Goal: Task Accomplishment & Management: Complete application form

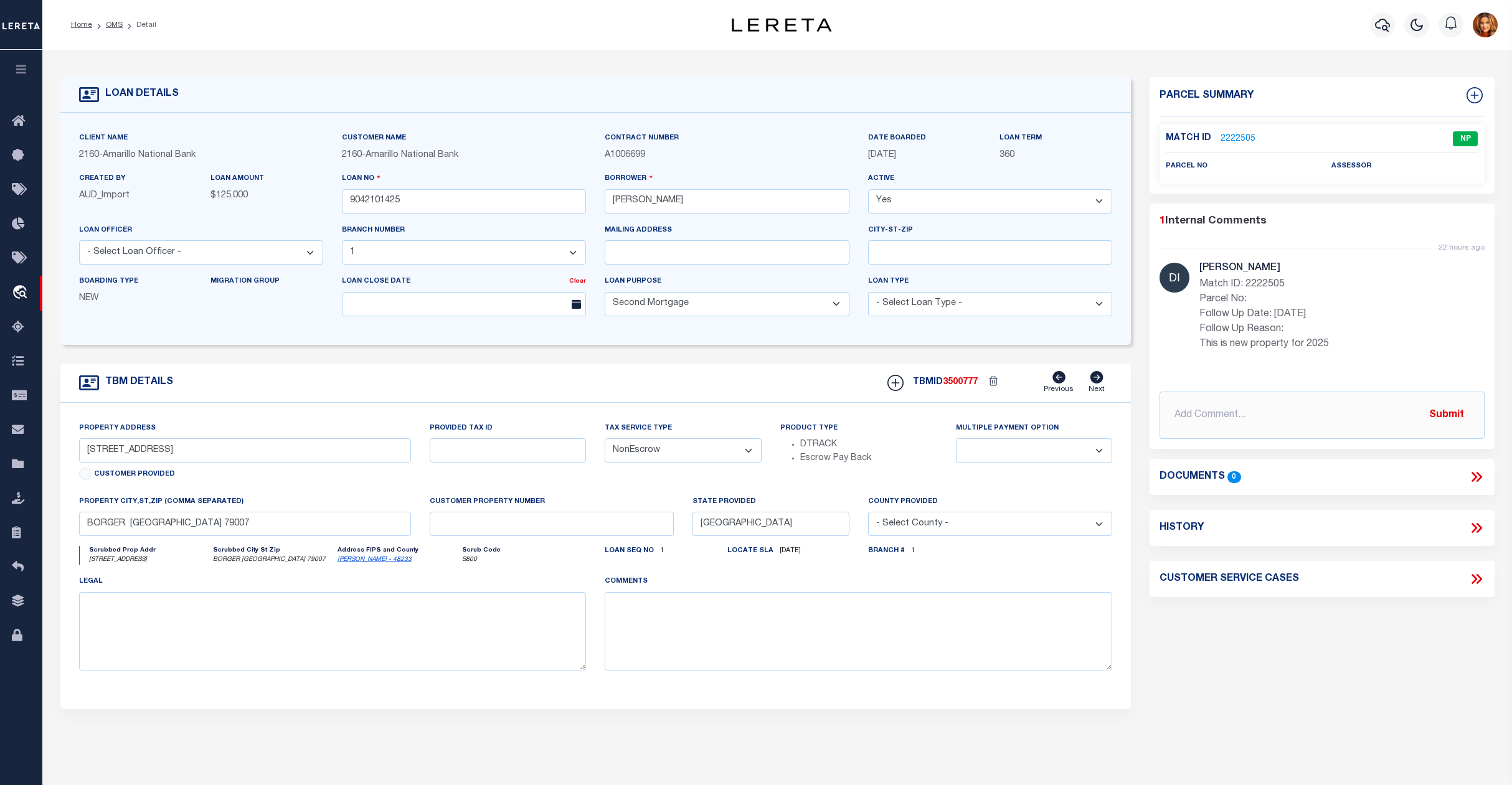
select select "10826"
select select "100"
select select "NonEscrow"
click at [18, 108] on link "Home" at bounding box center [21, 121] width 42 height 34
click at [6, 125] on link "Home" at bounding box center [21, 121] width 42 height 34
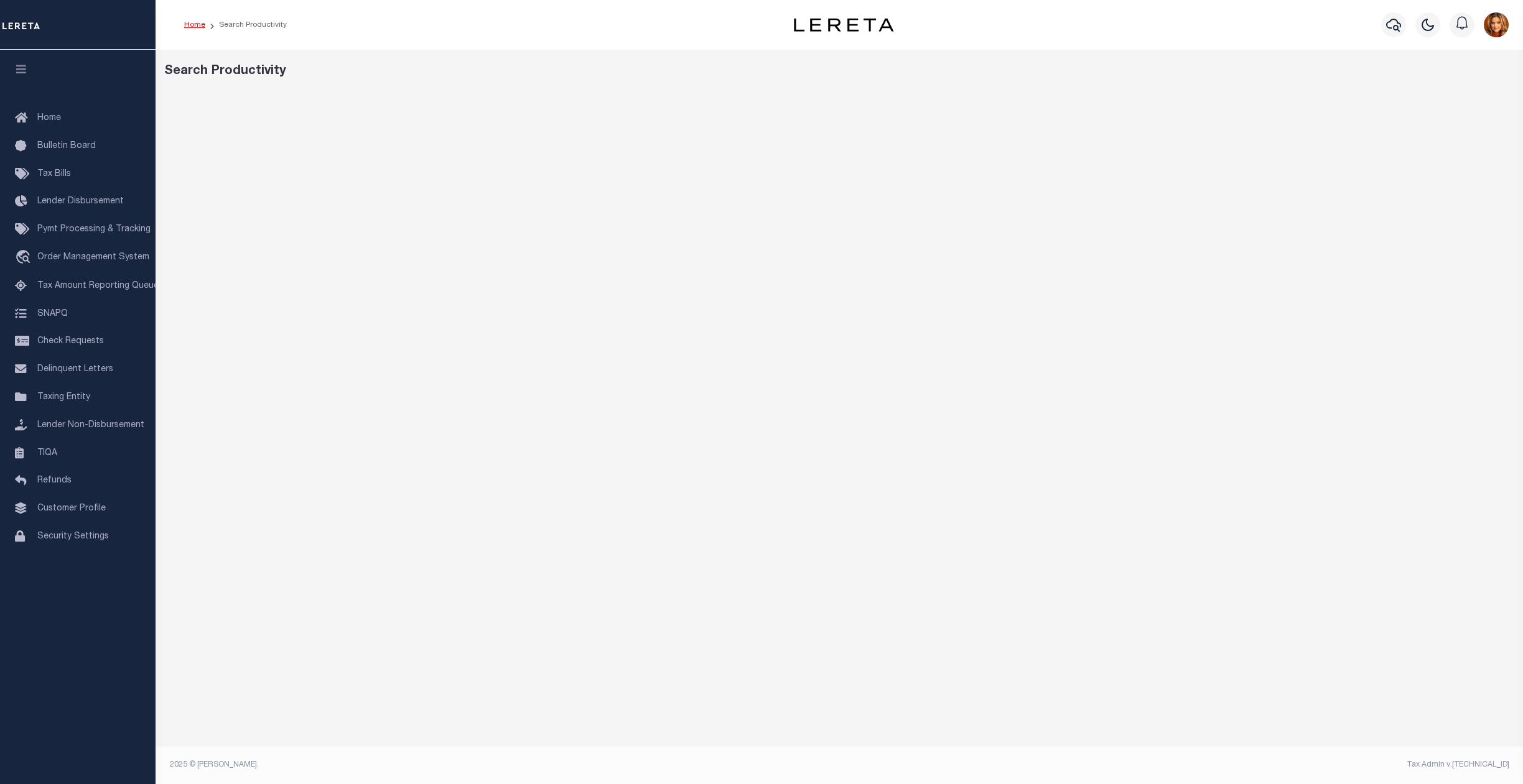
click at [187, 26] on link "Home" at bounding box center [194, 24] width 21 height 8
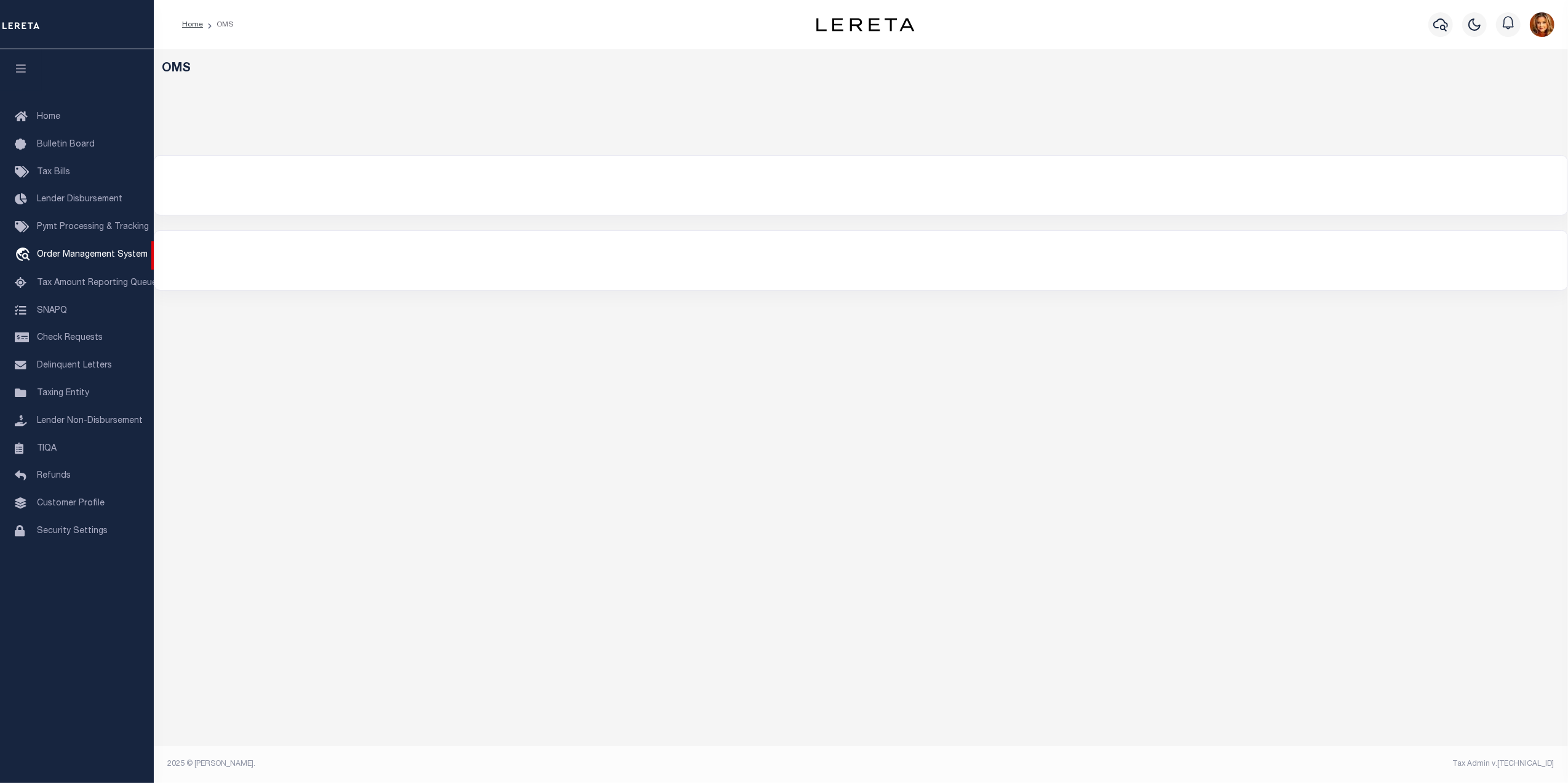
select select "200"
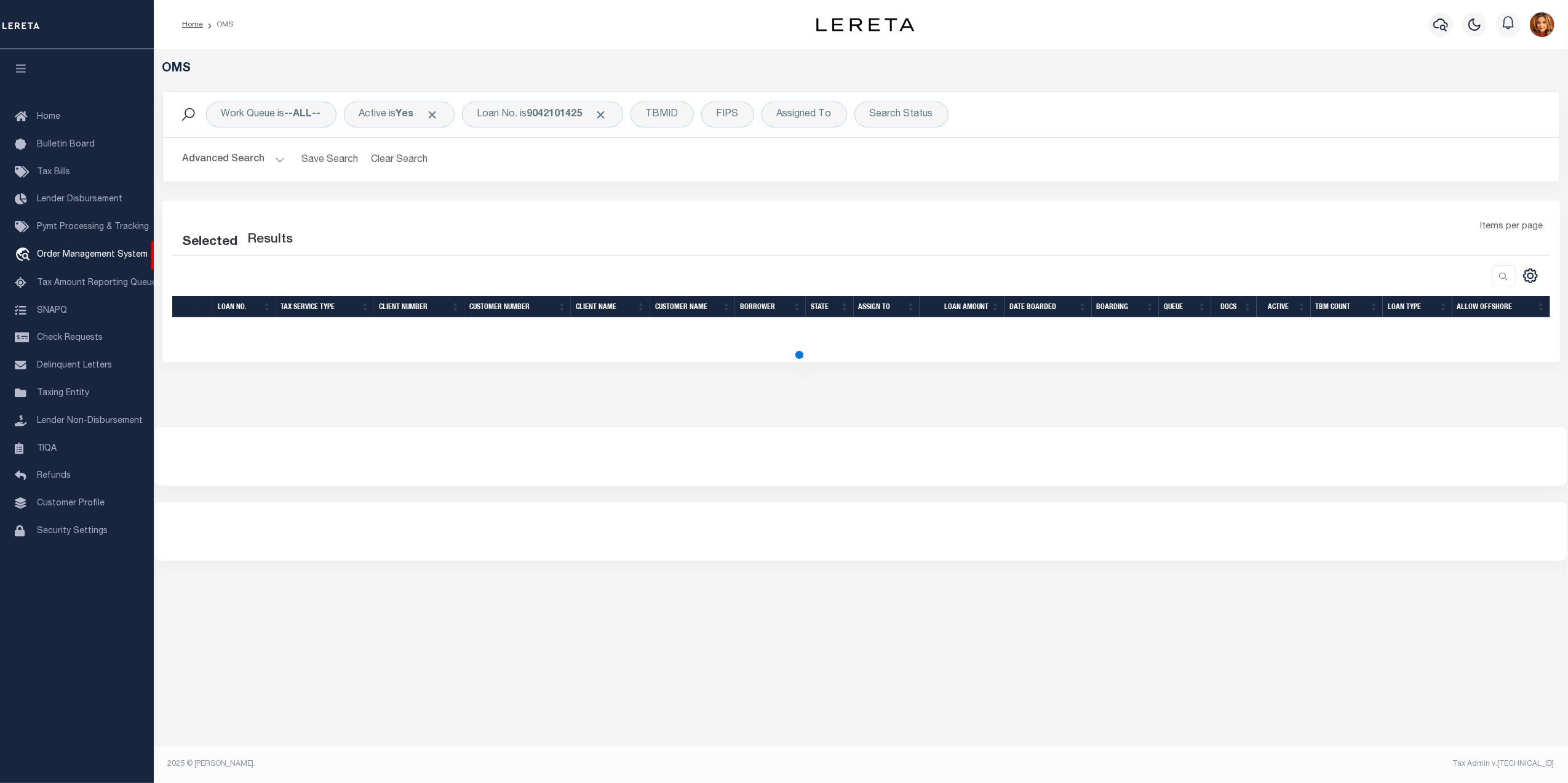
select select "200"
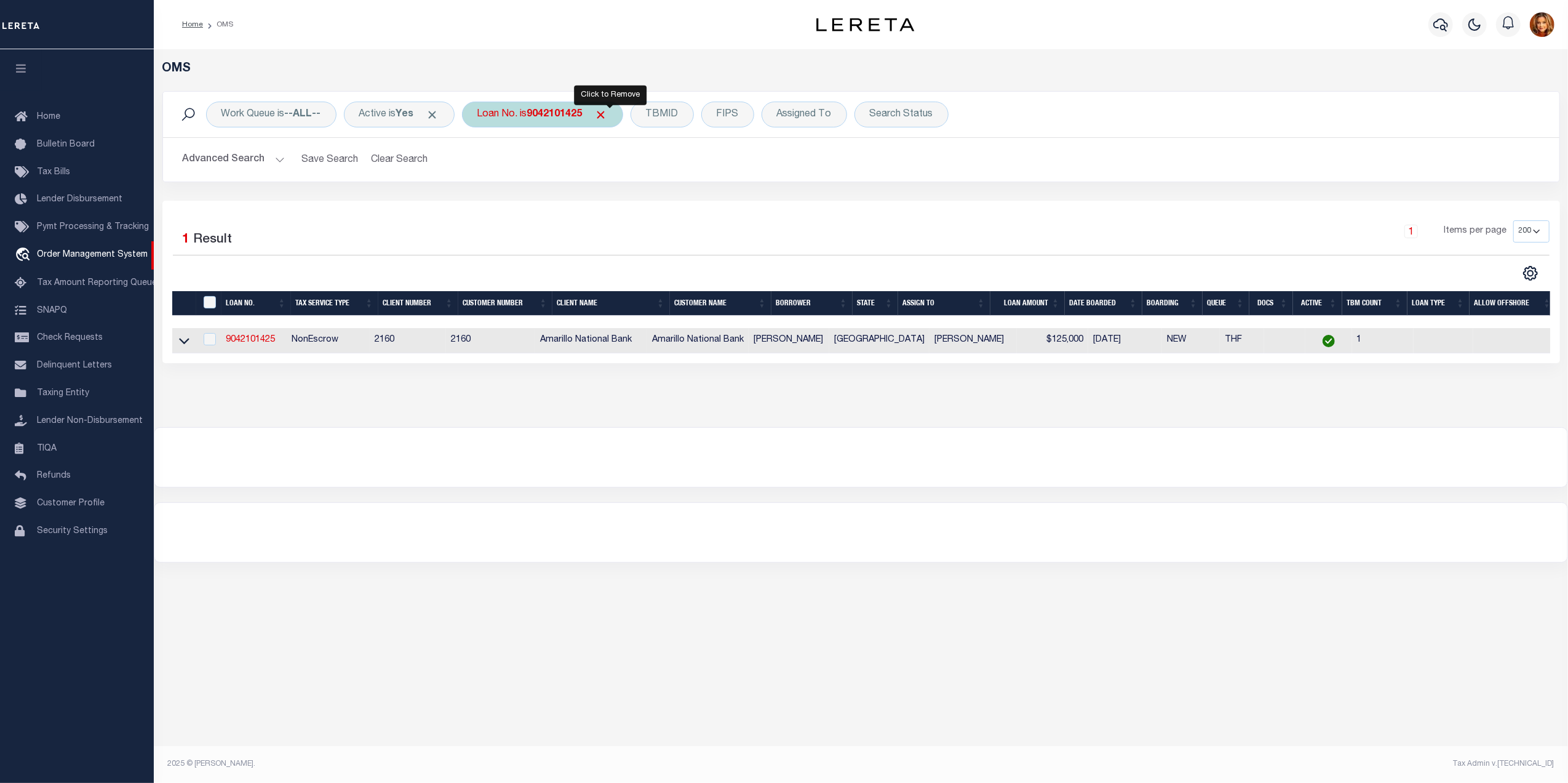
drag, startPoint x: 613, startPoint y: 116, endPoint x: 607, endPoint y: 115, distance: 6.1
click at [607, 116] on span "Click to Remove" at bounding box center [602, 115] width 13 height 13
click at [572, 121] on div "TBMID" at bounding box center [573, 114] width 63 height 26
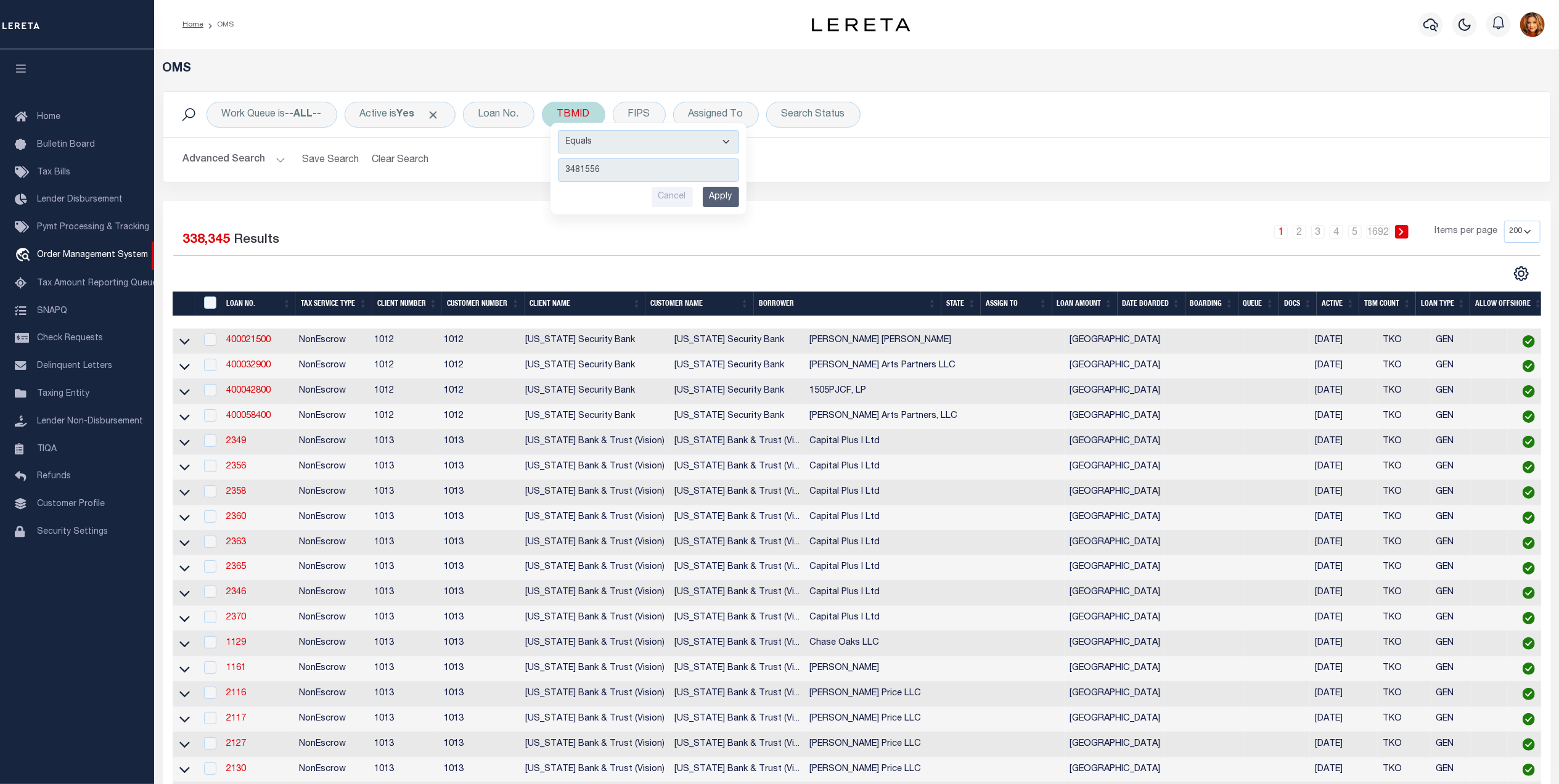
type input "3481556"
click at [735, 193] on input "Apply" at bounding box center [721, 196] width 37 height 20
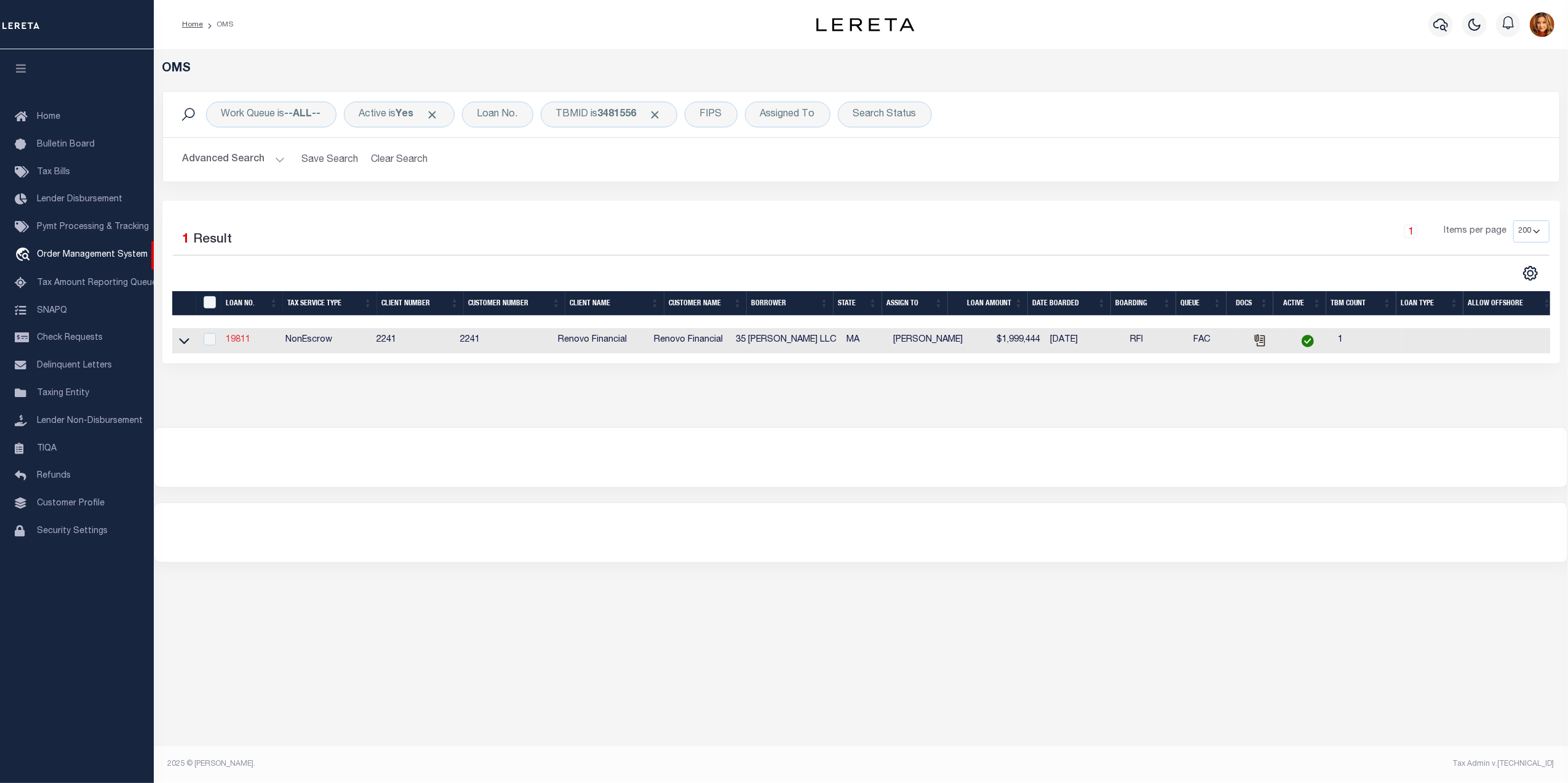
click at [232, 341] on link "19811" at bounding box center [238, 339] width 25 height 8
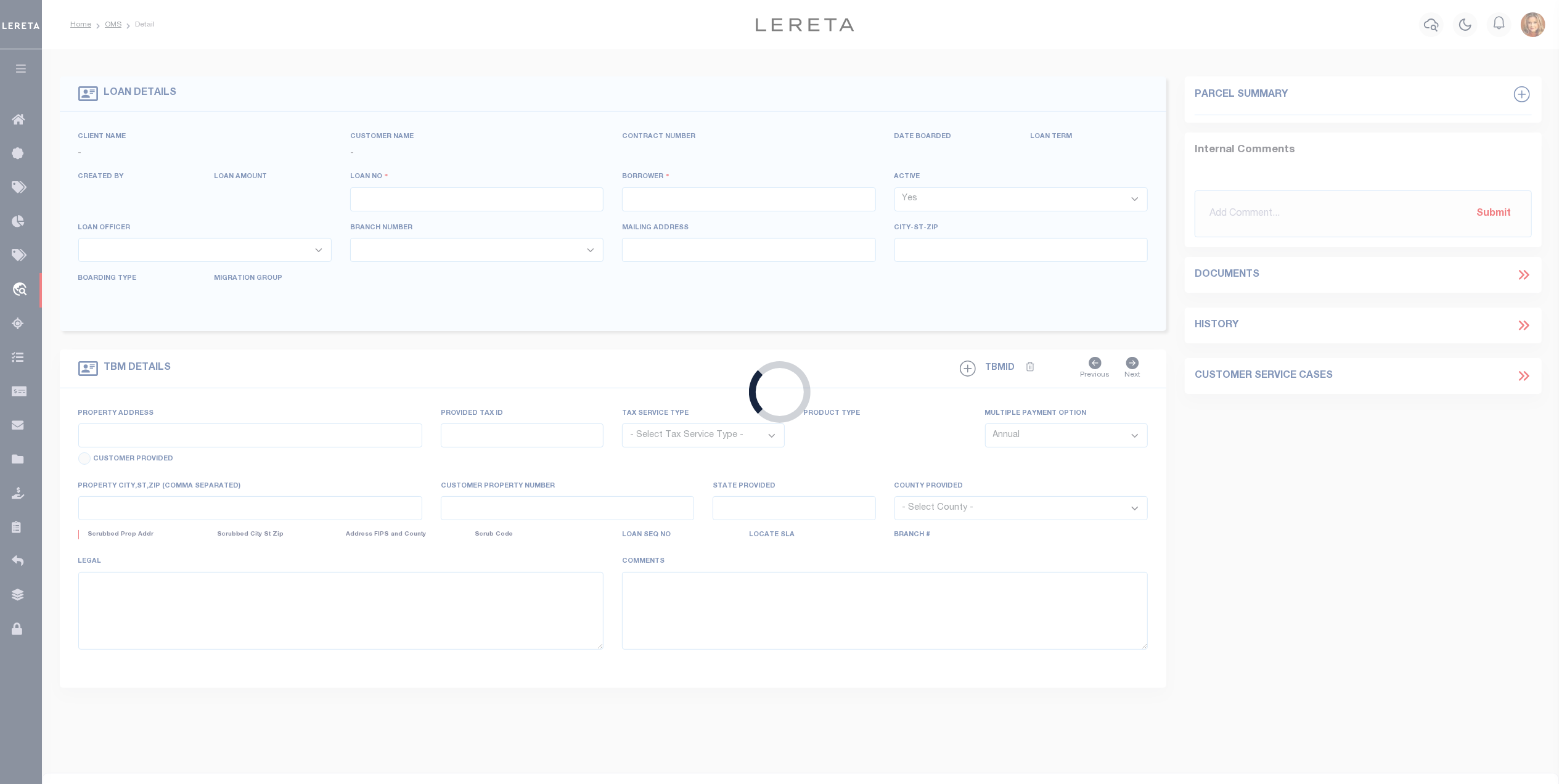
type input "19811"
type input "35 BEMIS LLC"
select select
type input "5506 Brokensound Blvd NW"
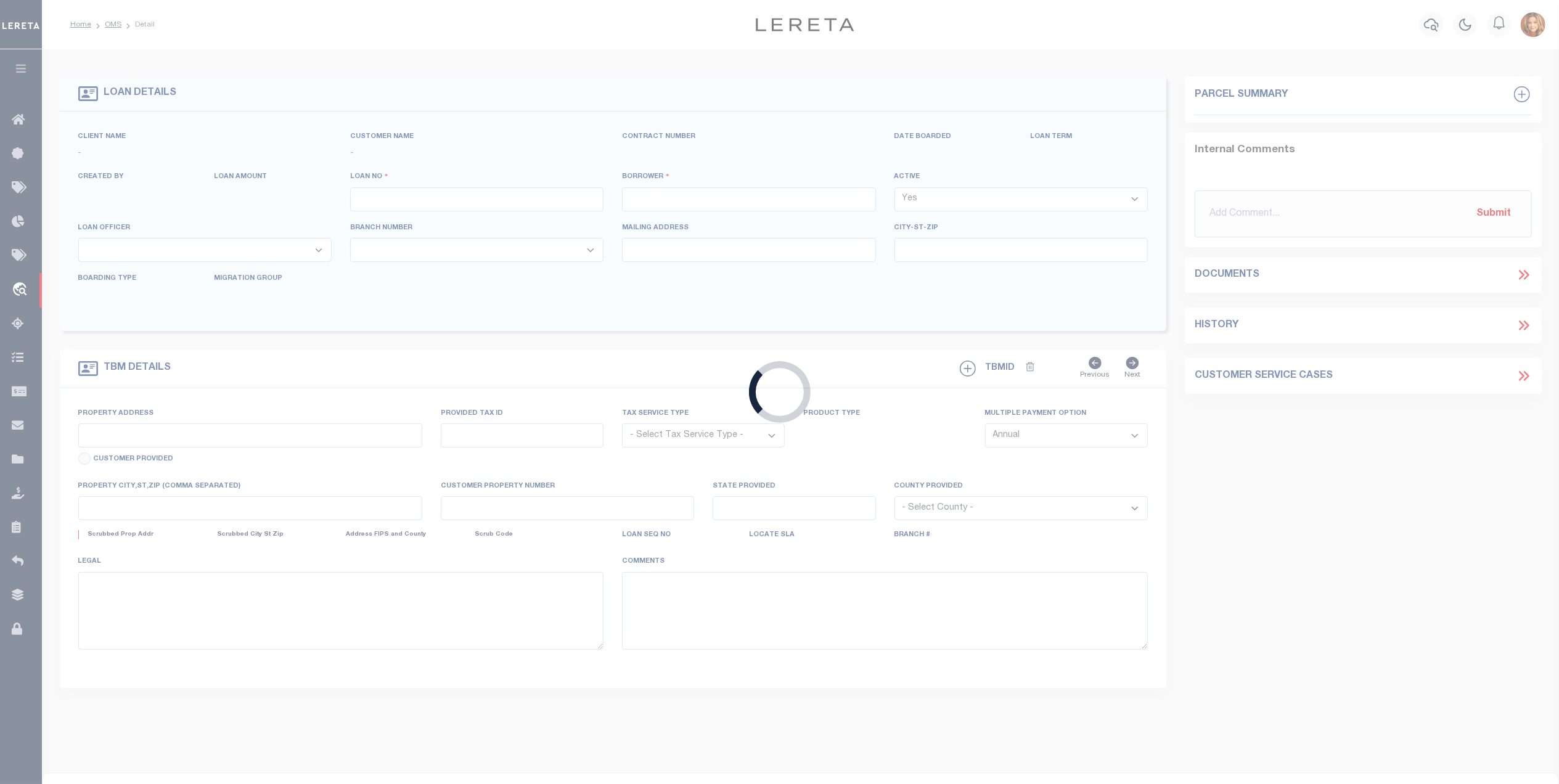
type input "Boca Raton FL 33487"
select select "400"
select select "NonEscrow"
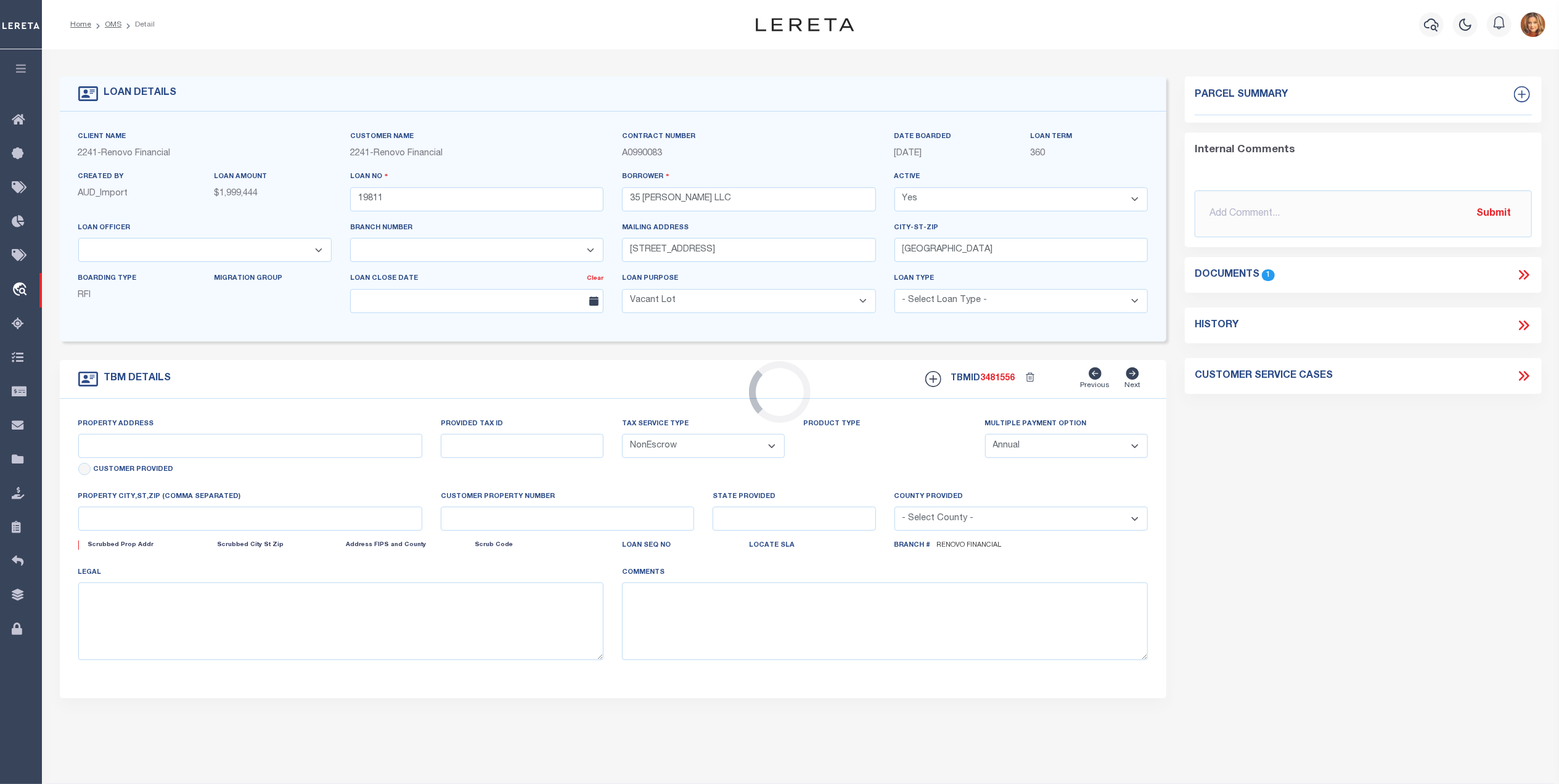
select select "14701"
select select "25066"
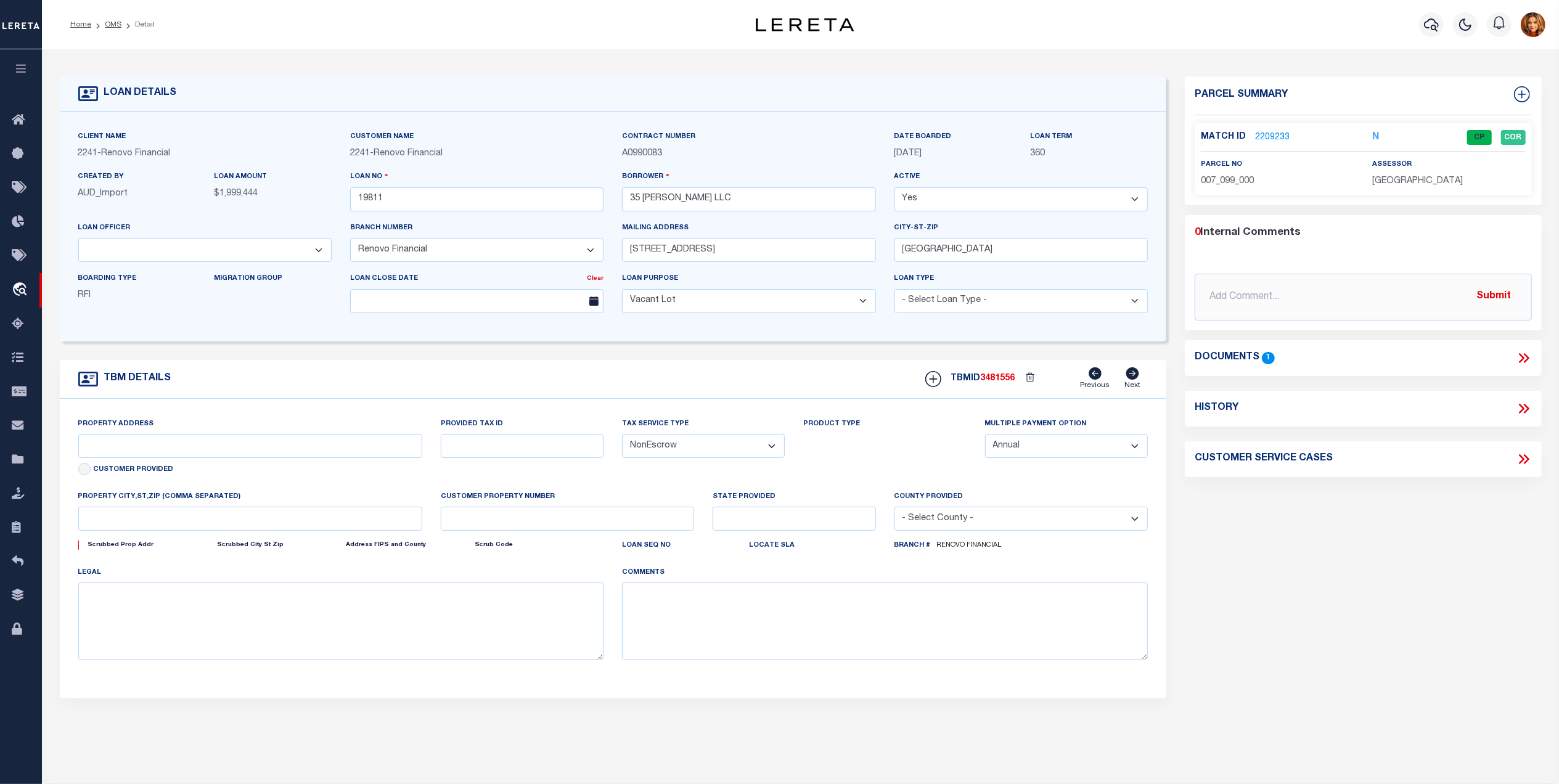
type input "35 Bemis Street"
select select
type input "Weston, MA 02493"
type input "a0kUS00000BymMn"
type input "MA"
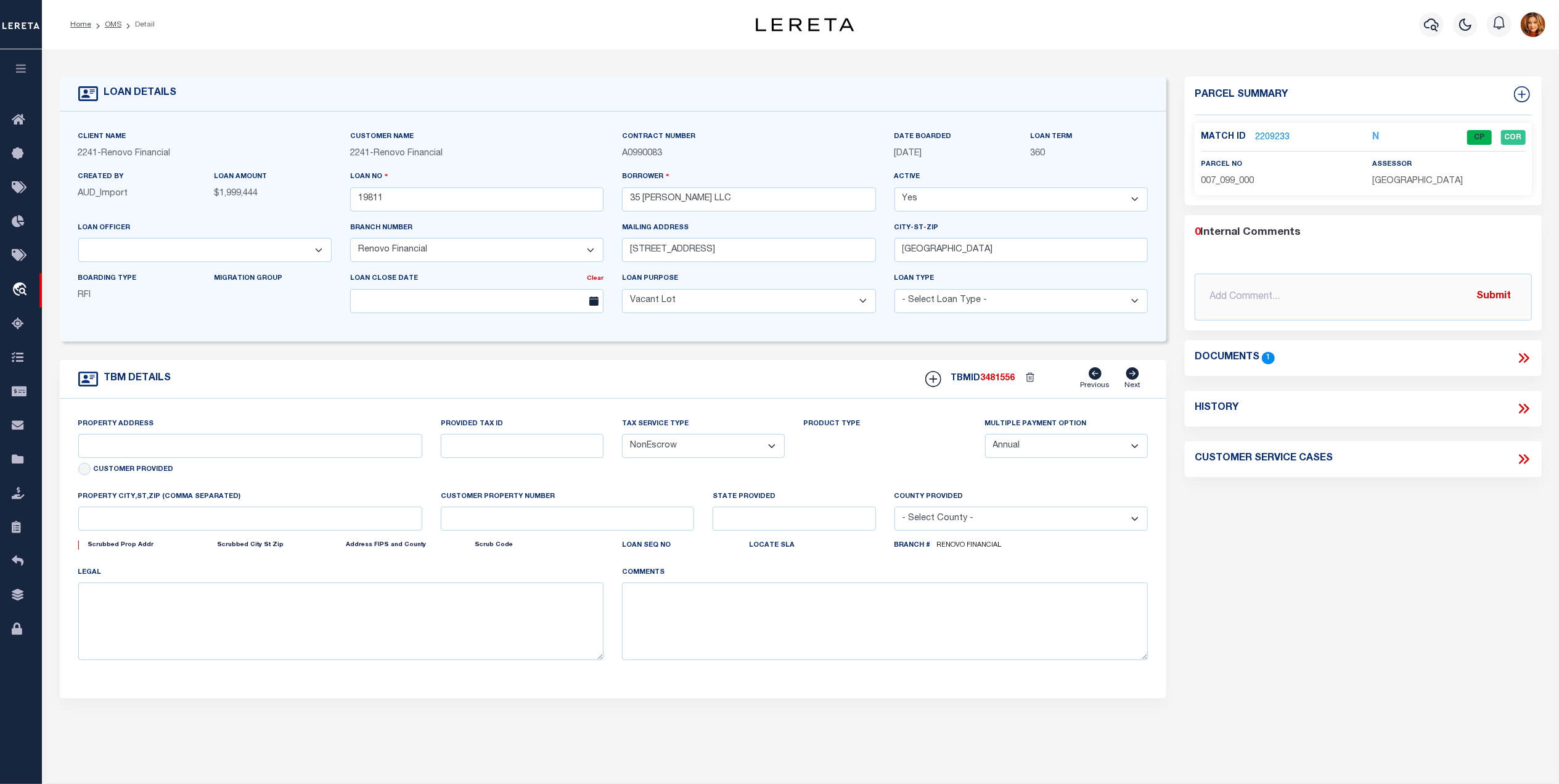
select select
type textarea "LEGAL REQUIRED"
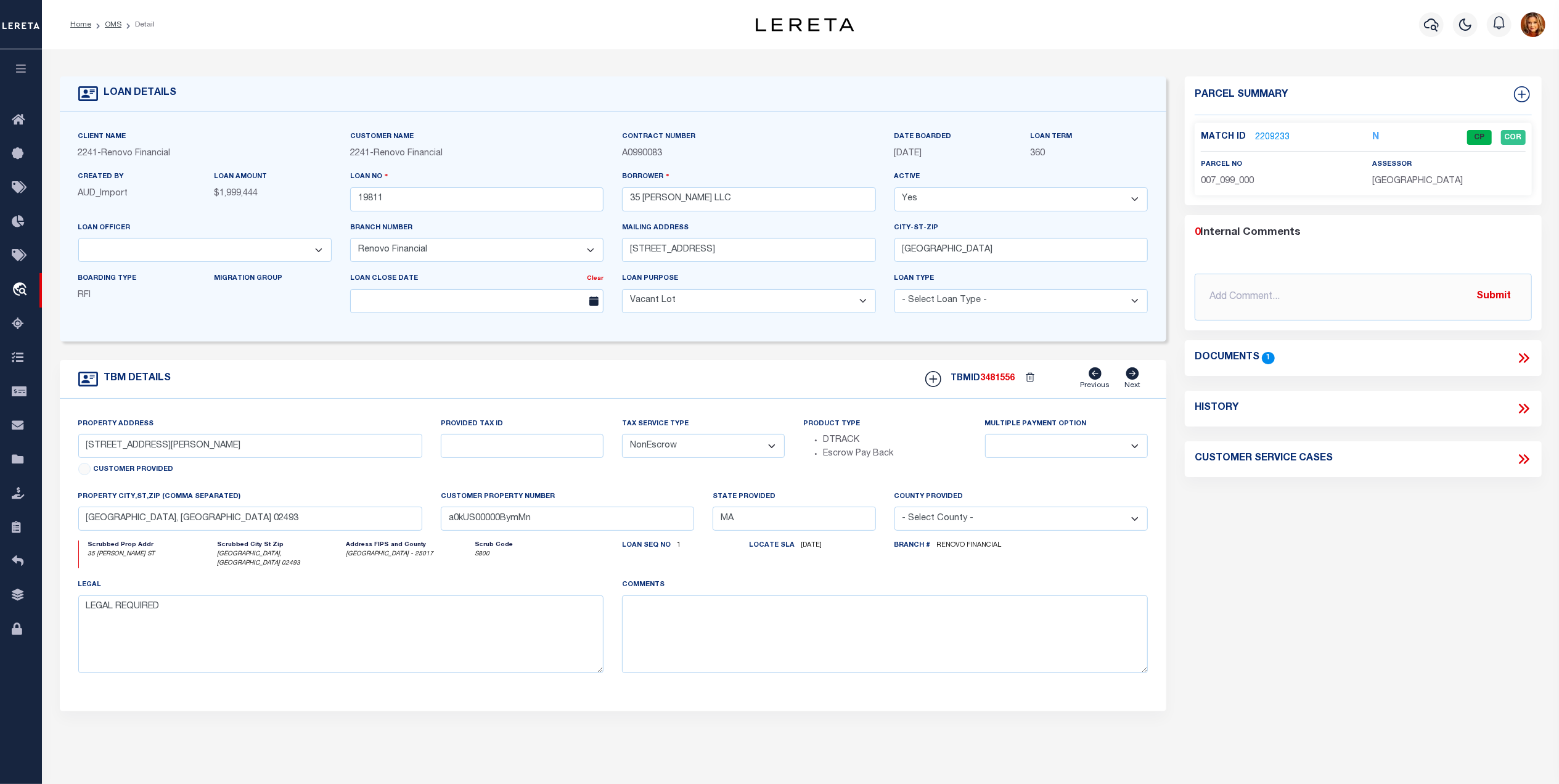
click at [1268, 139] on link "2209233" at bounding box center [1272, 138] width 34 height 13
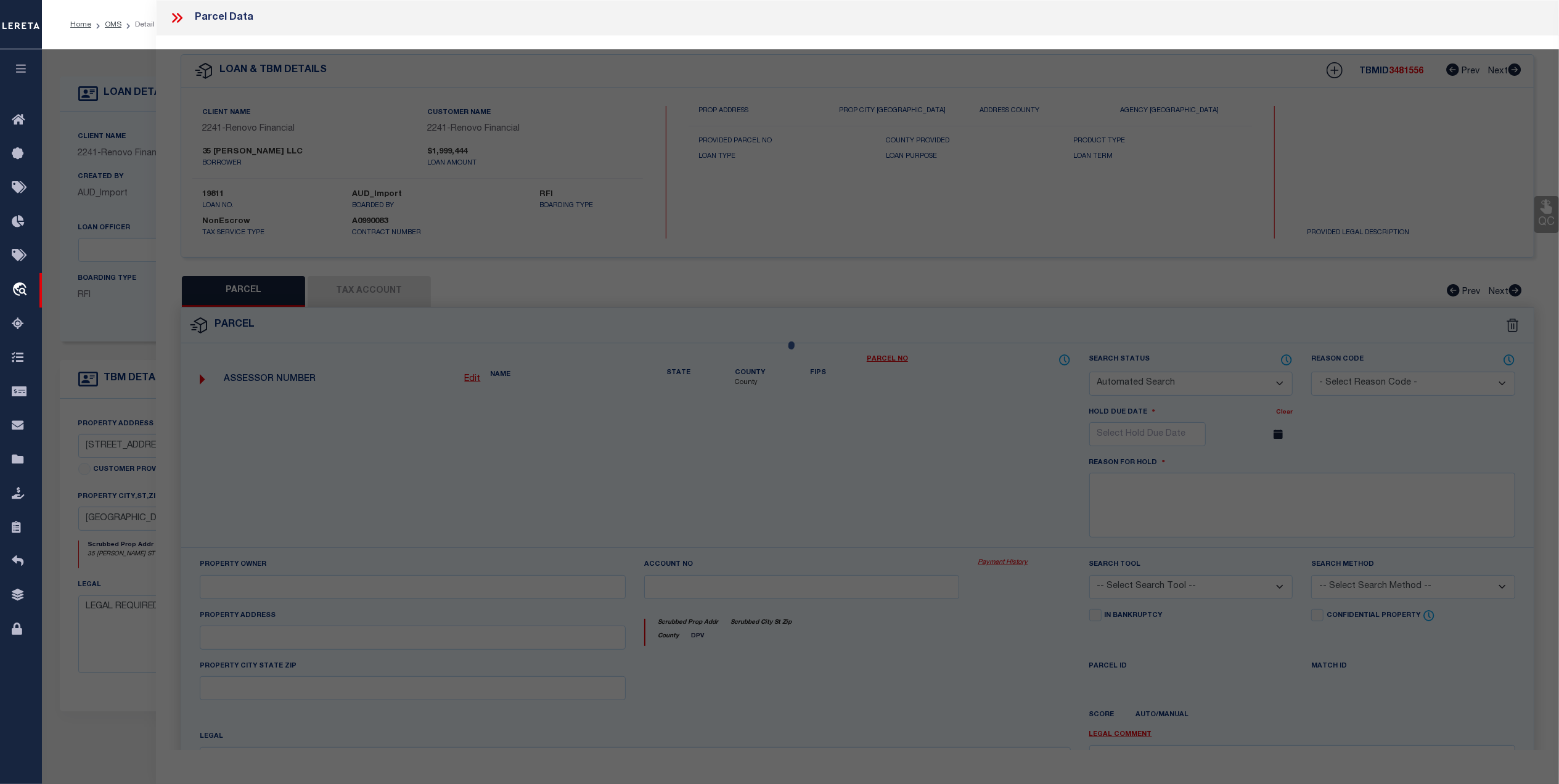
checkbox input "false"
select select "CP"
type input "ELIZABETH A ROSS"
select select "AGW"
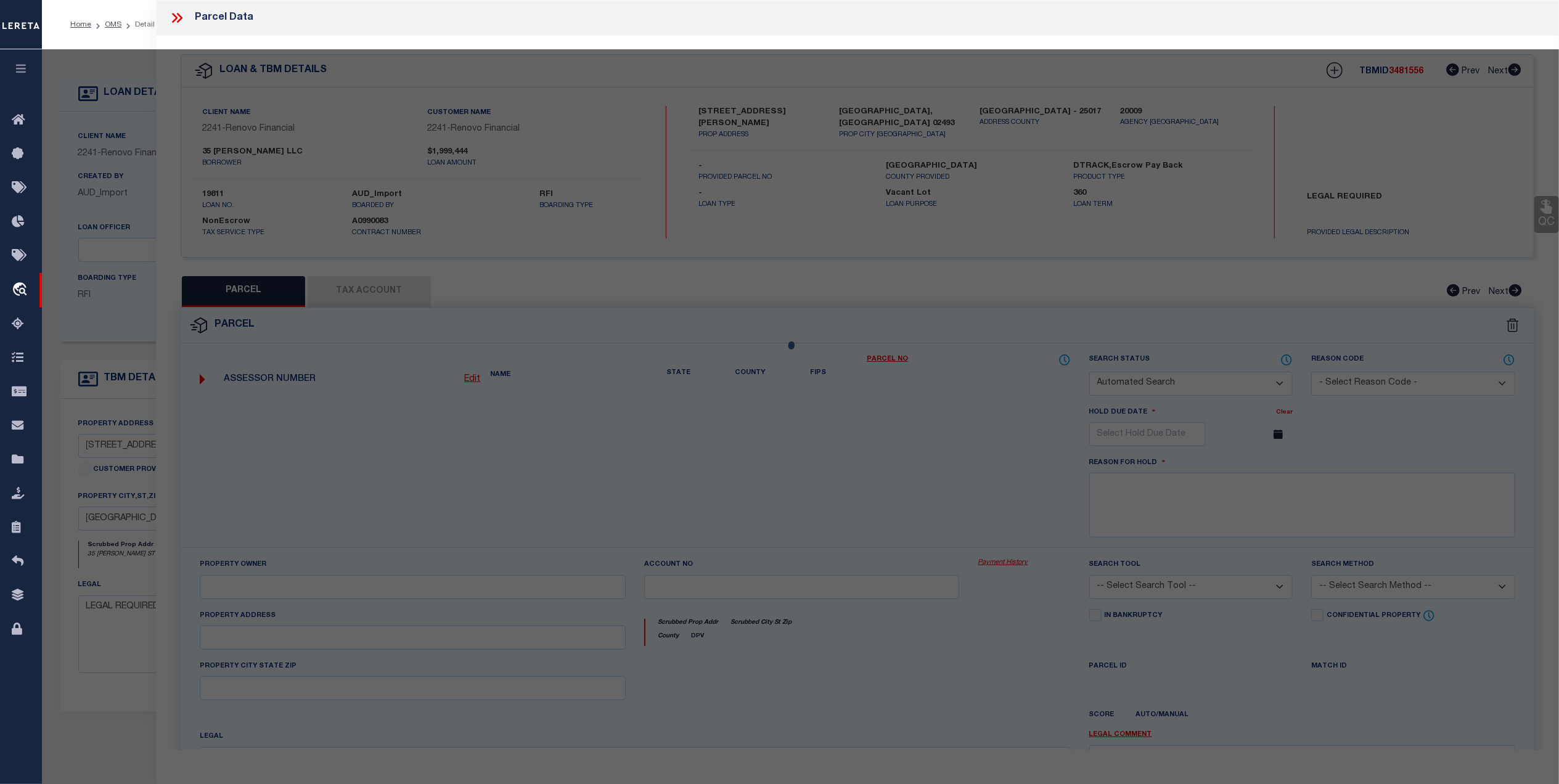
select select "LEG"
type input "35 BEMIS ST"
type input "WESTON, MA 02493"
type textarea "LOT:99 DIST:333 CITY/MUNI/TWP:WESTON"
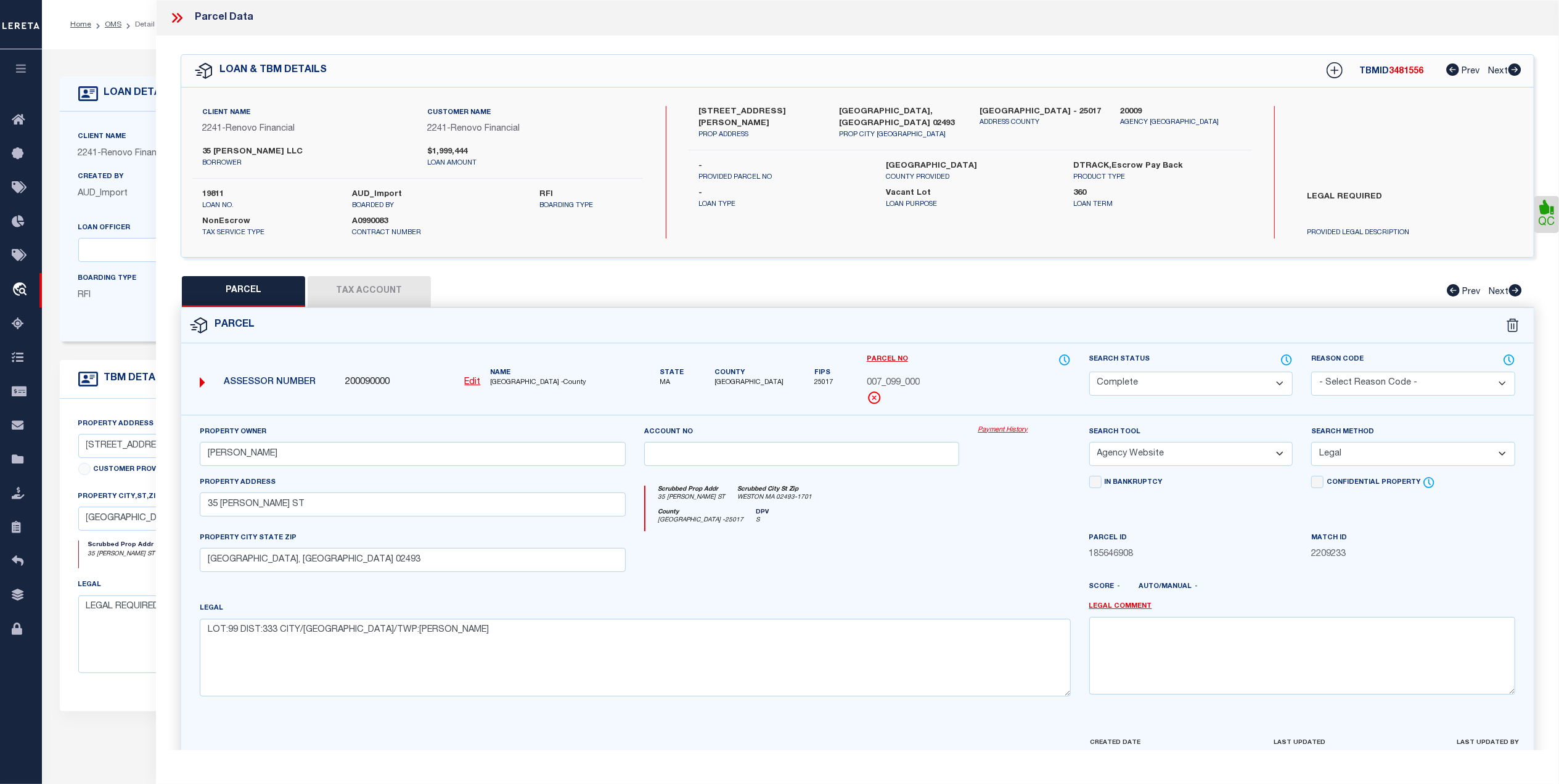
click at [100, 62] on div "LOAN DETAILS Client Name 2241 - Renovo Financial 2241 -" at bounding box center [801, 410] width 1501 height 697
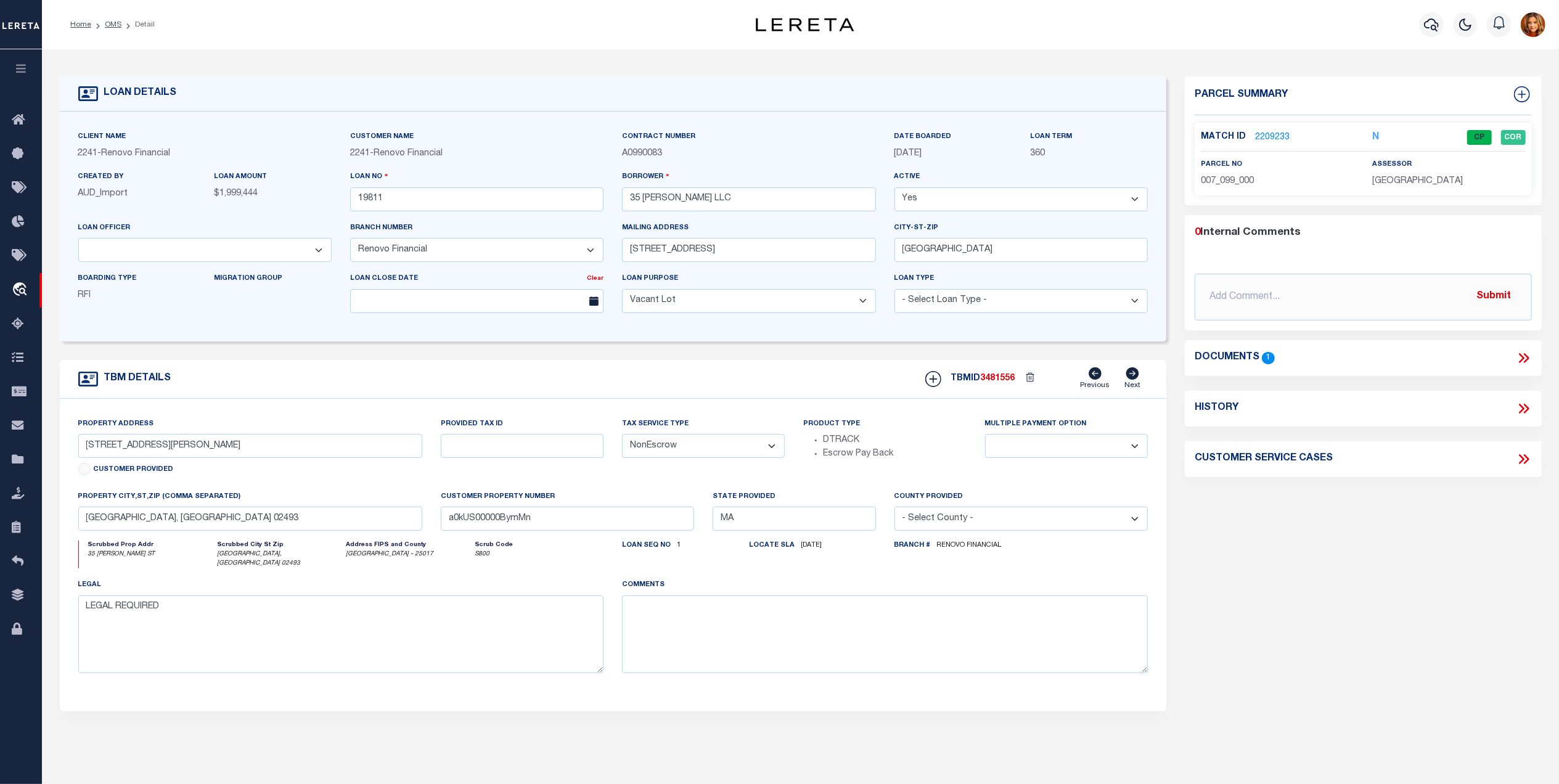
click at [1285, 133] on link "2209233" at bounding box center [1272, 138] width 34 height 13
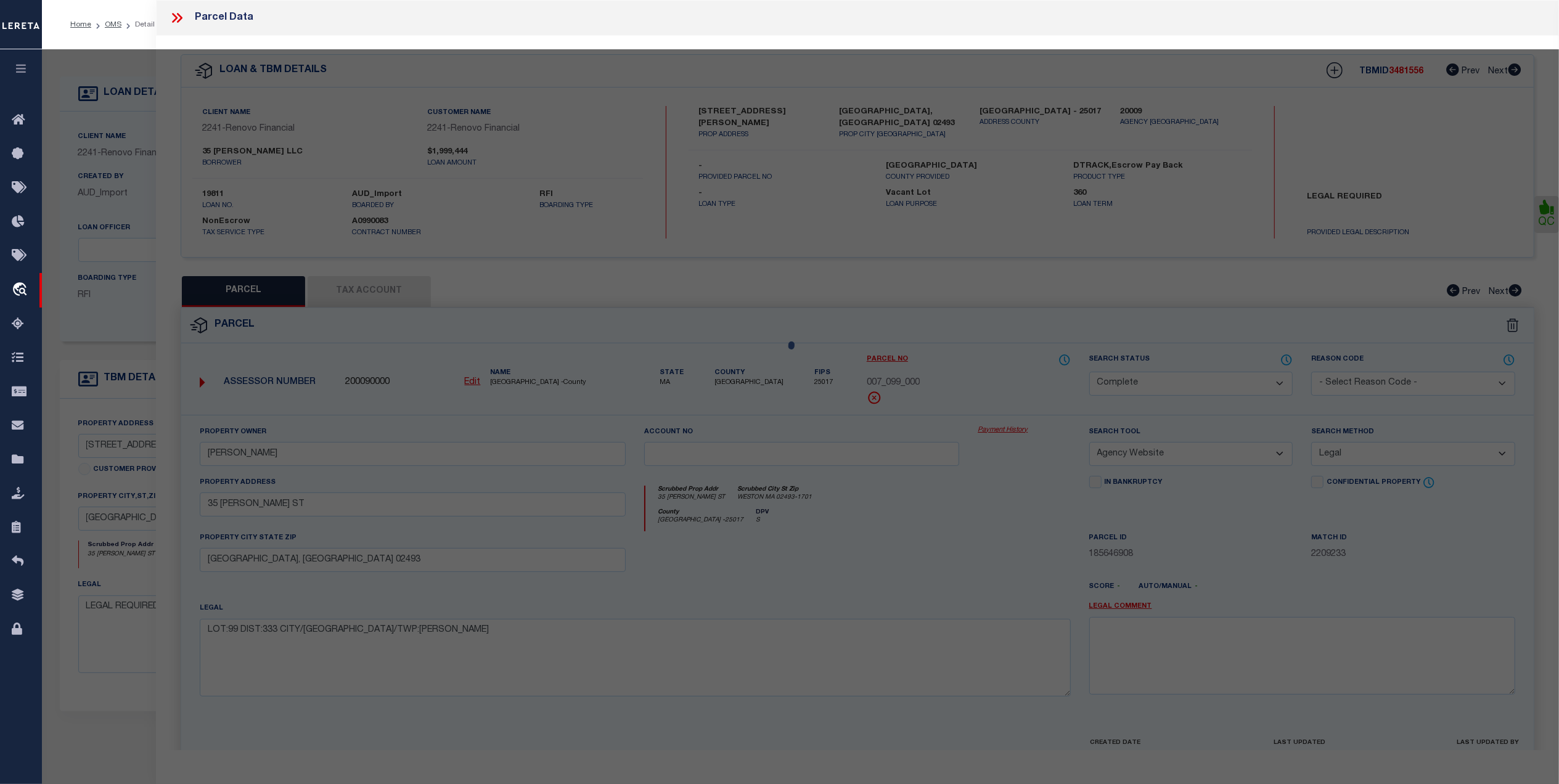
select select "AS"
select select
checkbox input "false"
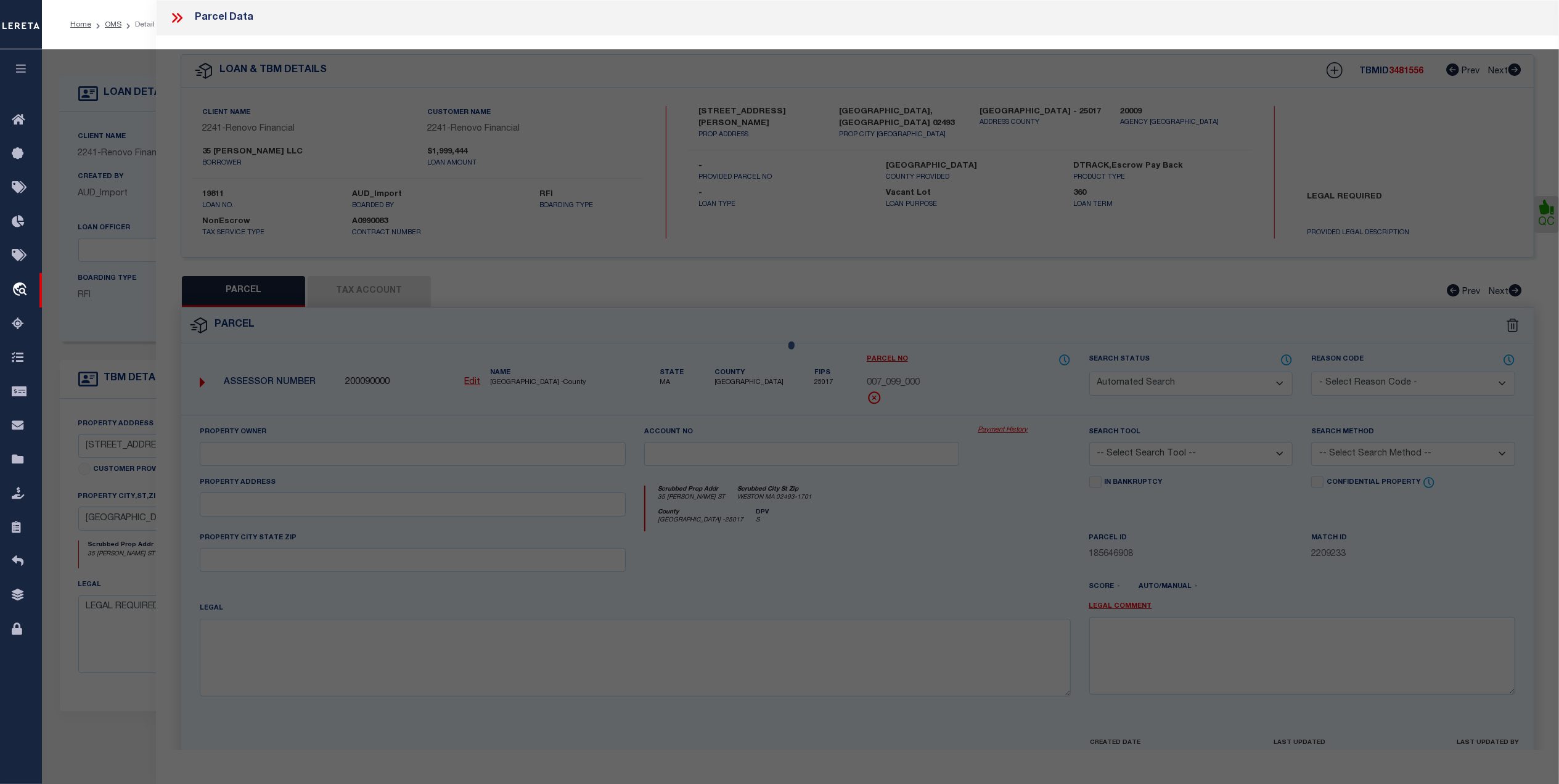
select select "CP"
type input "ELIZABETH A ROSS"
select select "AGW"
select select "LEG"
type input "35 BEMIS ST"
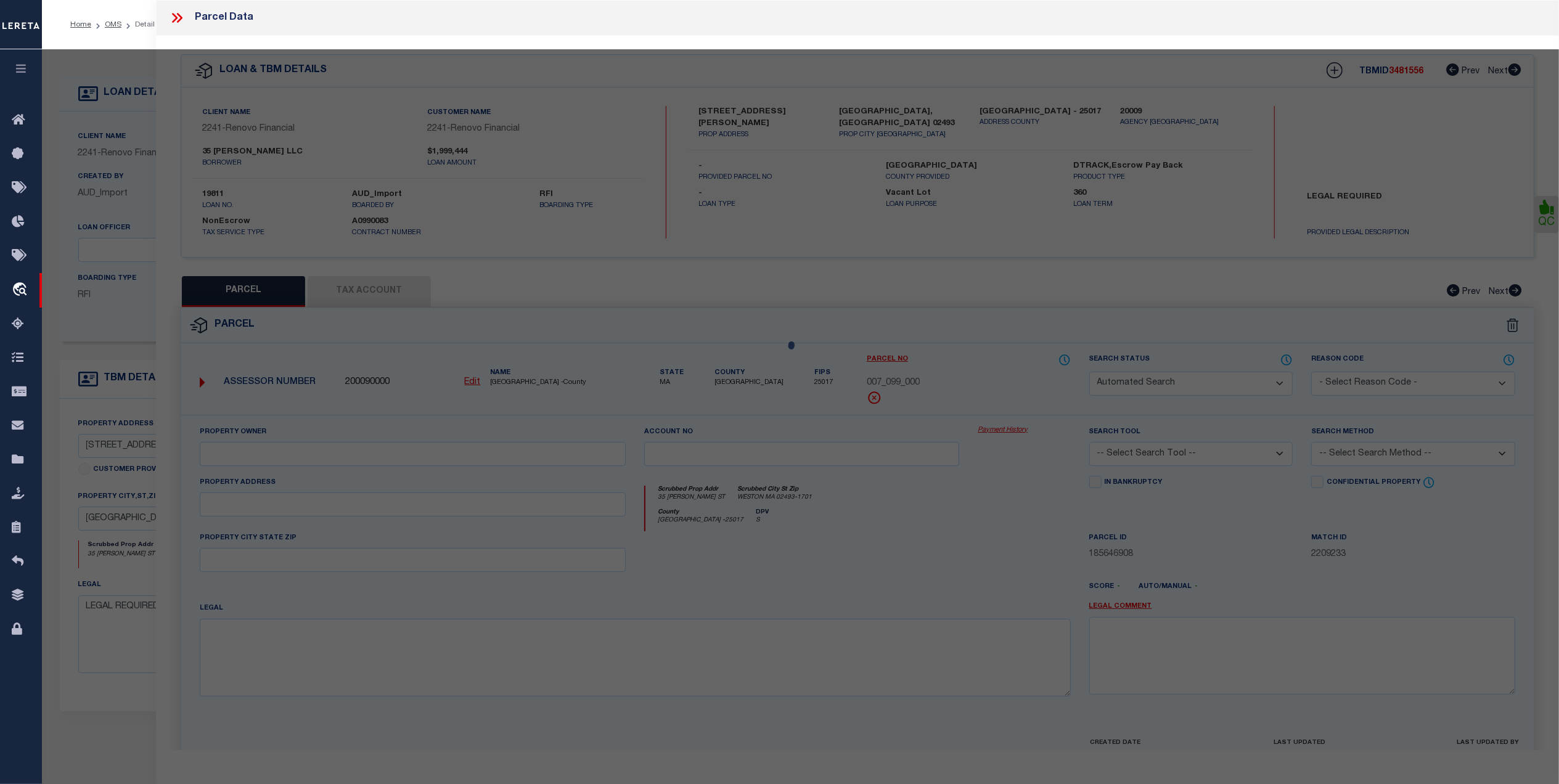
type input "WESTON, MA 02493"
type textarea "LOT:99 DIST:333 CITY/MUNI/TWP:WESTON"
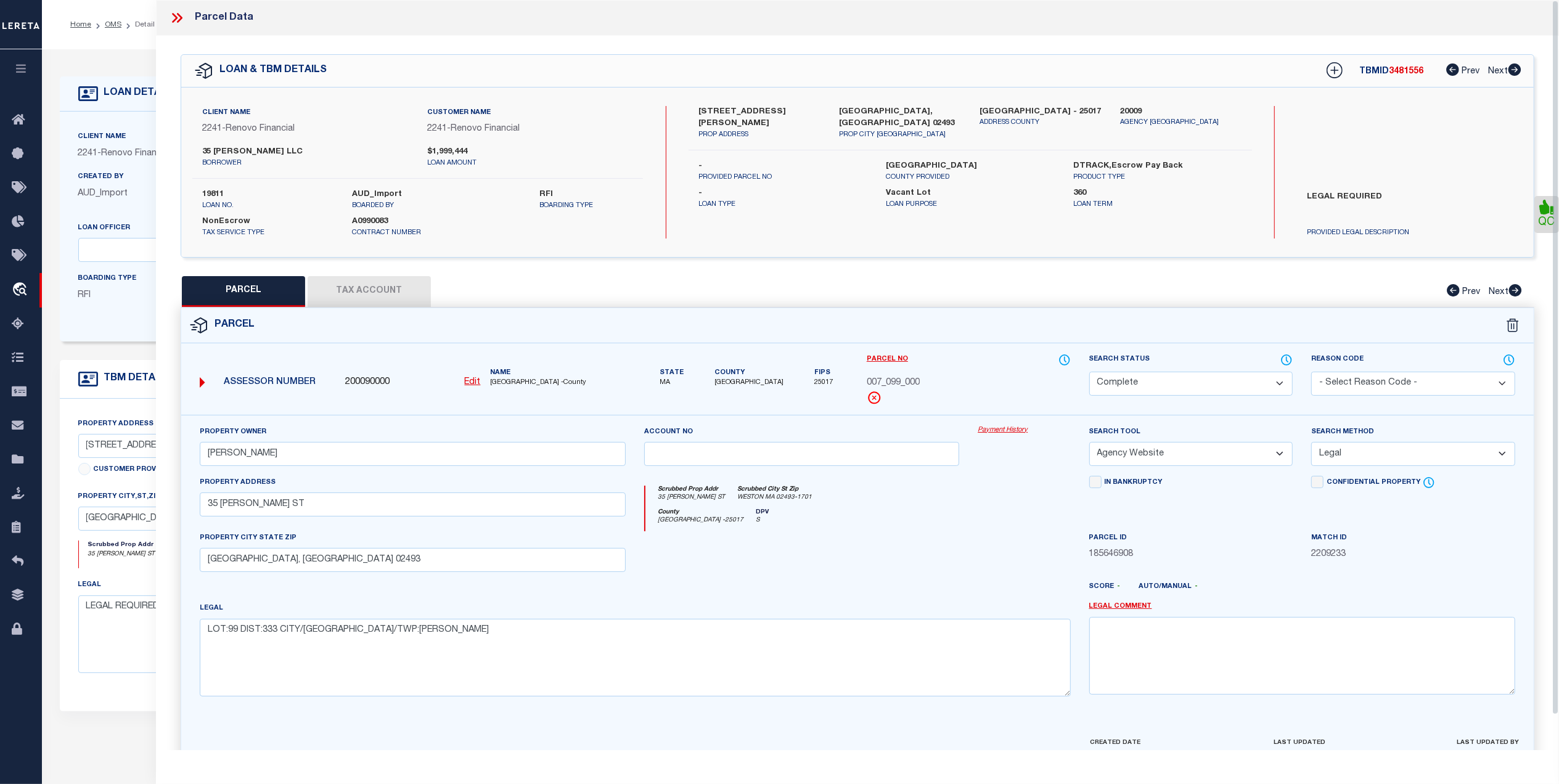
click at [368, 284] on button "Tax Account" at bounding box center [369, 291] width 123 height 31
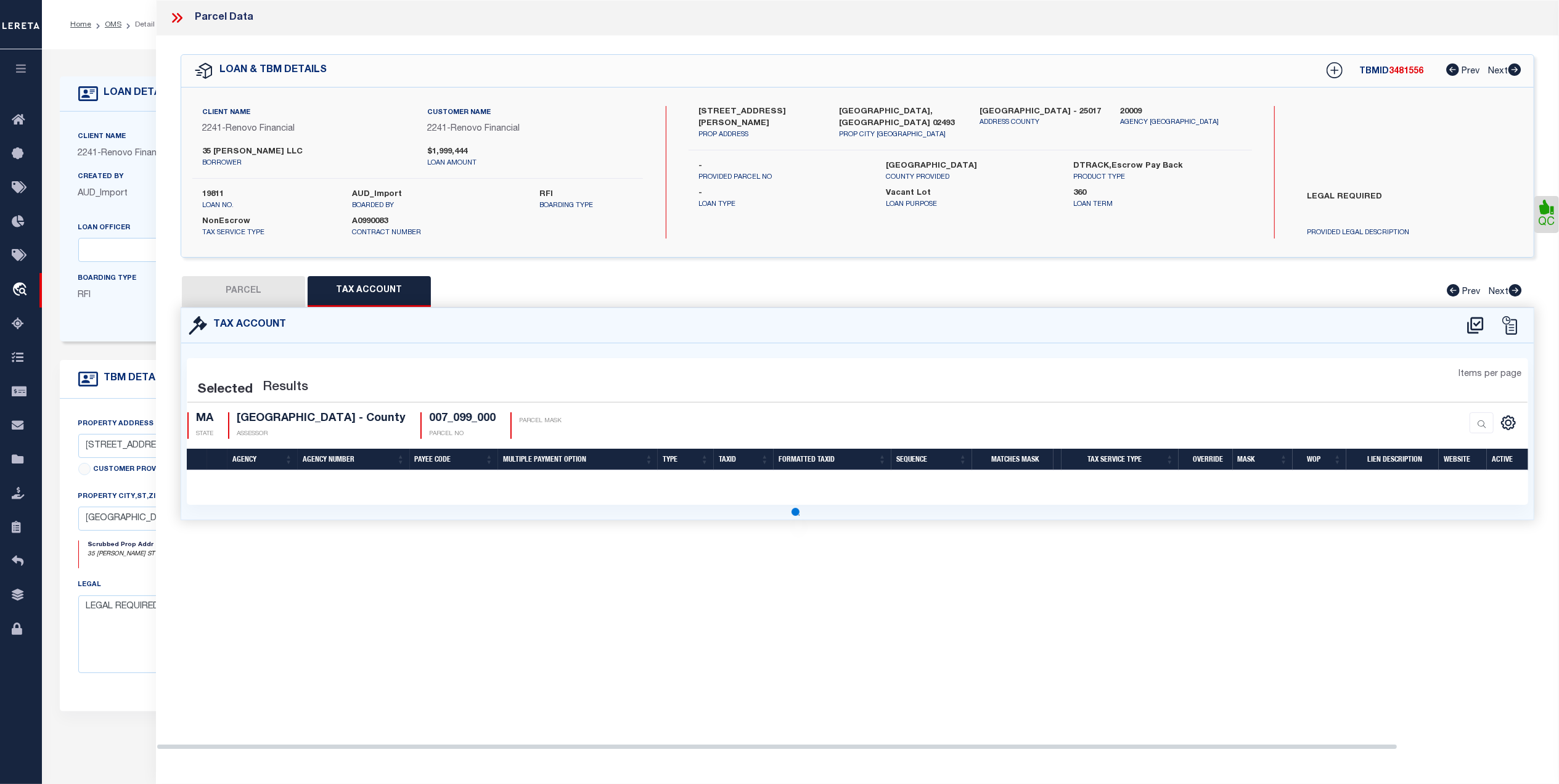
select select "100"
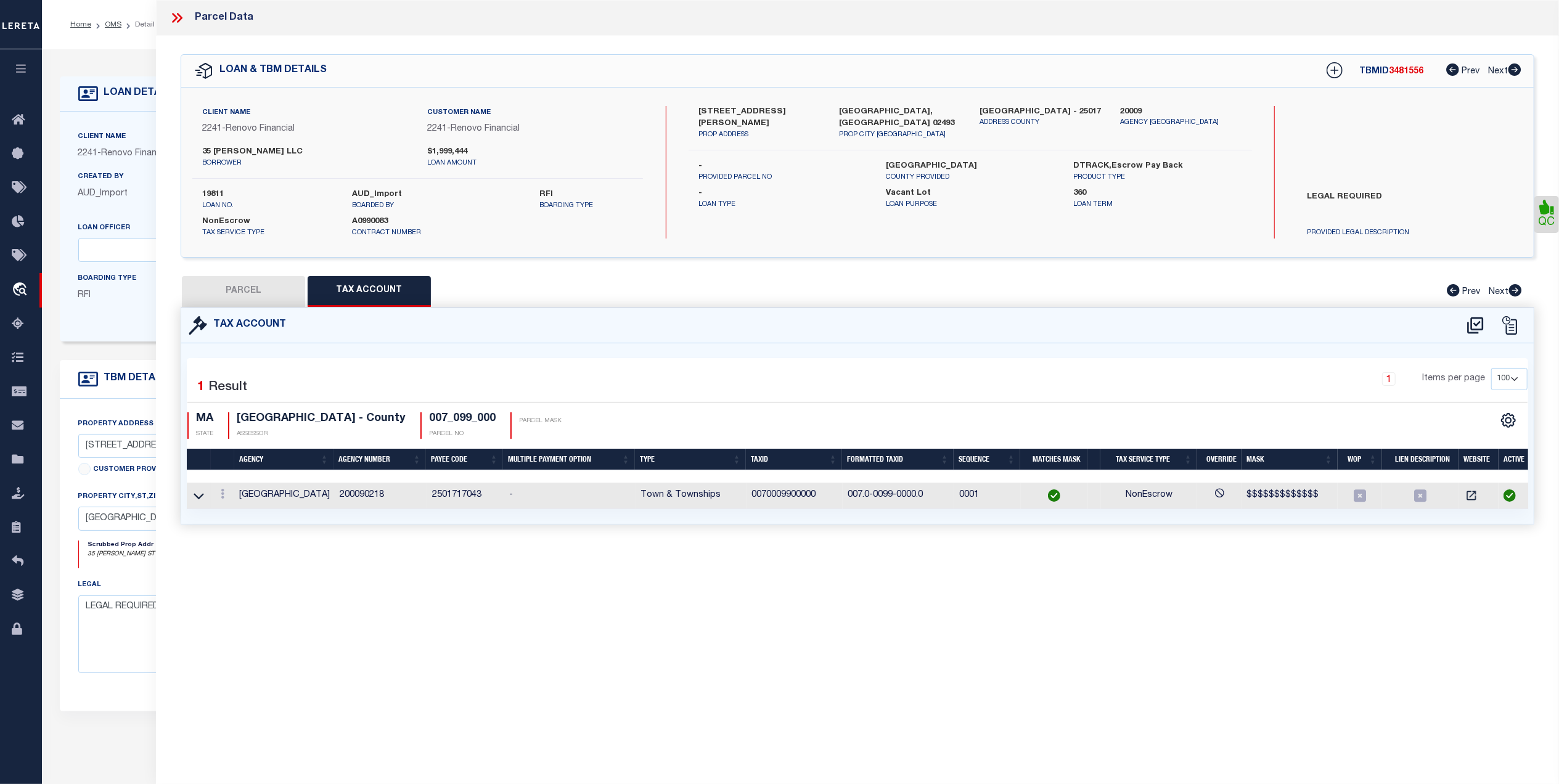
click at [238, 287] on button "PARCEL" at bounding box center [243, 291] width 123 height 31
select select "AS"
select select
checkbox input "false"
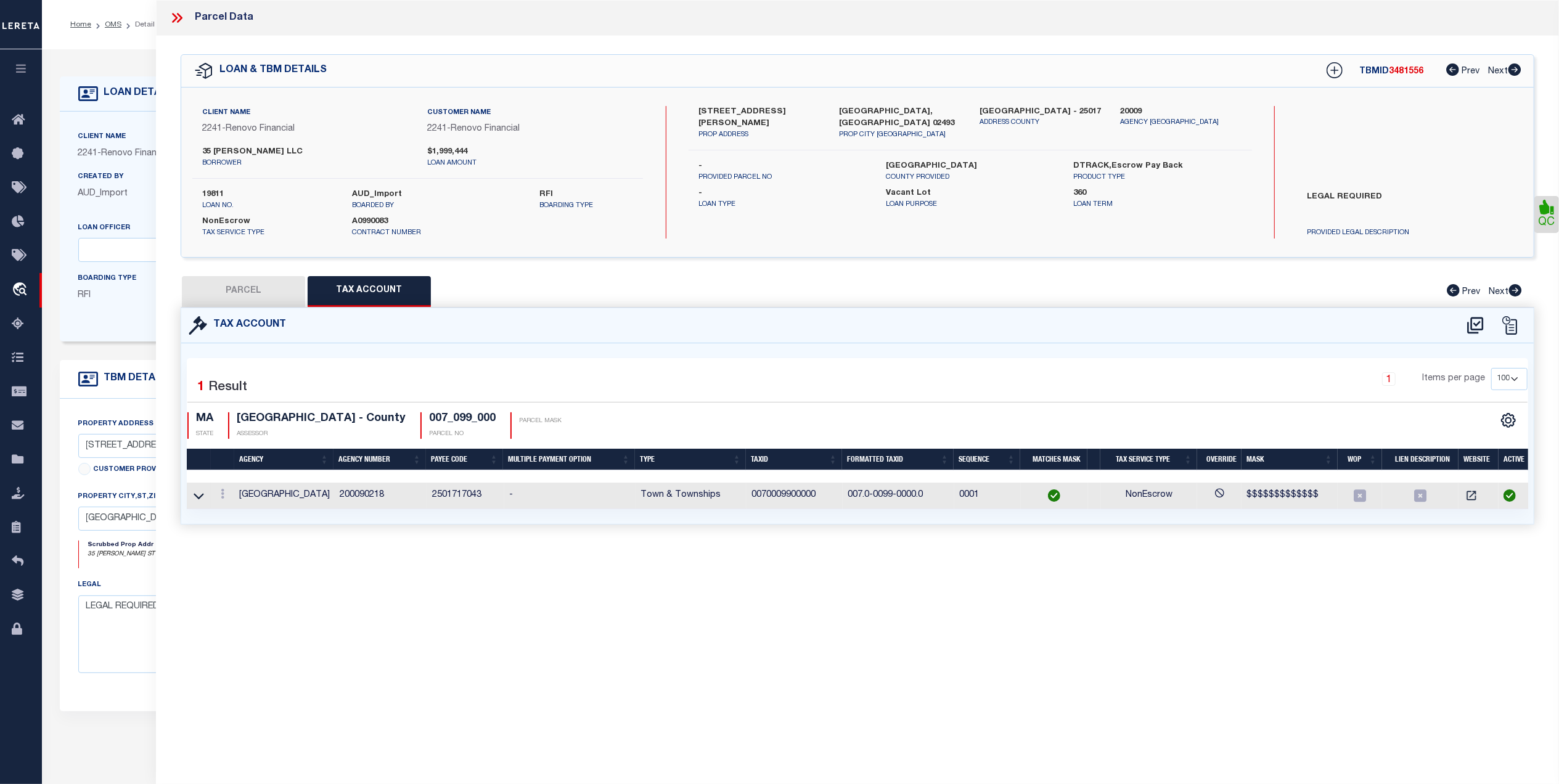
checkbox input "false"
select select "CP"
type input "ELIZABETH A ROSS"
select select "AGW"
select select "LEG"
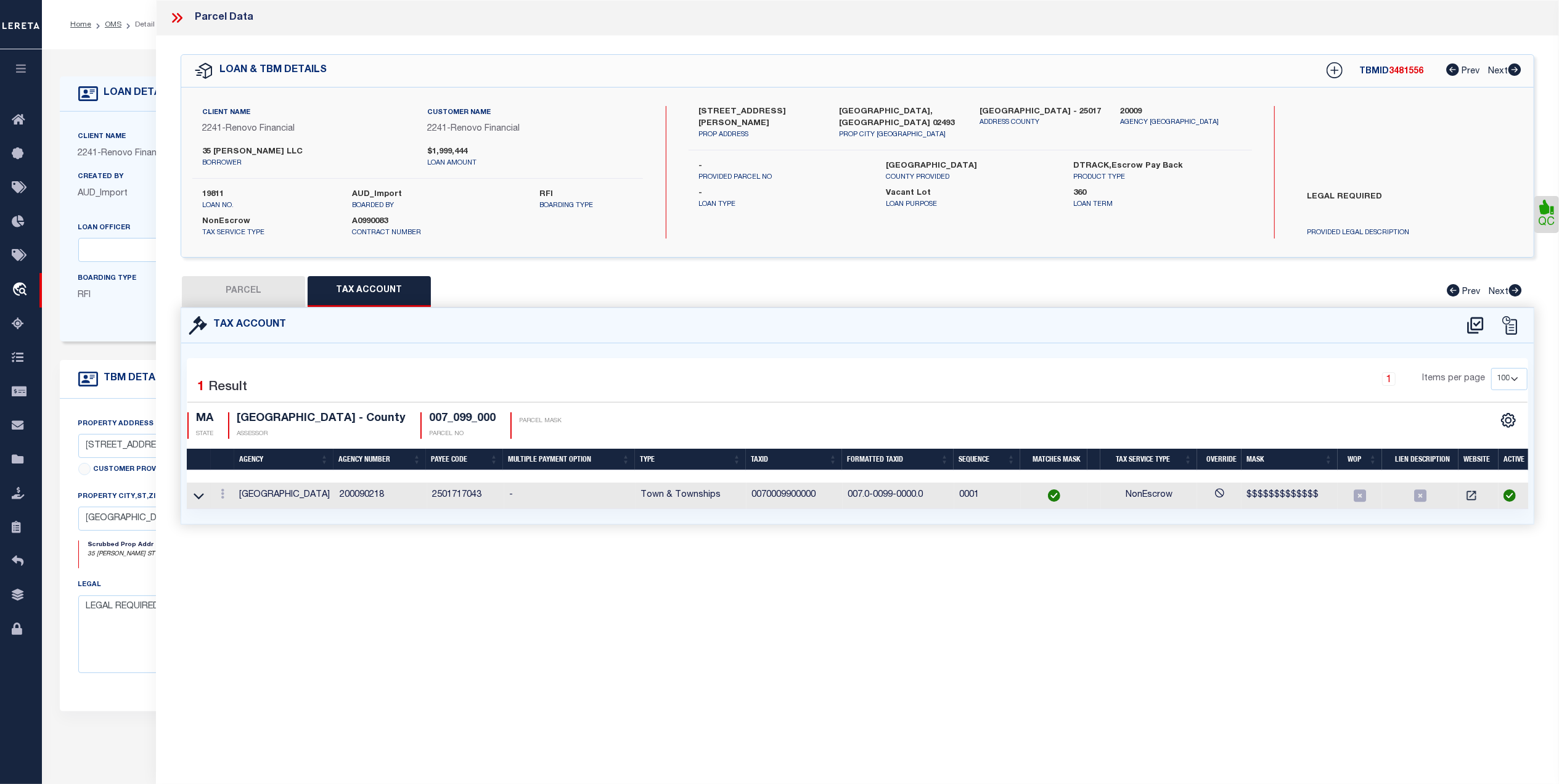
type input "35 BEMIS ST"
type input "WESTON, MA 02493"
type textarea "LOT:99 DIST:333 CITY/MUNI/TWP:WESTON"
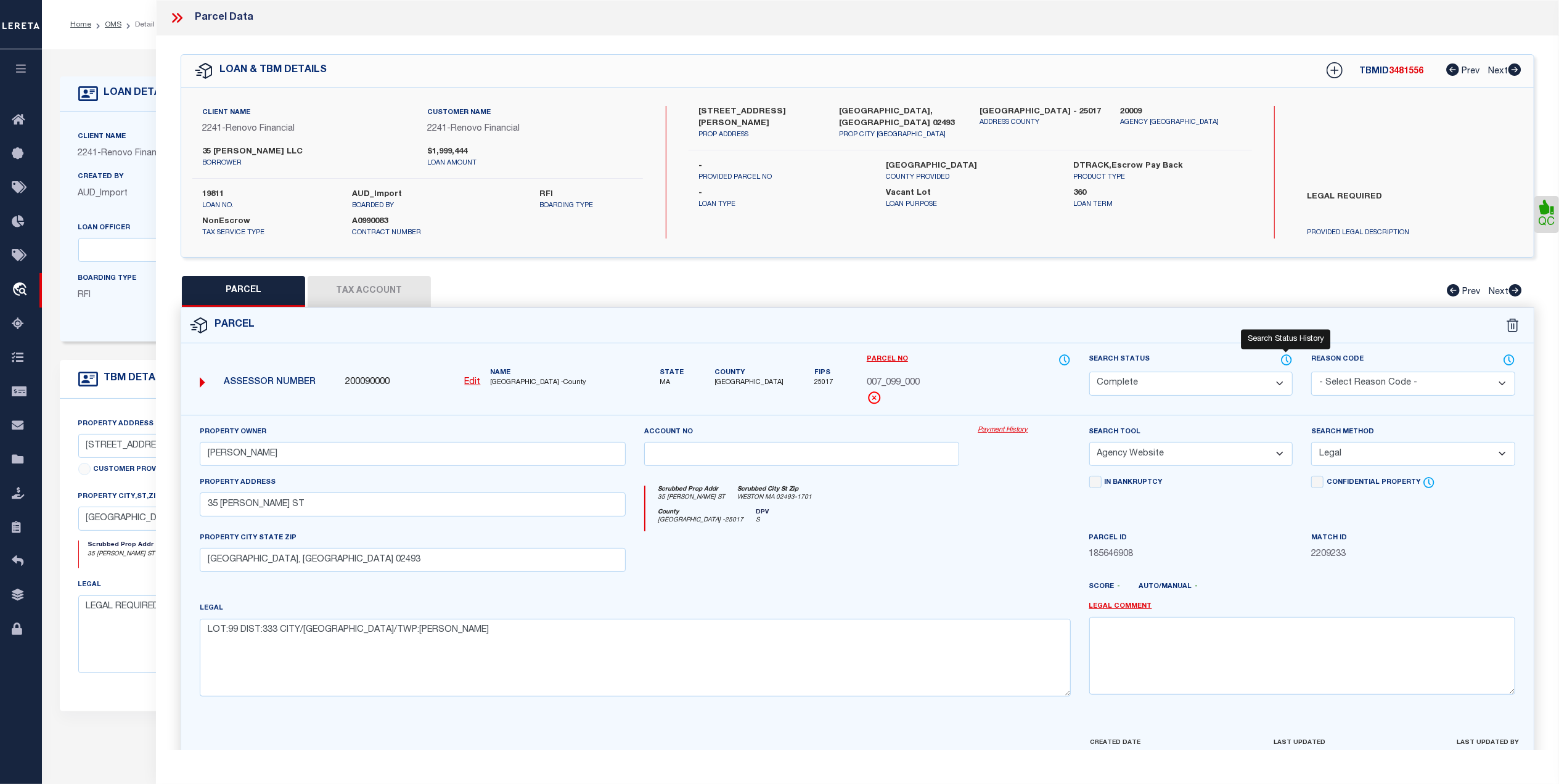
click at [1288, 363] on icon at bounding box center [1287, 360] width 12 height 13
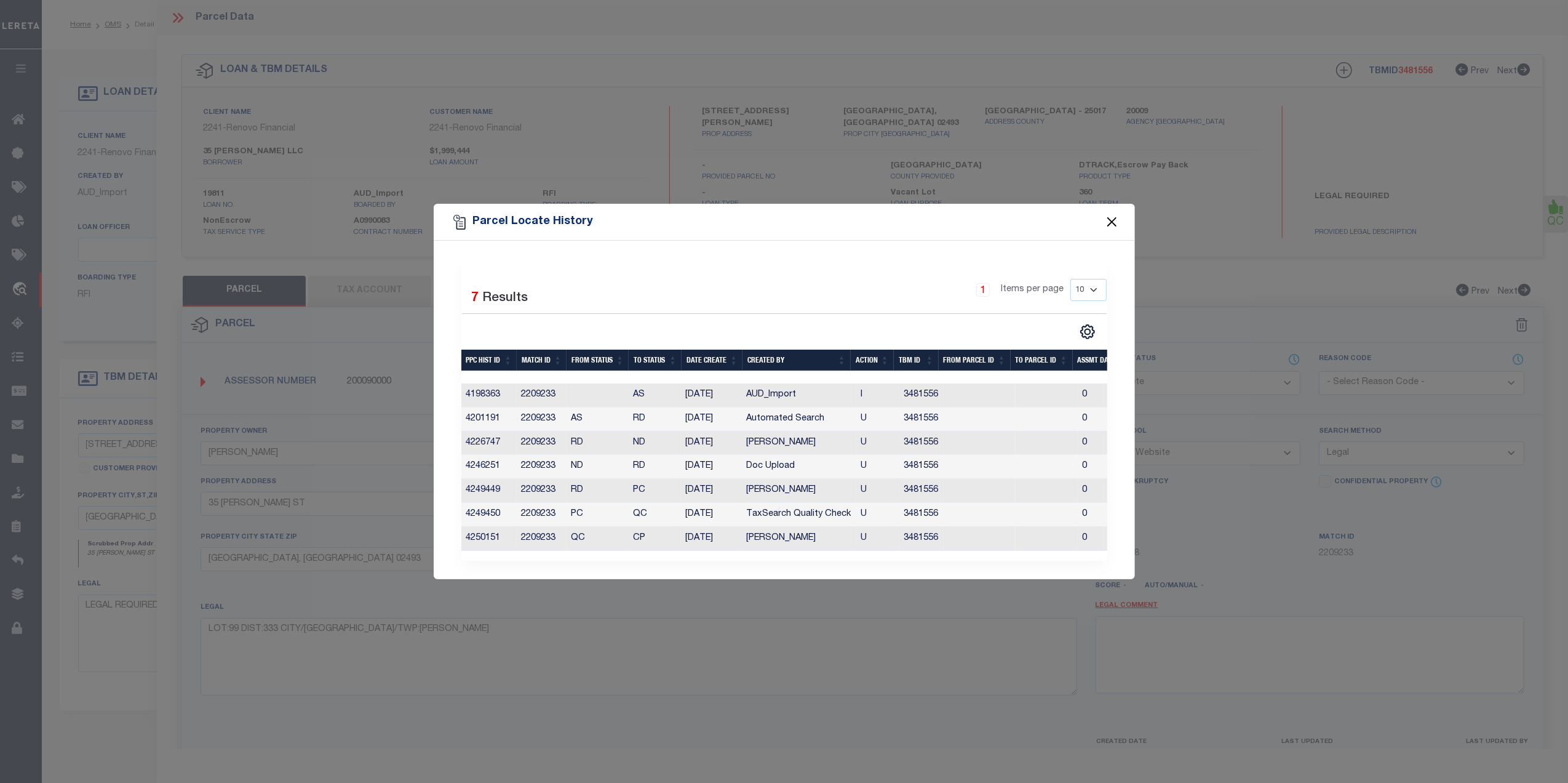
drag, startPoint x: 1108, startPoint y: 218, endPoint x: 629, endPoint y: 200, distance: 479.3
click at [1103, 214] on button "Close" at bounding box center [1111, 222] width 16 height 16
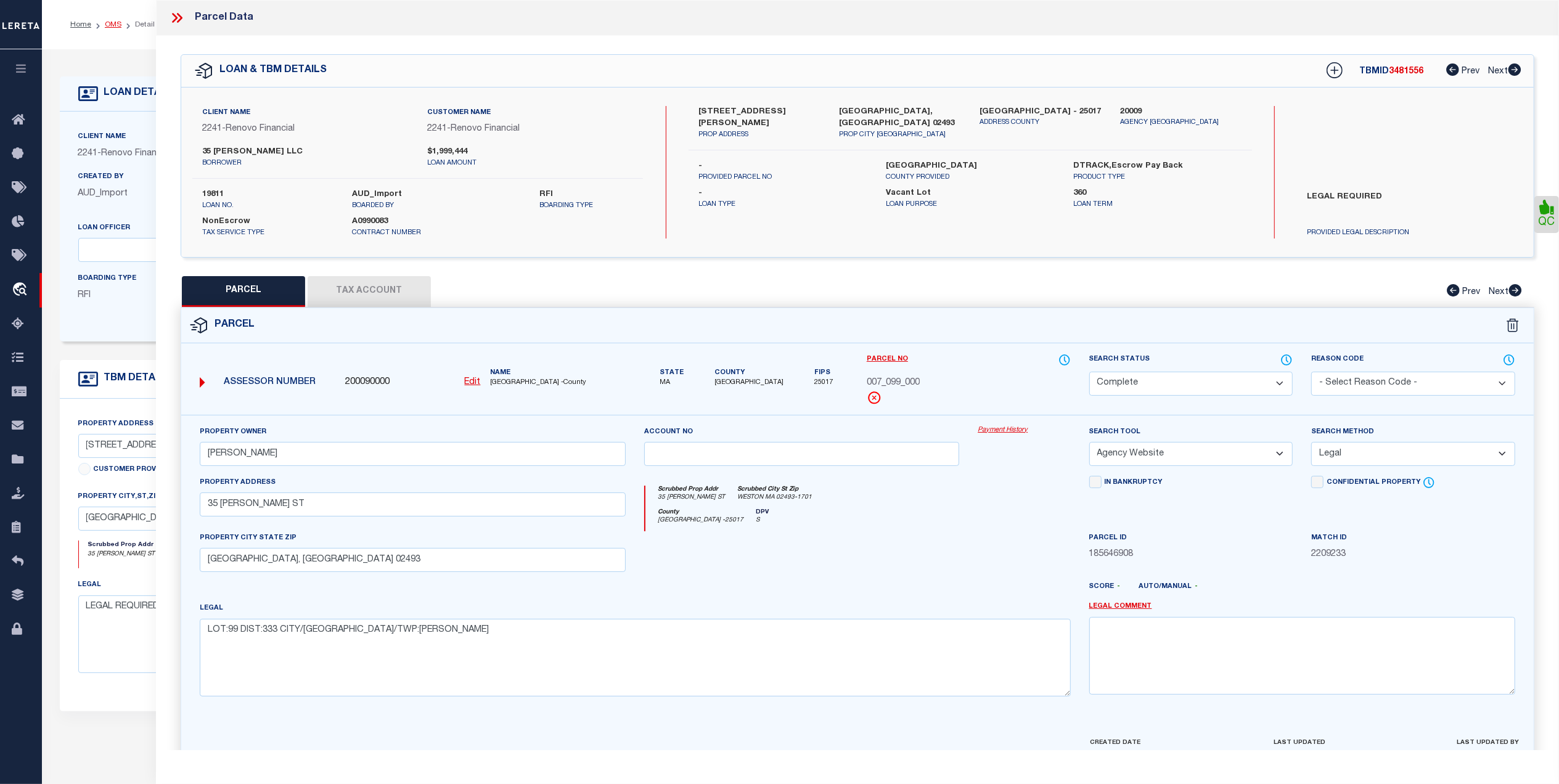
click at [114, 23] on link "OMS" at bounding box center [113, 24] width 17 height 7
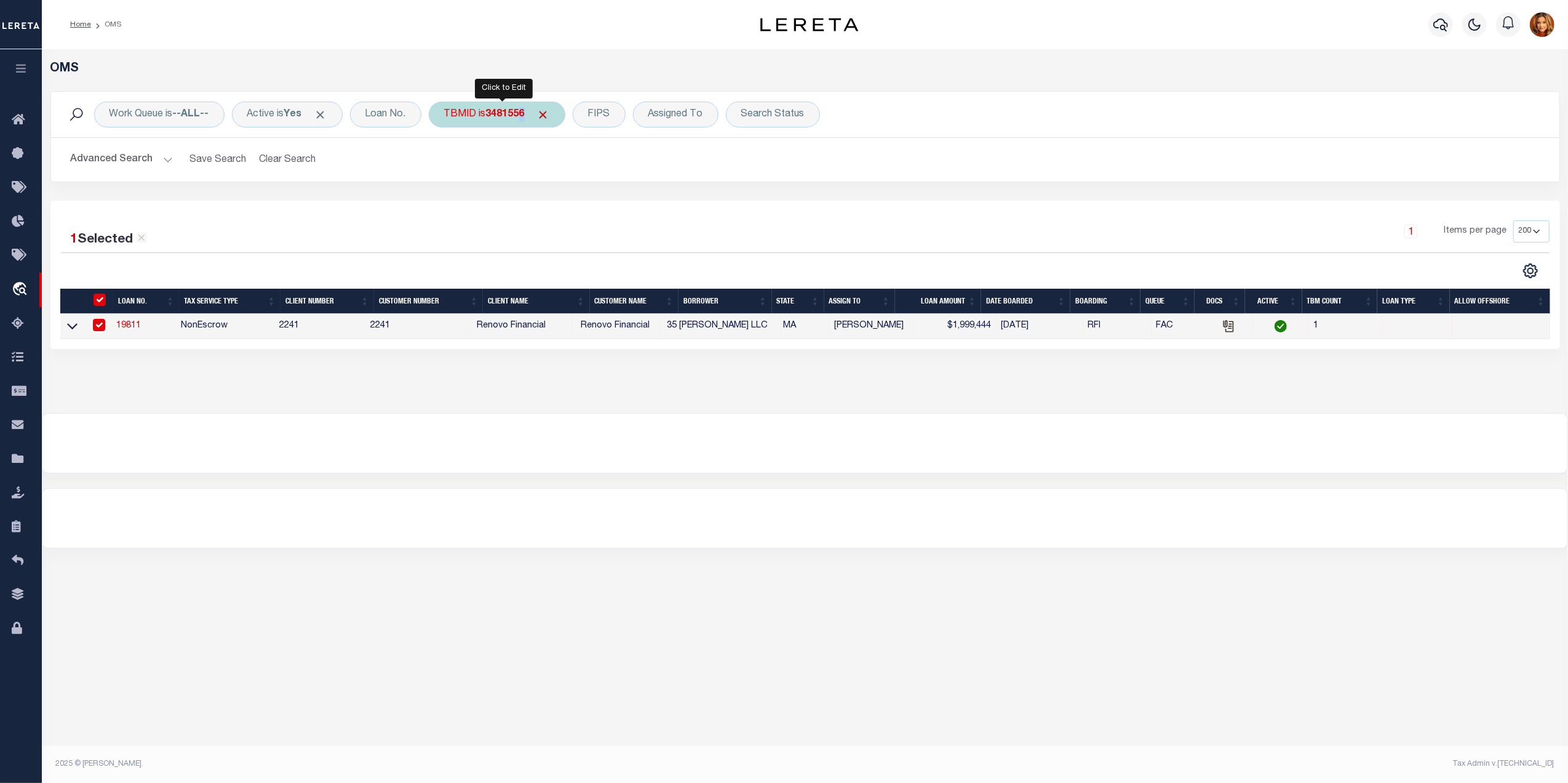
click at [528, 102] on div "TBMID is 3481556" at bounding box center [497, 114] width 136 height 26
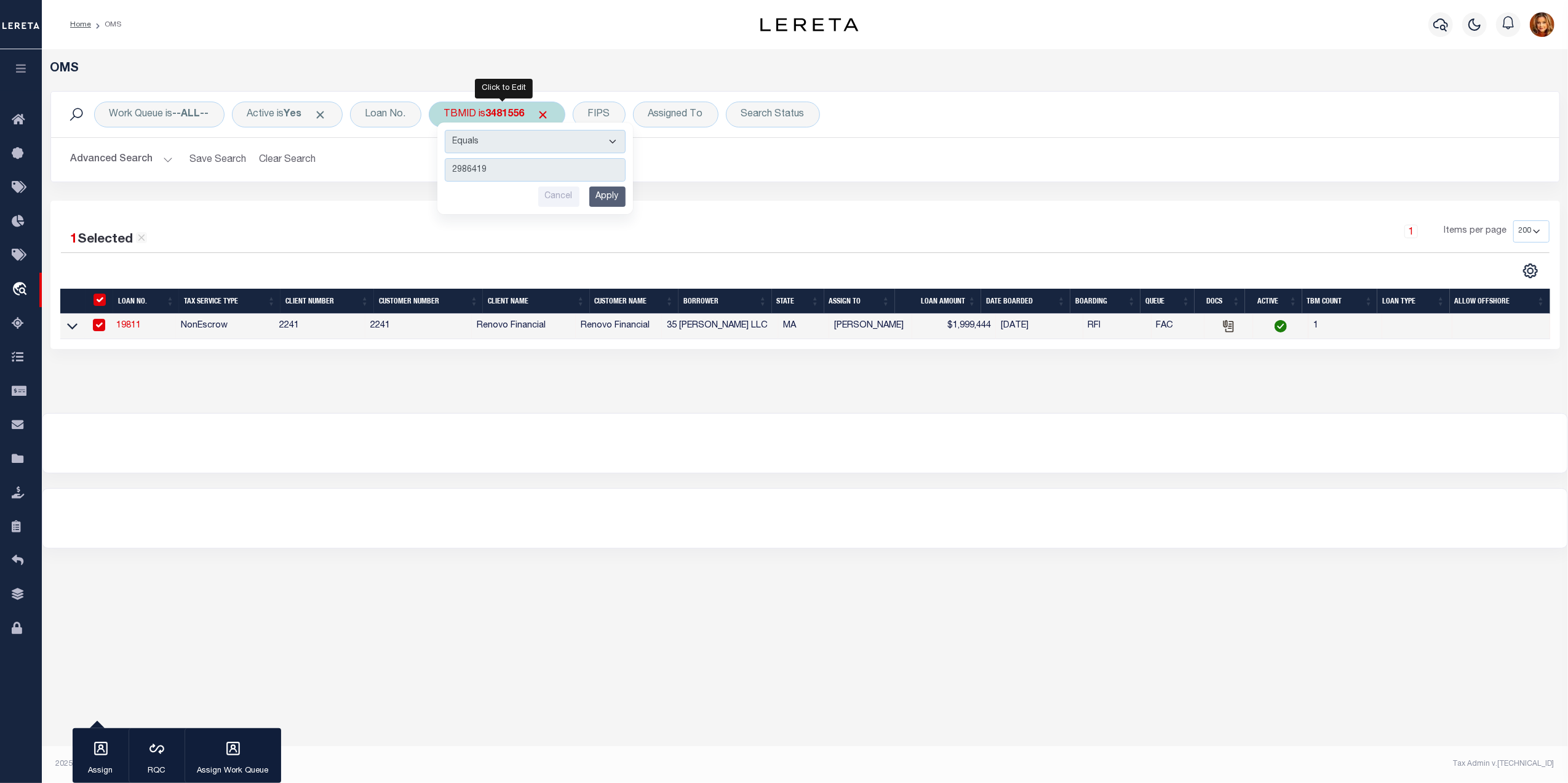
type input "2986419"
click at [596, 190] on input "Apply" at bounding box center [607, 196] width 37 height 20
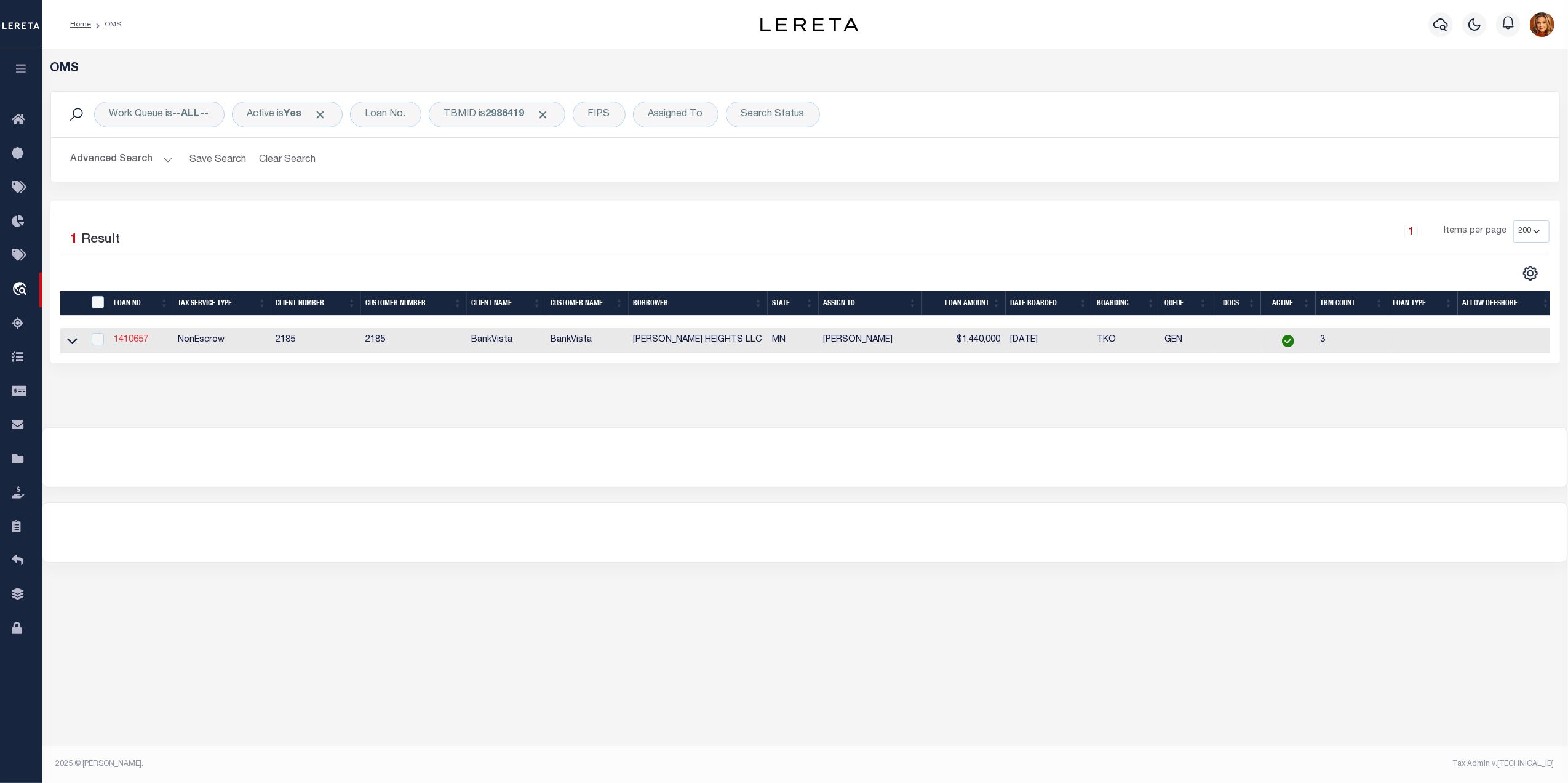
click at [134, 340] on link "1410657" at bounding box center [131, 339] width 34 height 8
type input "1410657"
type input "BENTON HEIGHTS LLC"
select select
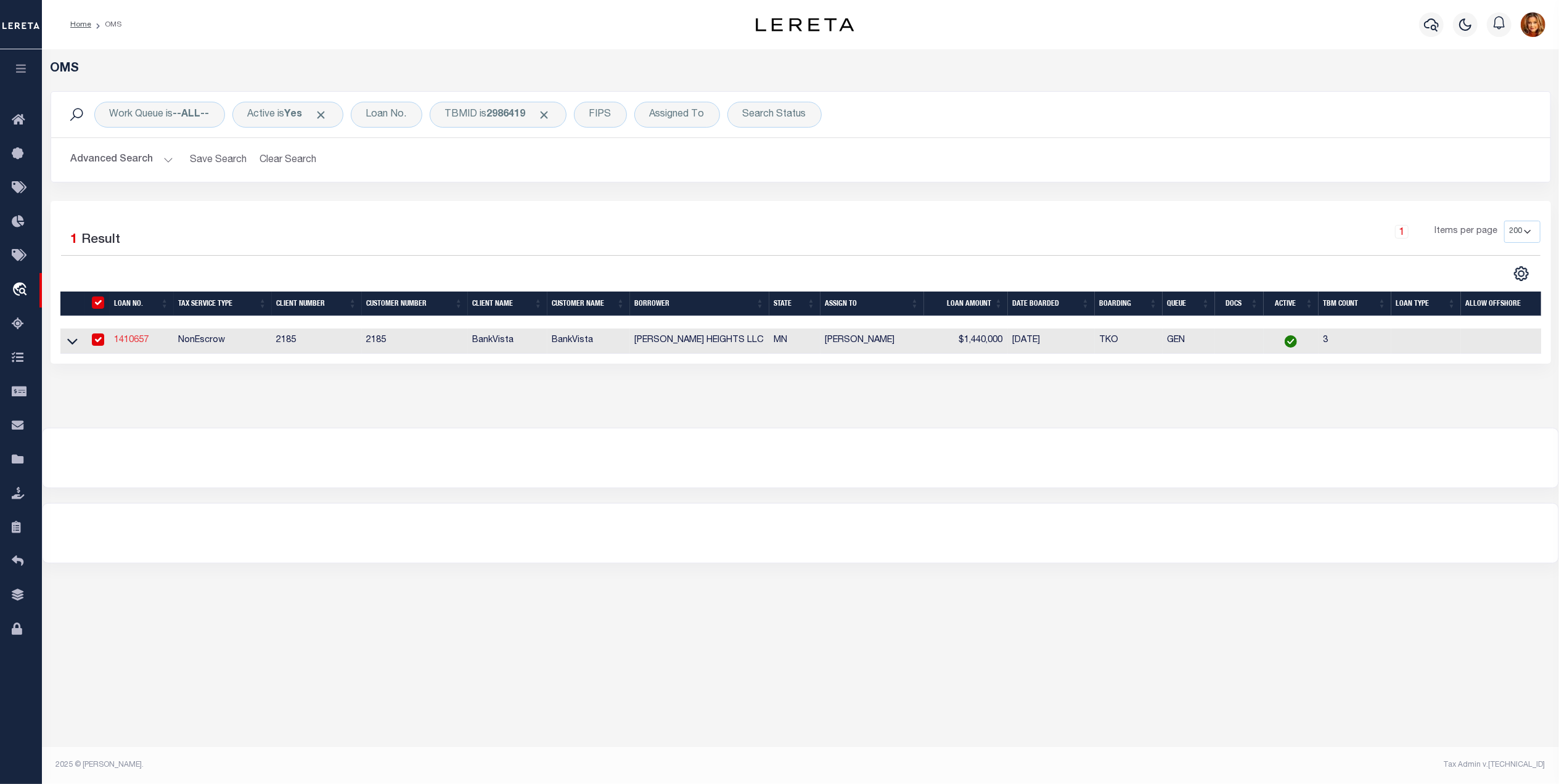
type input "PO BOX 6204"
type input "ST CLOUD, MN 56302-6204"
select select
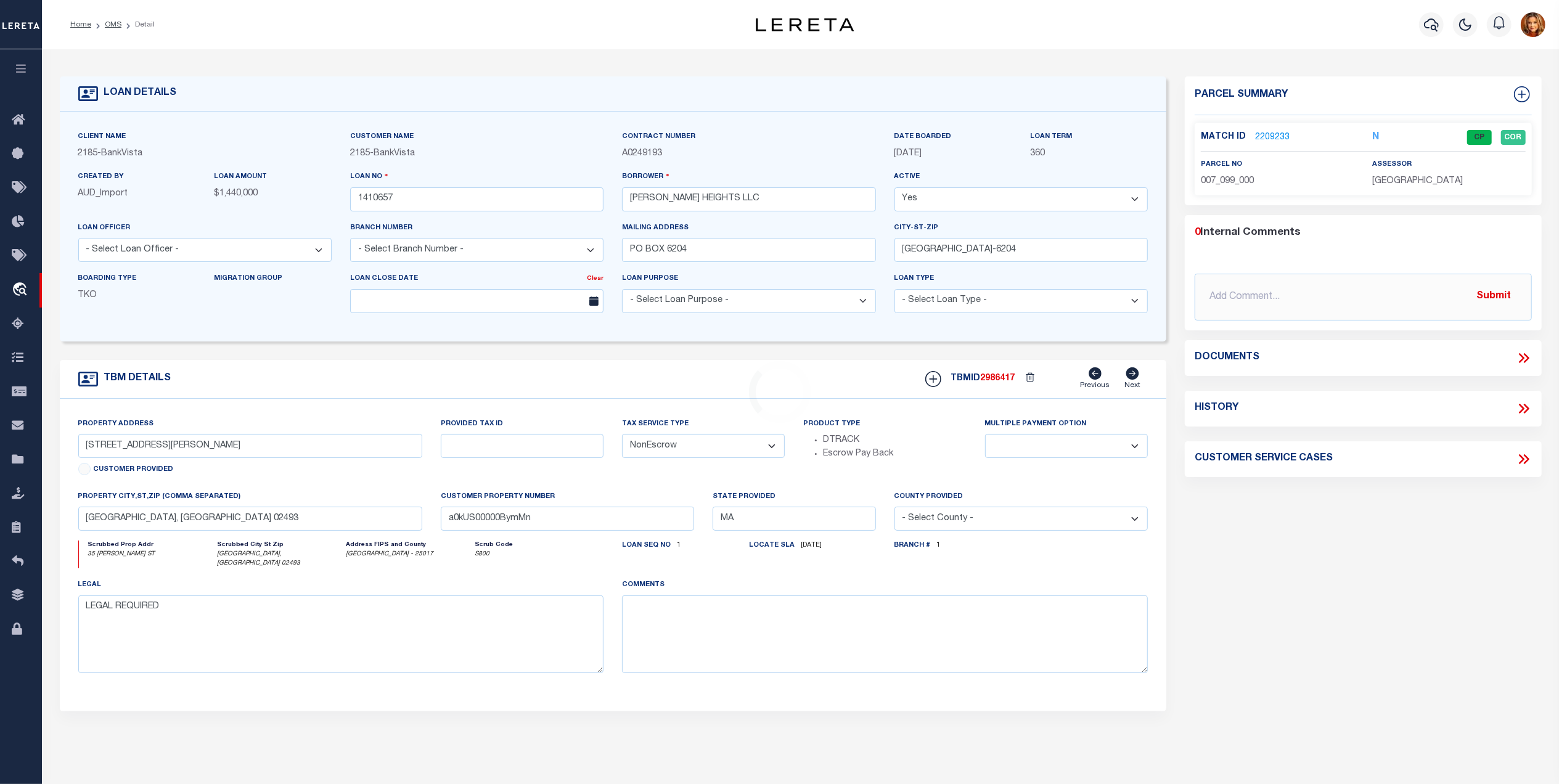
type input "922 N BENTON DRIVE"
type input "190175600"
select select
type input "SAUK RAPIDS MN 56379"
type input "10805"
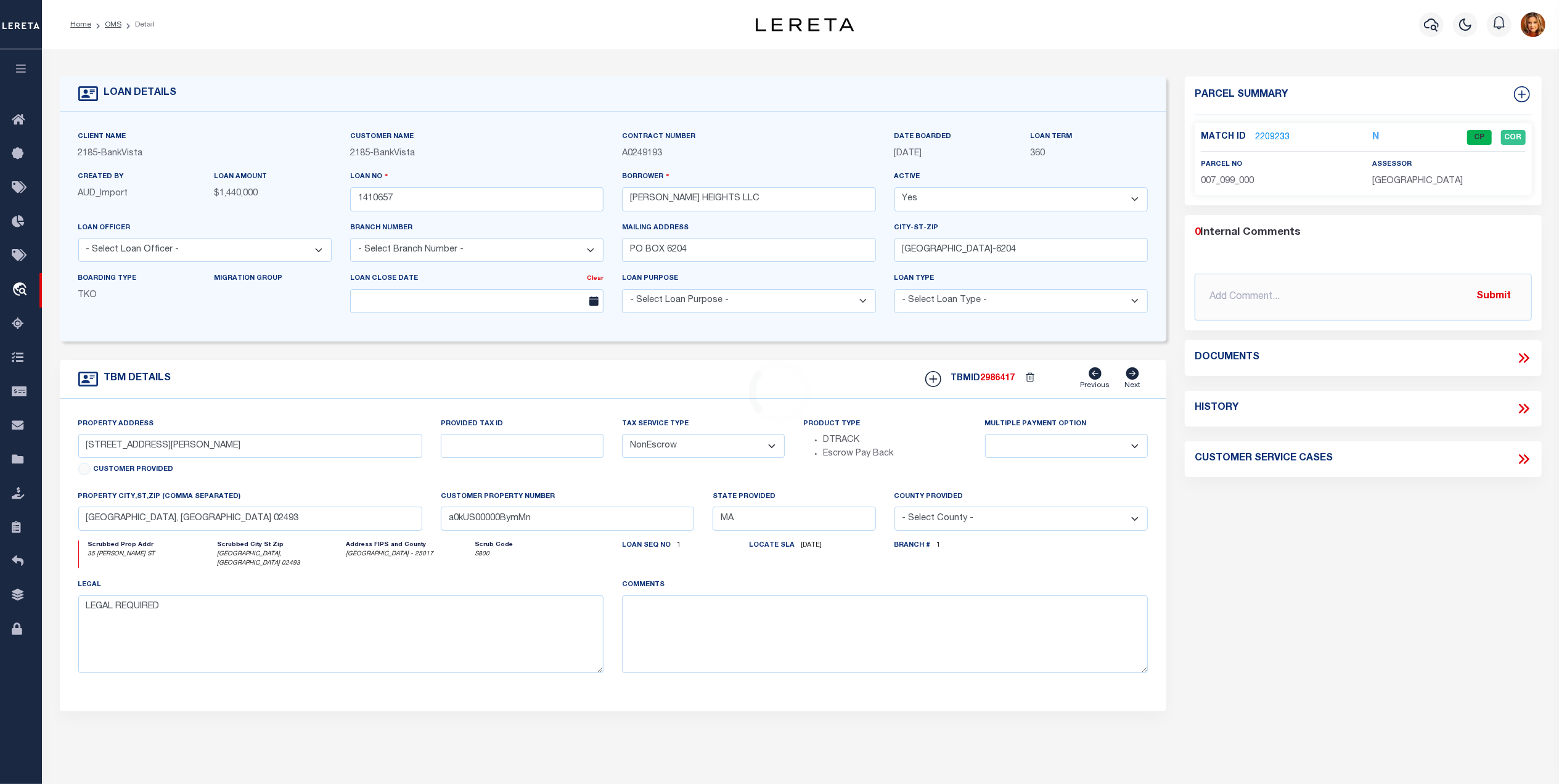
type input "MN"
select select
select select "12350"
select select "4780"
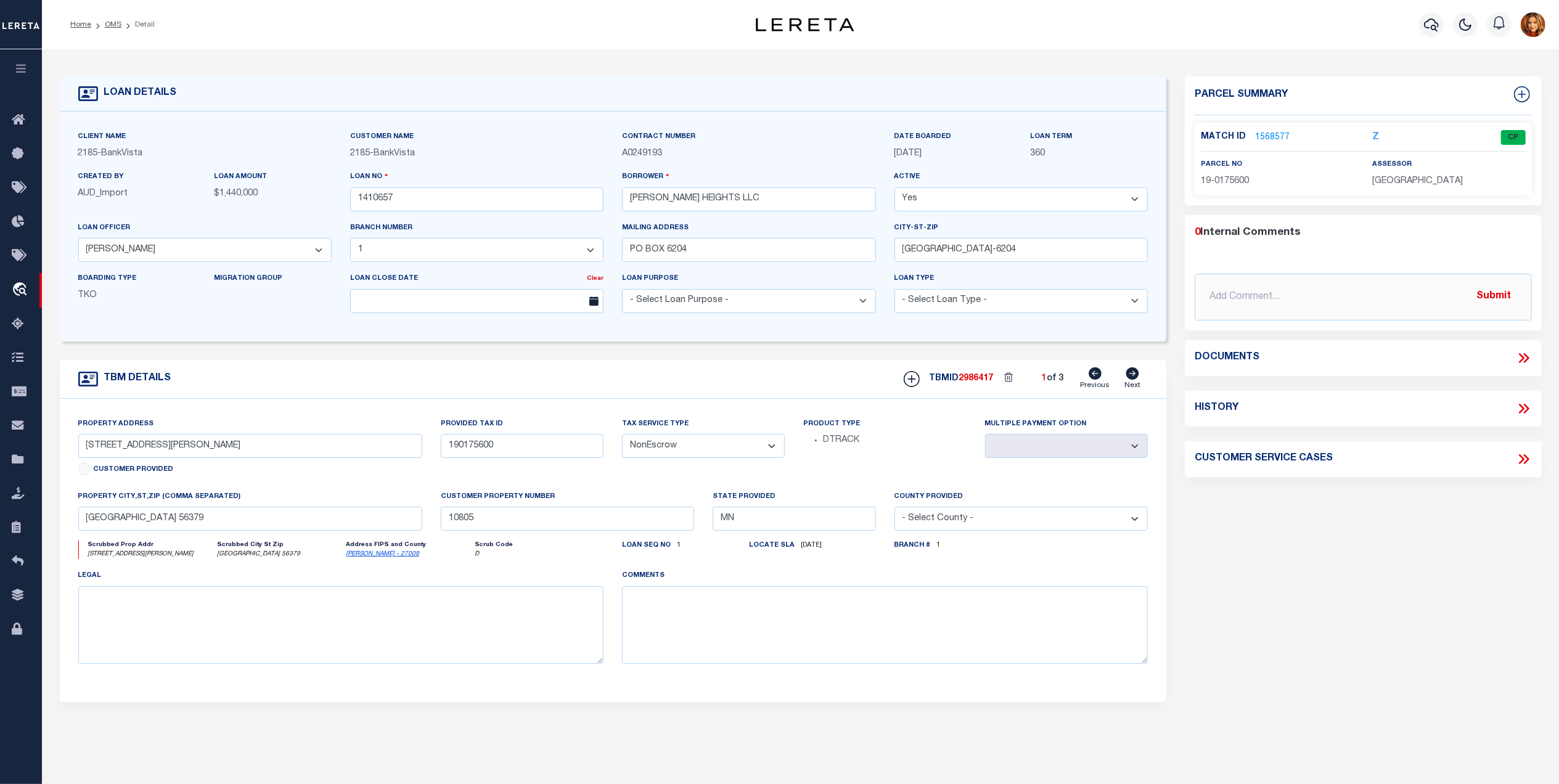
click at [1267, 136] on link "1568577" at bounding box center [1272, 138] width 34 height 13
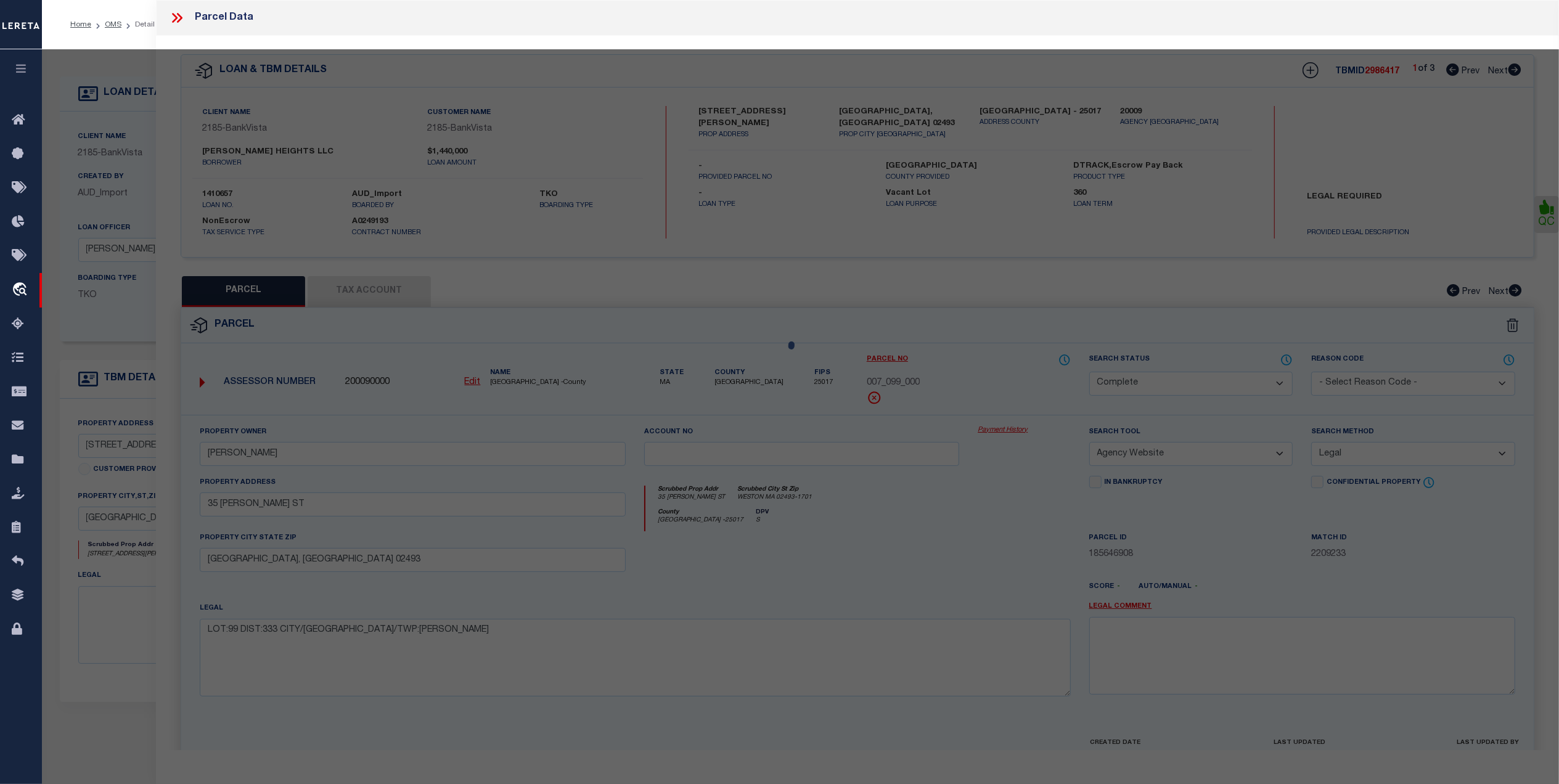
select select "AS"
select select
checkbox input "false"
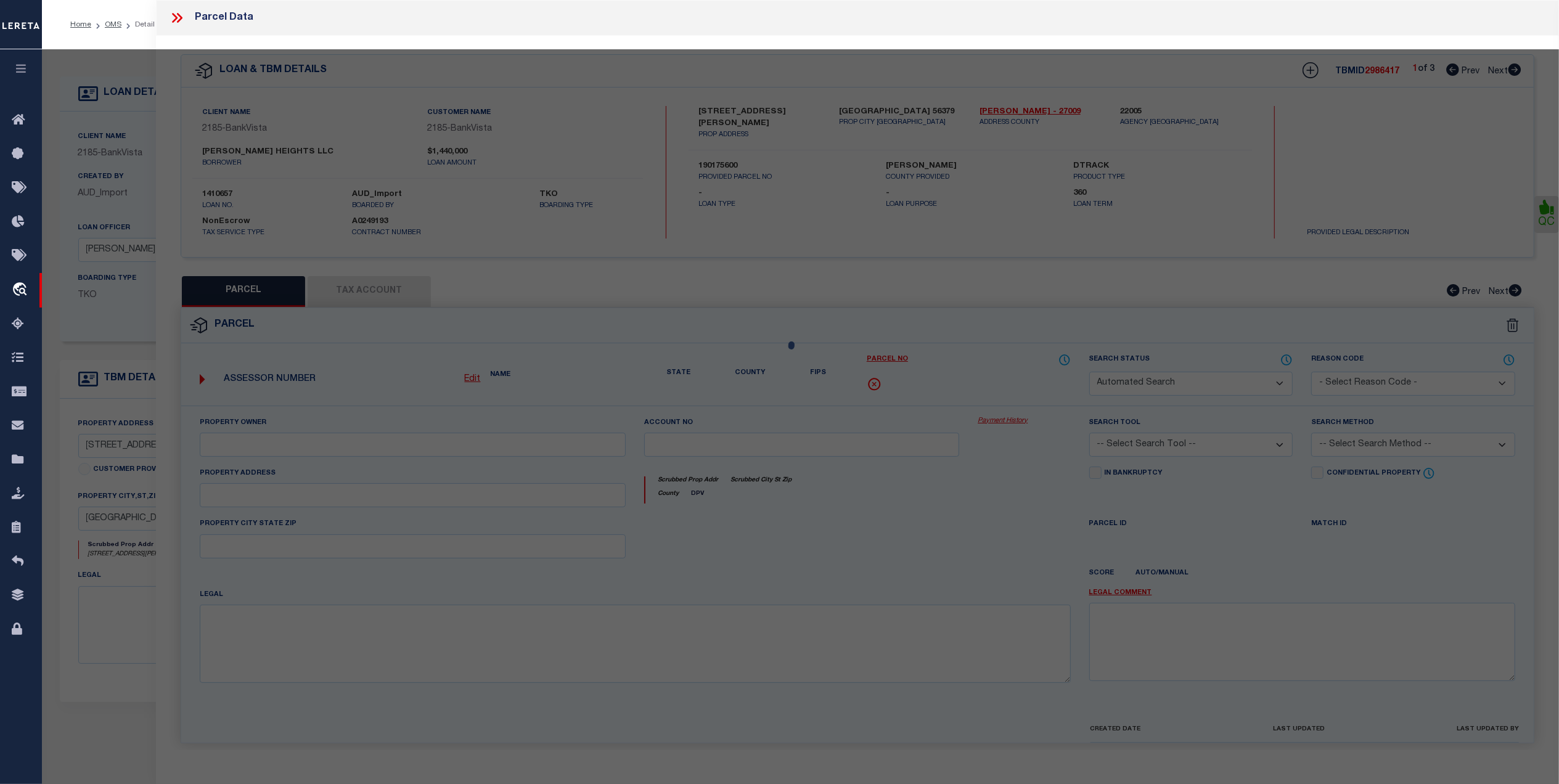
select select "CP"
type input "BENTON HEIGHTS LLC"
select select
type input "922 BENTON DR N"
checkbox input "false"
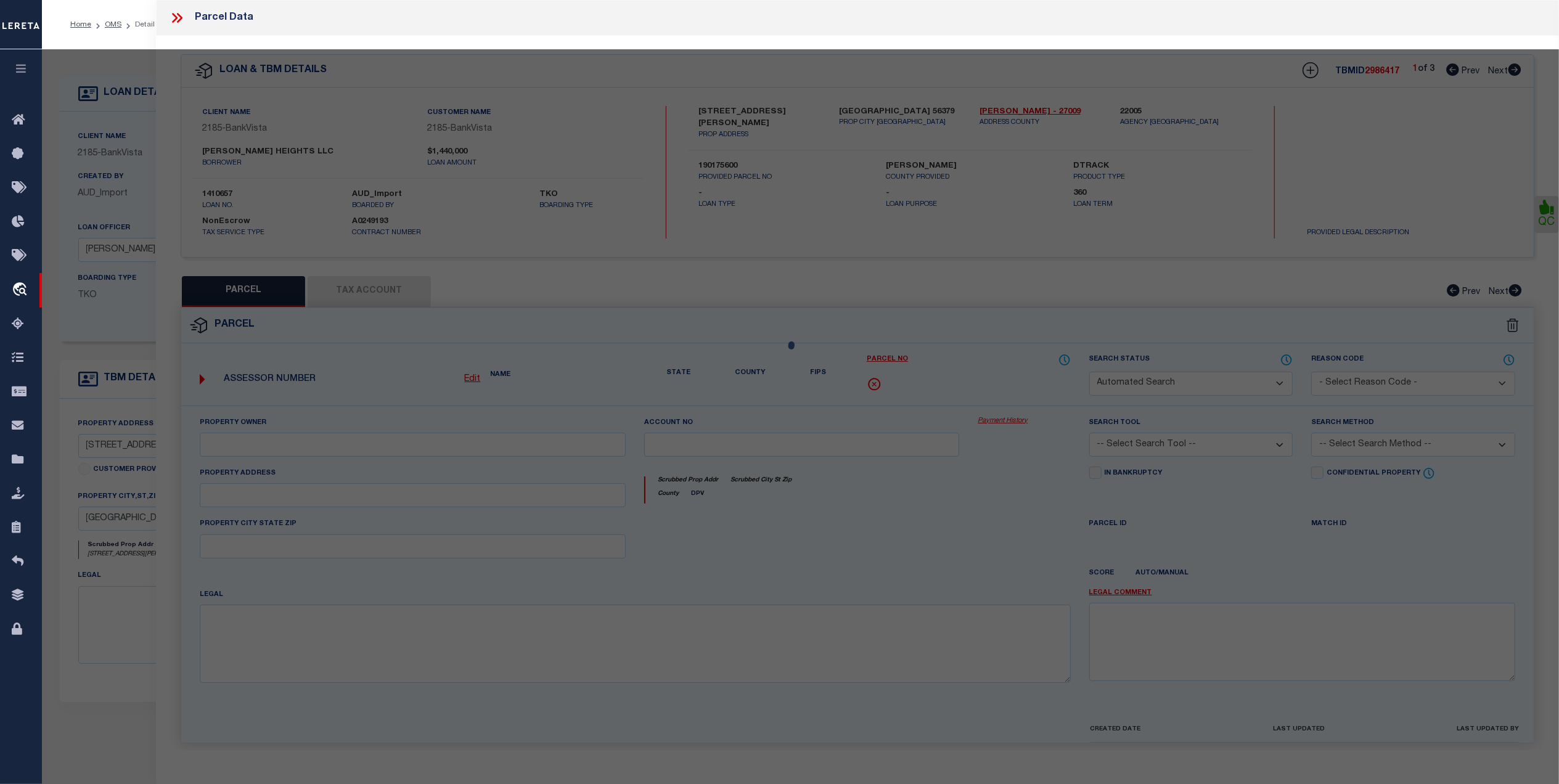
type input "SAUK RAPIDS MN 56379"
type textarea "Sect-22 Twp-036 Range-031 HILLSIDE ADDITION Lot-005 Block-001"
type textarea "Tax ID Special Project"
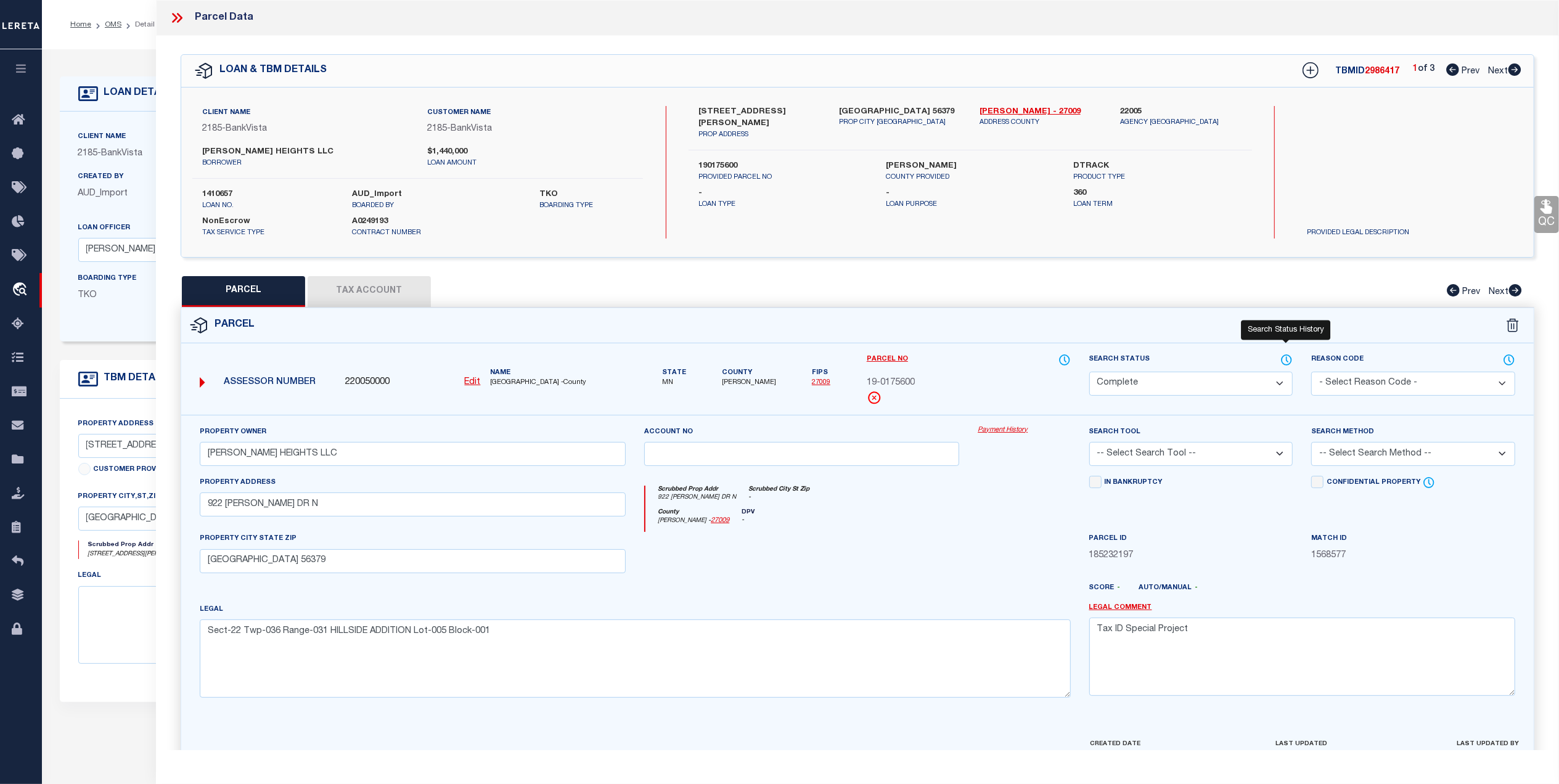
click at [1288, 360] on icon at bounding box center [1287, 360] width 12 height 13
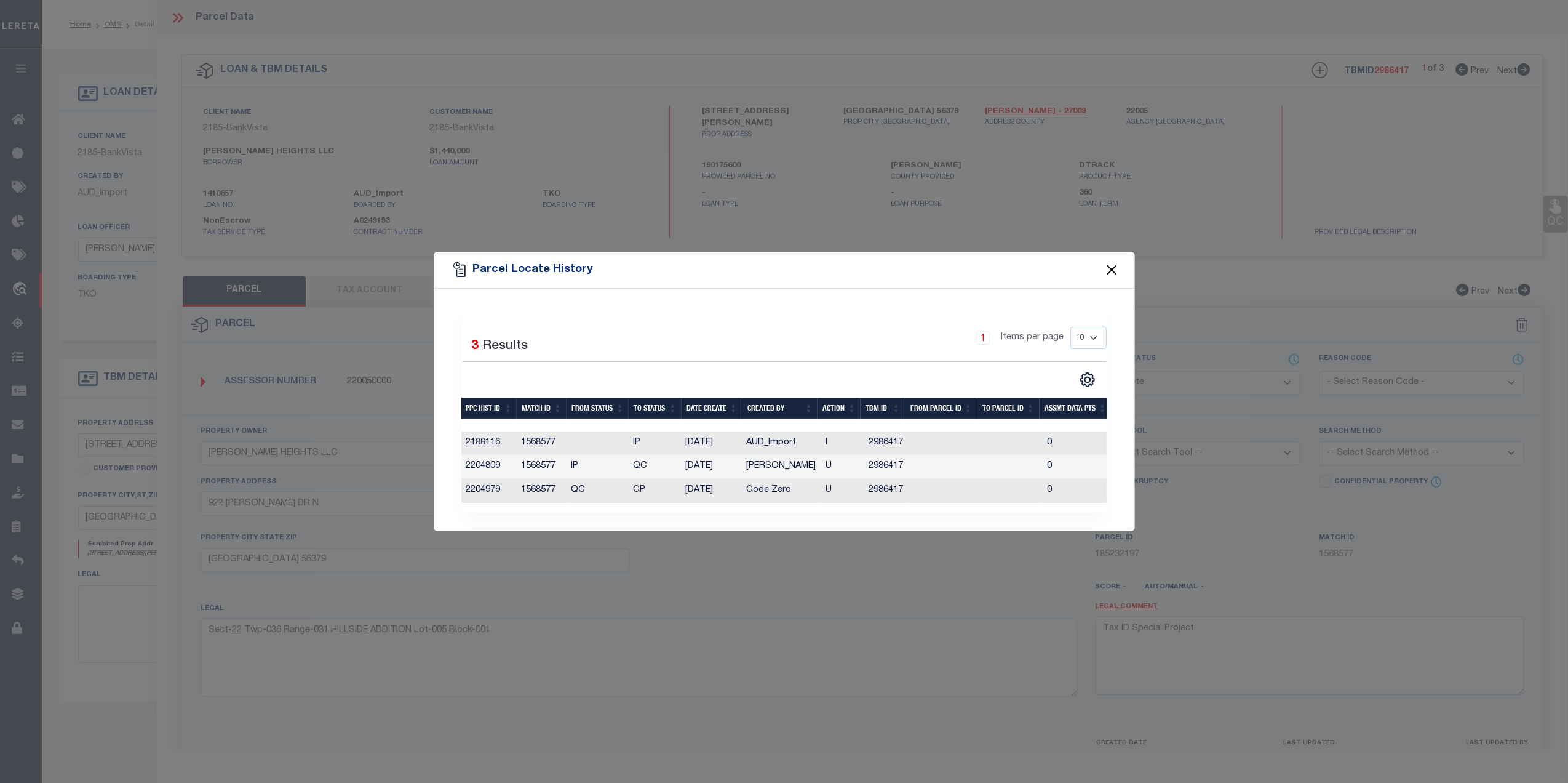
click at [1103, 267] on button "Close" at bounding box center [1111, 269] width 16 height 16
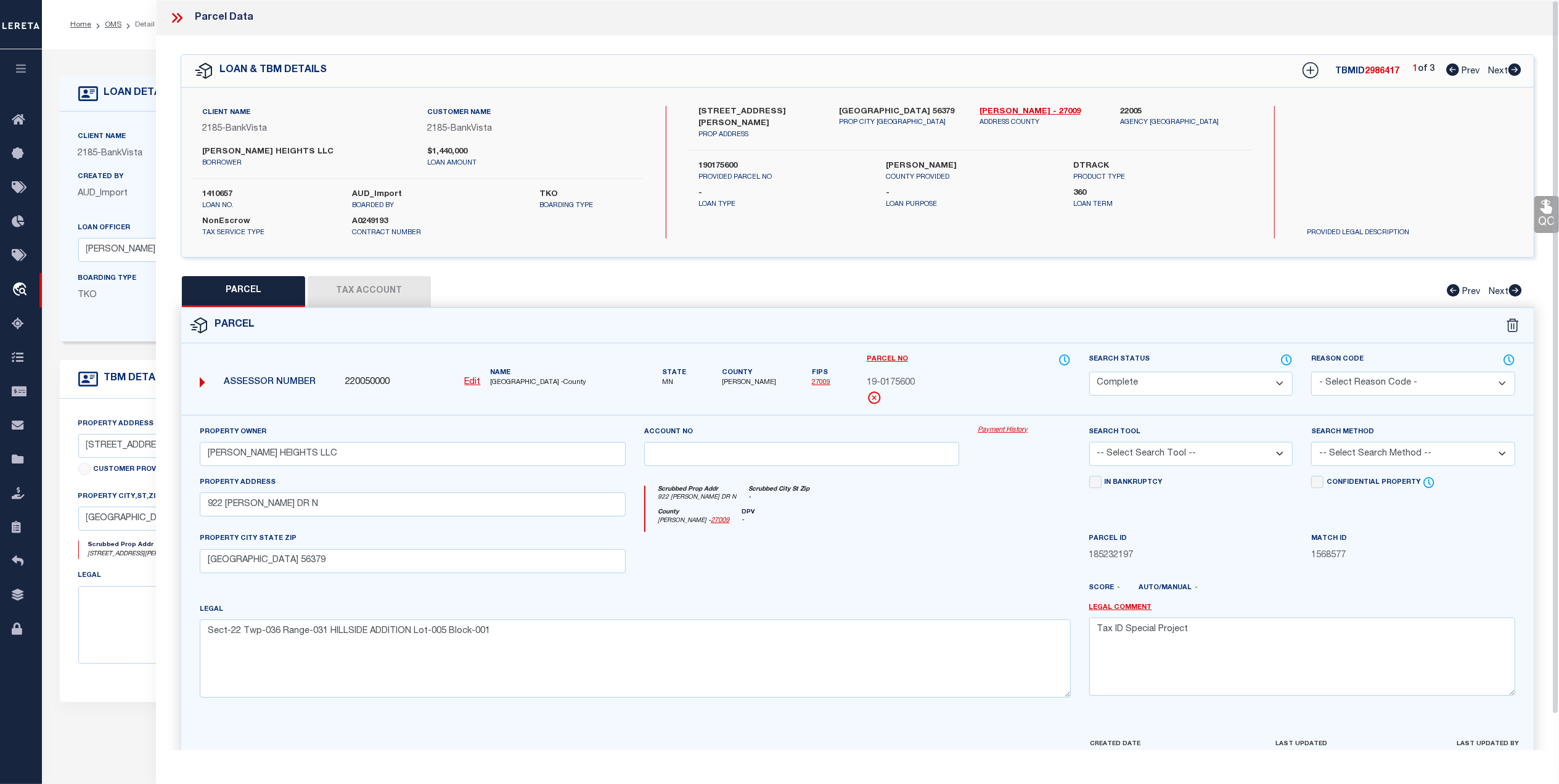
click at [1492, 72] on span "Next" at bounding box center [1498, 72] width 20 height 8
select select "AS"
checkbox input "false"
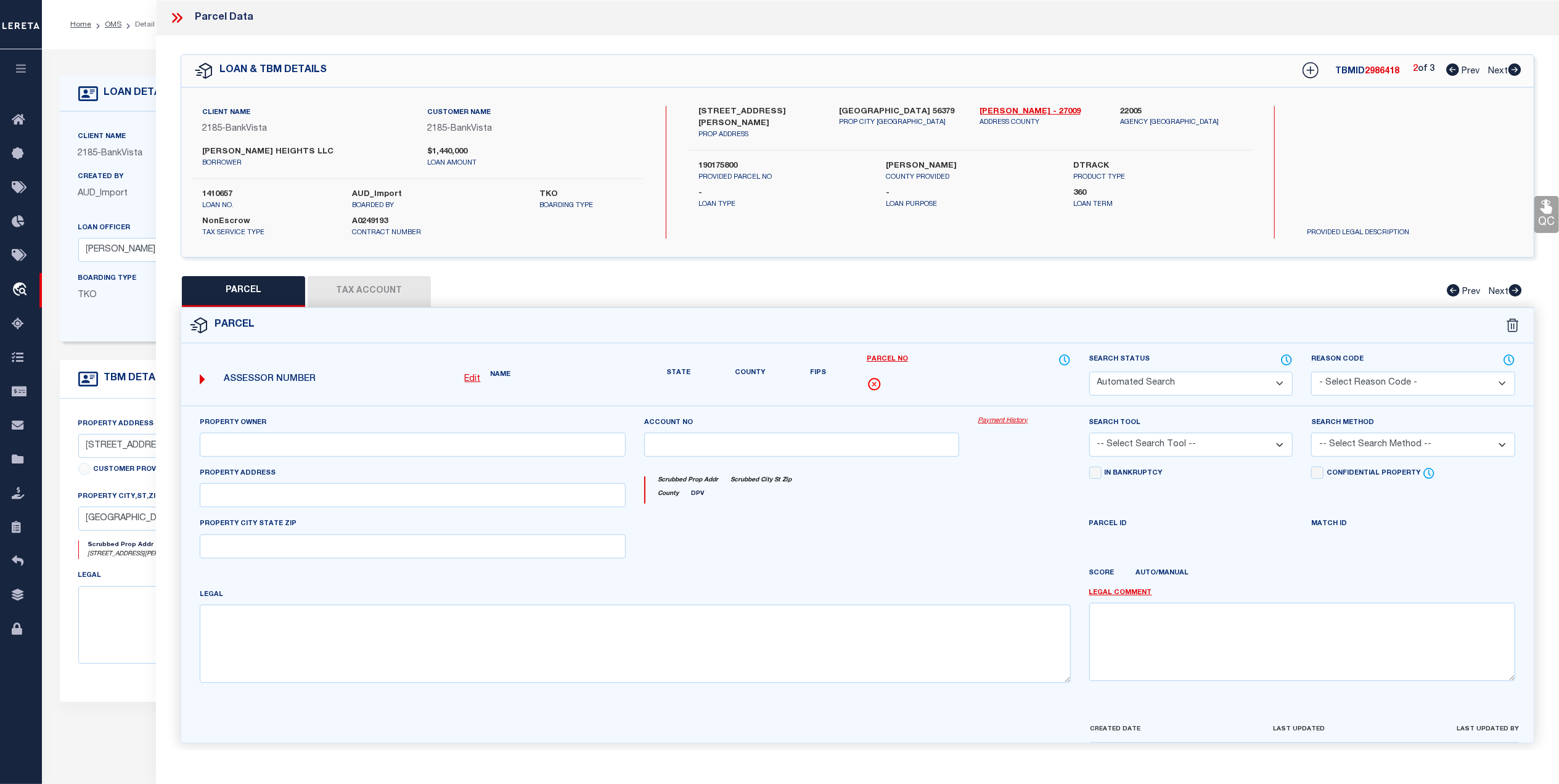
select select "CP"
type input "BENTON HEIGHTS LLC"
select select
type input "922 BENTON DR N"
checkbox input "false"
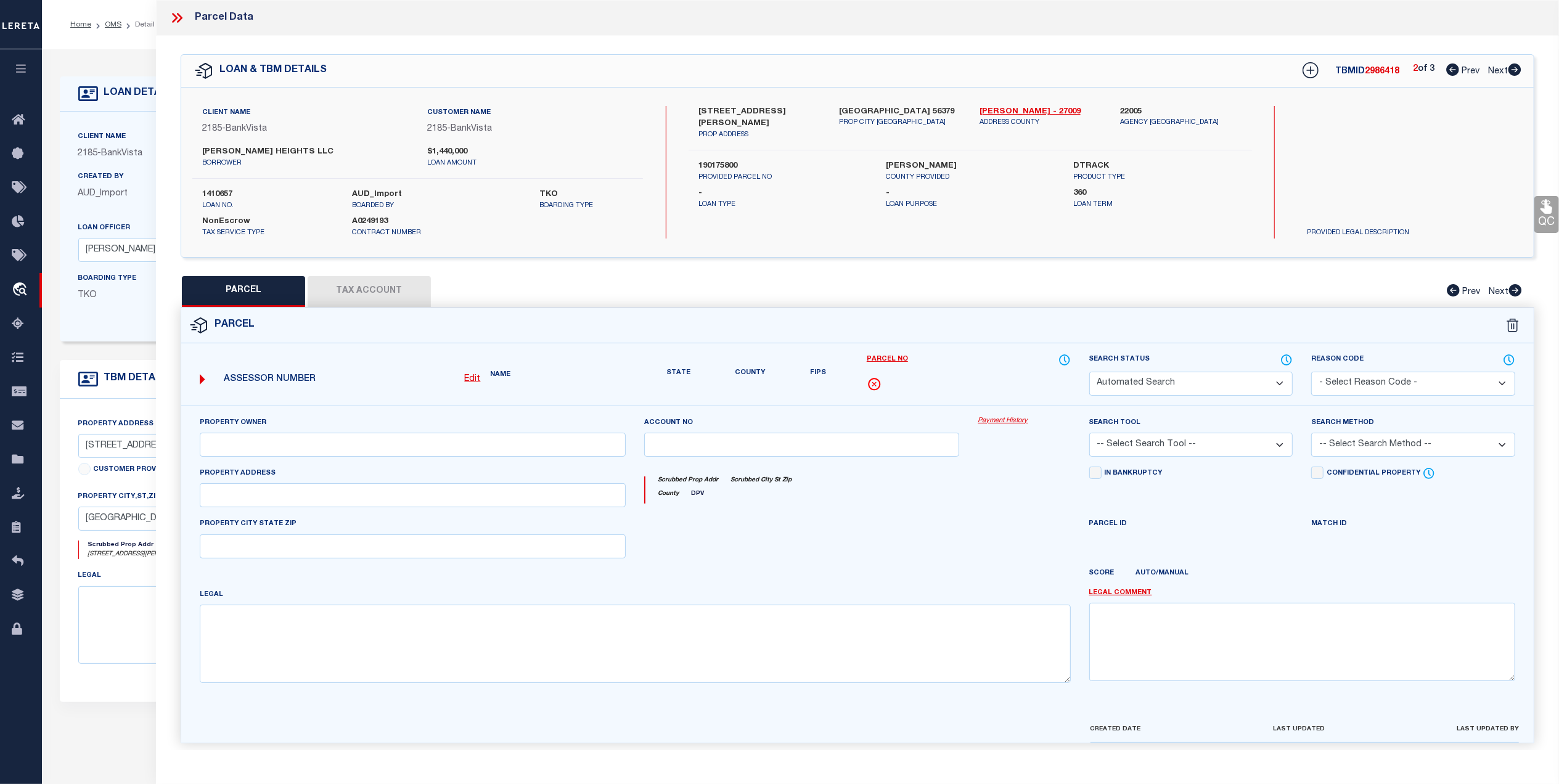
type input "SAUK RAPIDS MN 56379"
type textarea "Sect-22 Twp-036 Range-031 HILLSIDE ADDITION Lot-007 Block-001"
type textarea "Tax ID Special Project"
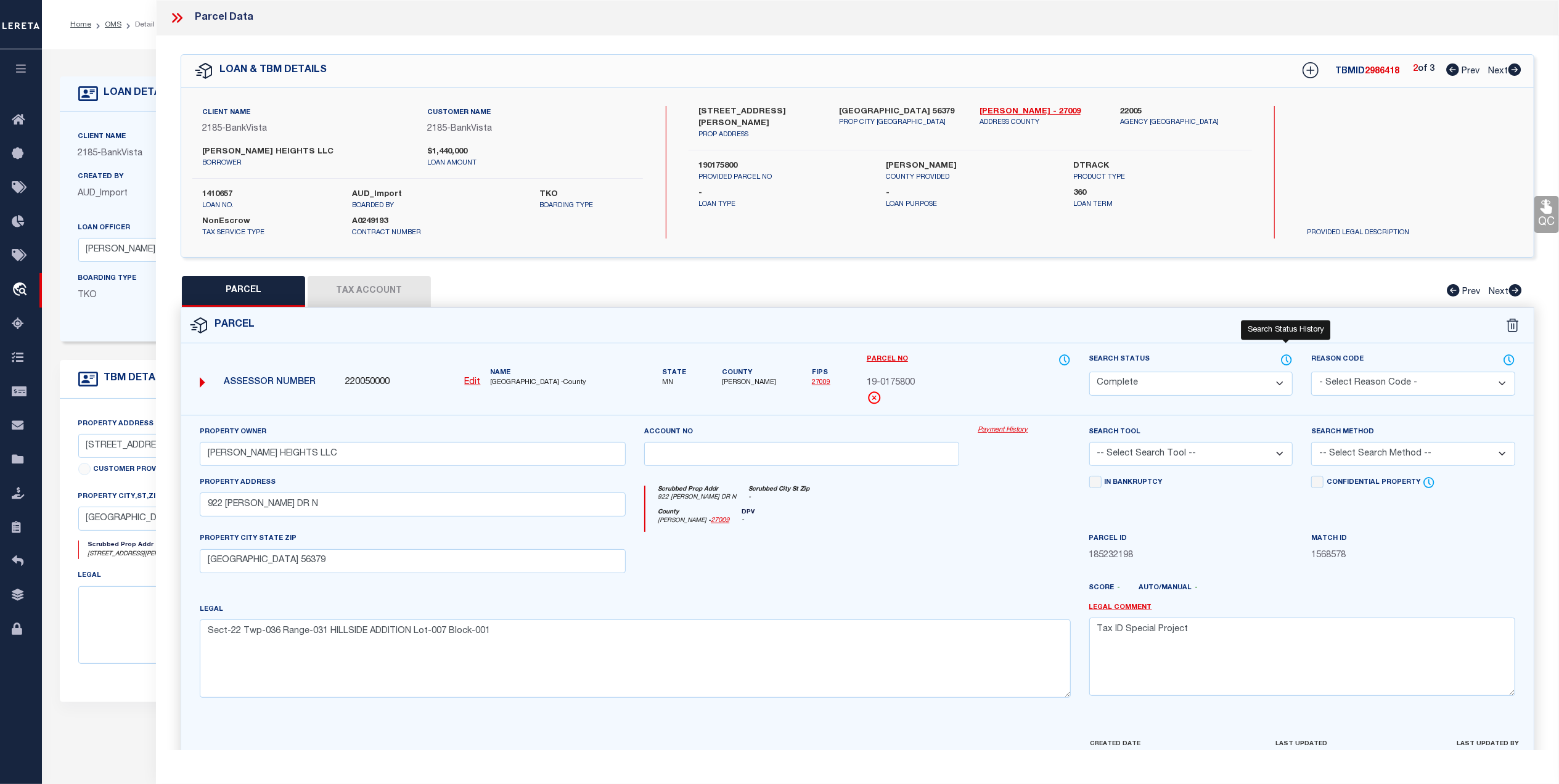
click at [1283, 360] on icon at bounding box center [1287, 360] width 10 height 10
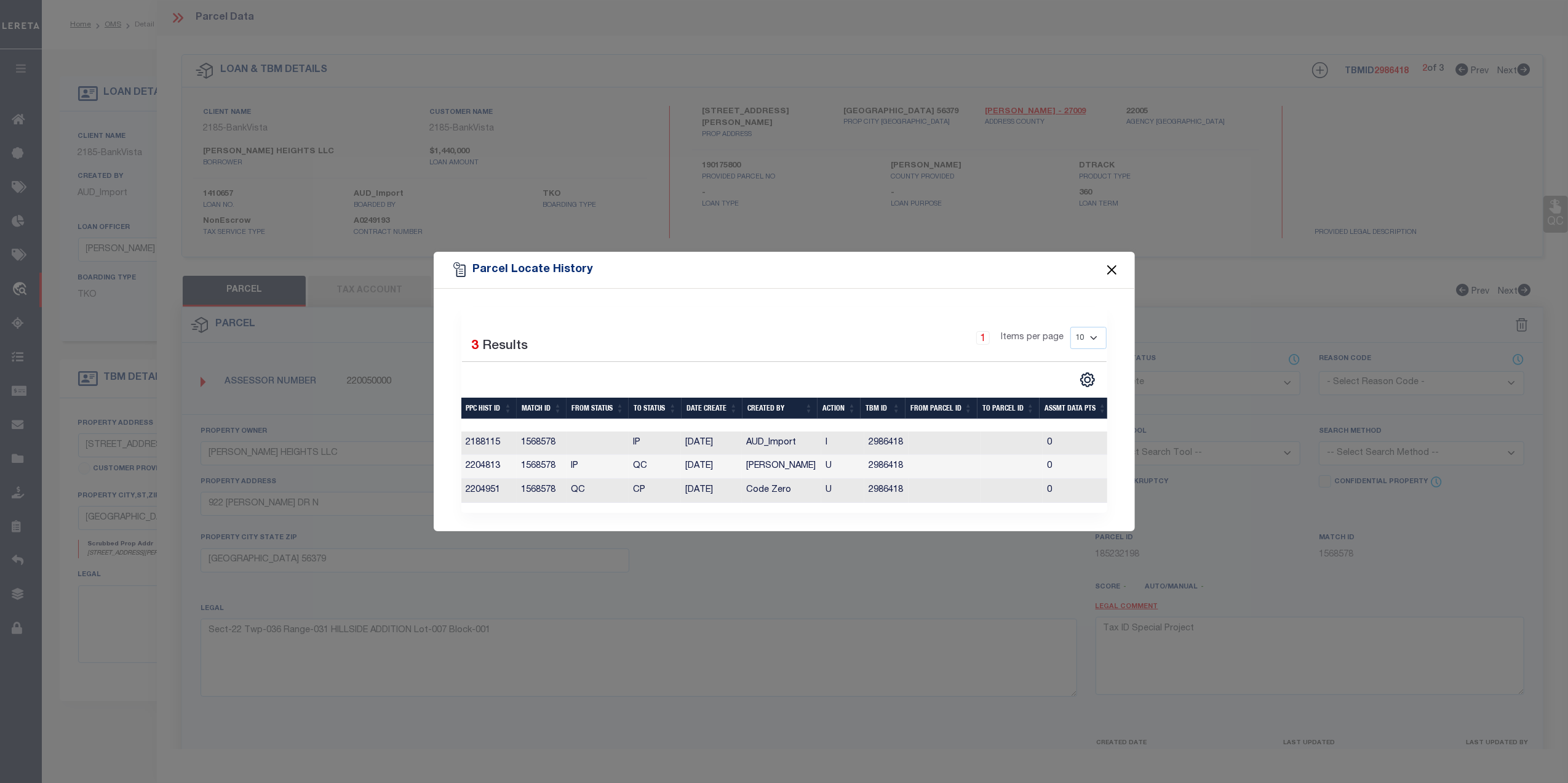
click at [1110, 262] on button "Close" at bounding box center [1111, 269] width 16 height 16
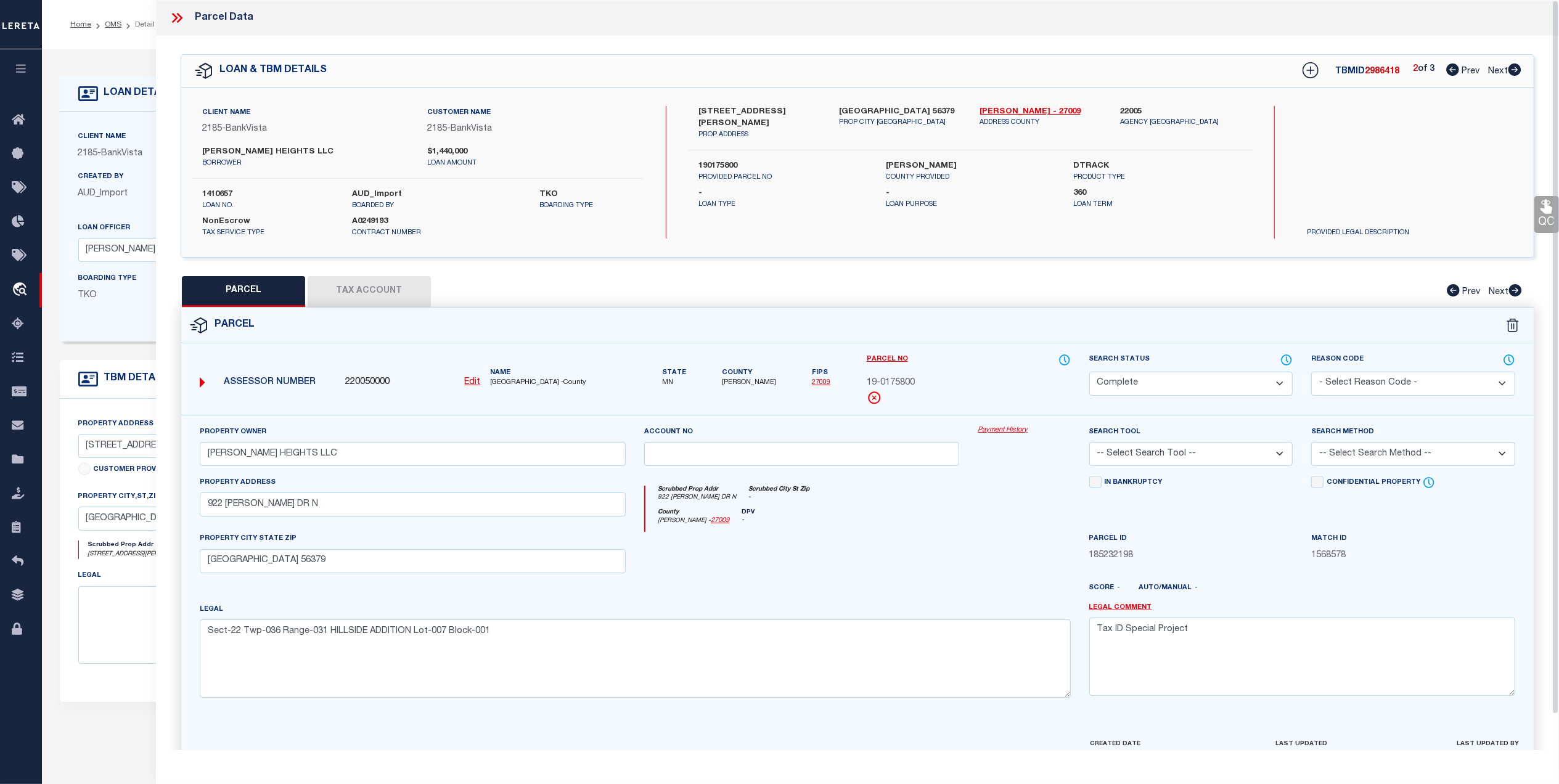
click at [1494, 67] on span "Next" at bounding box center [1498, 72] width 20 height 8
select select "AS"
checkbox input "false"
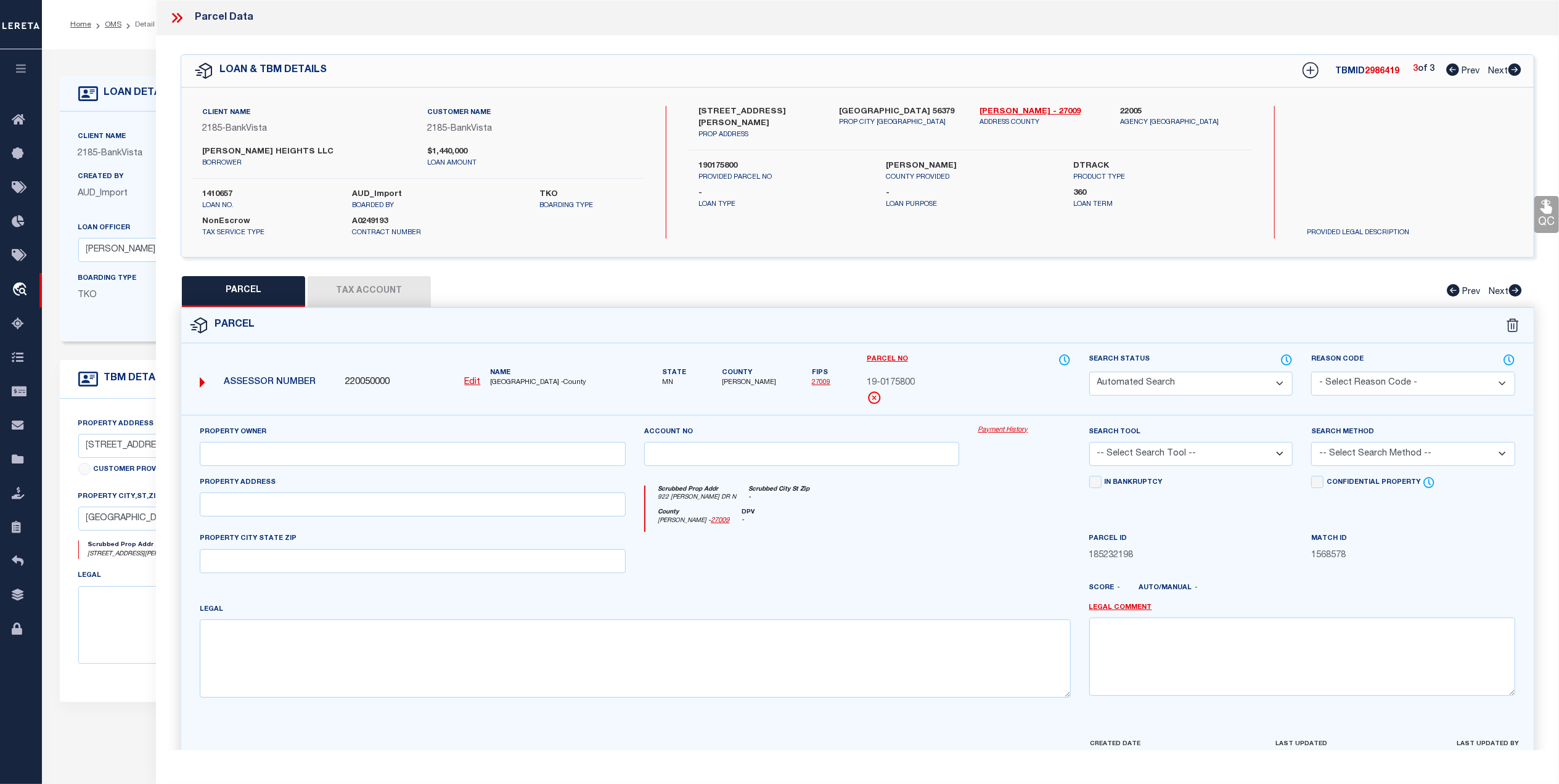
select select "CP"
type input "BENTON HEIGHTS LLC"
select select "PHN"
select select "ADD"
type input "922 BENTON DR N"
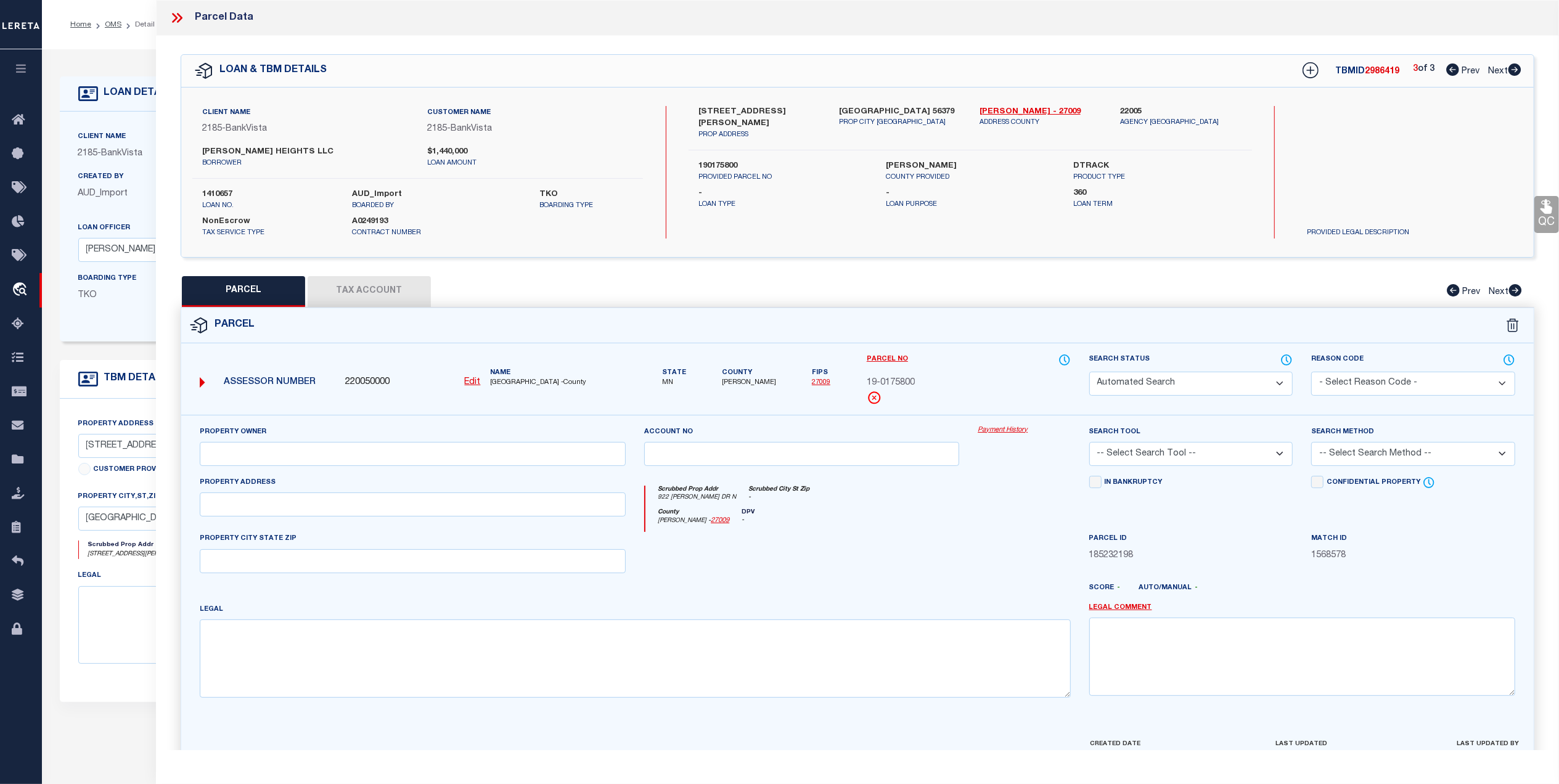
type input "SAUK RAPIDS MN 56379"
type textarea "Sect-22 Twp-036 Range-031 HILLSIDE ADDITION Lot-006 Block-001 Sec/Twp/Rng 22-03…"
type textarea "8/13/25 Parcel is active per the agency"
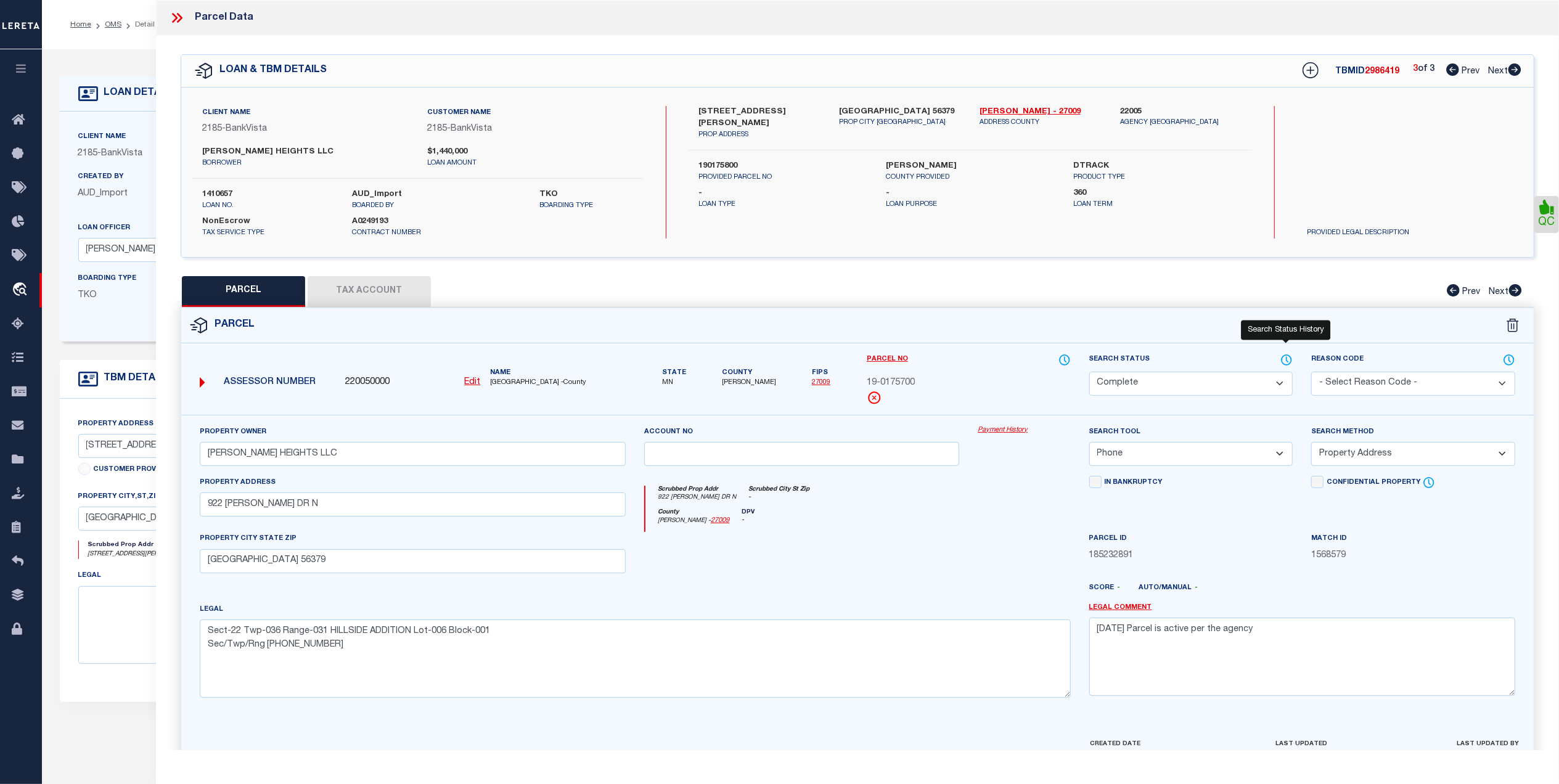
click at [1290, 357] on icon at bounding box center [1287, 360] width 12 height 13
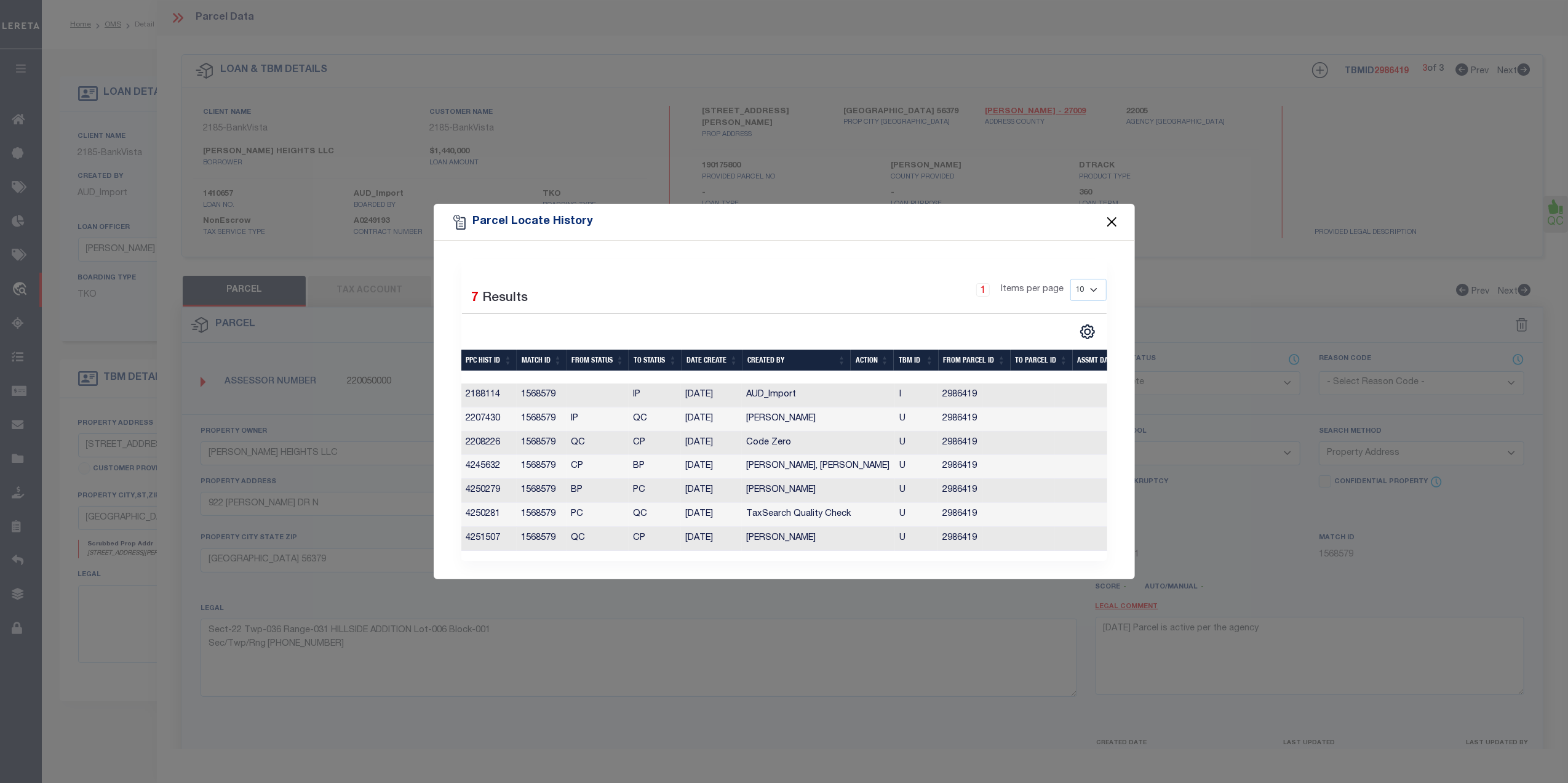
click at [1114, 214] on button "Close" at bounding box center [1111, 222] width 16 height 16
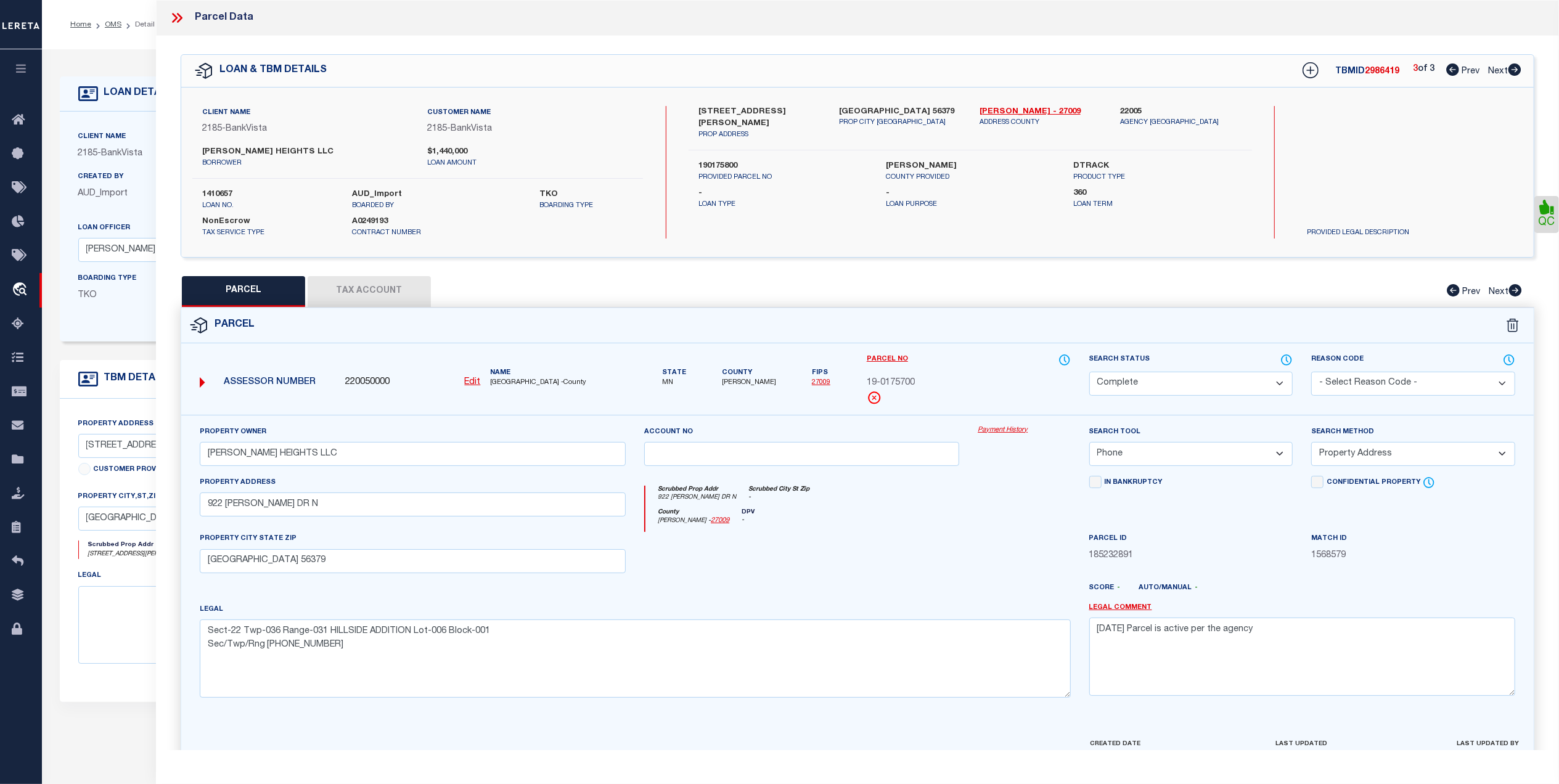
click at [179, 13] on icon at bounding box center [177, 17] width 16 height 16
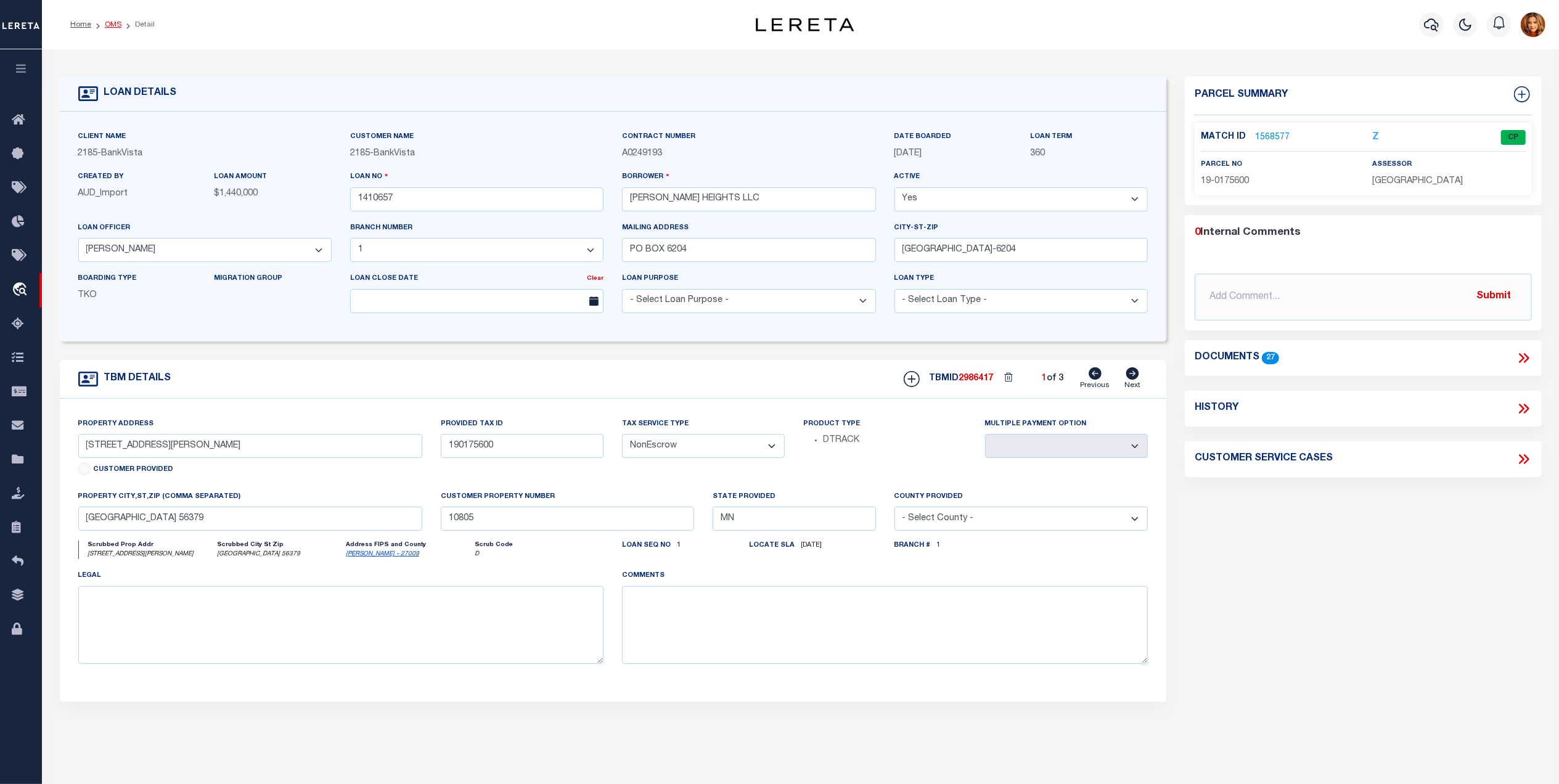
click at [110, 21] on link "OMS" at bounding box center [113, 24] width 17 height 7
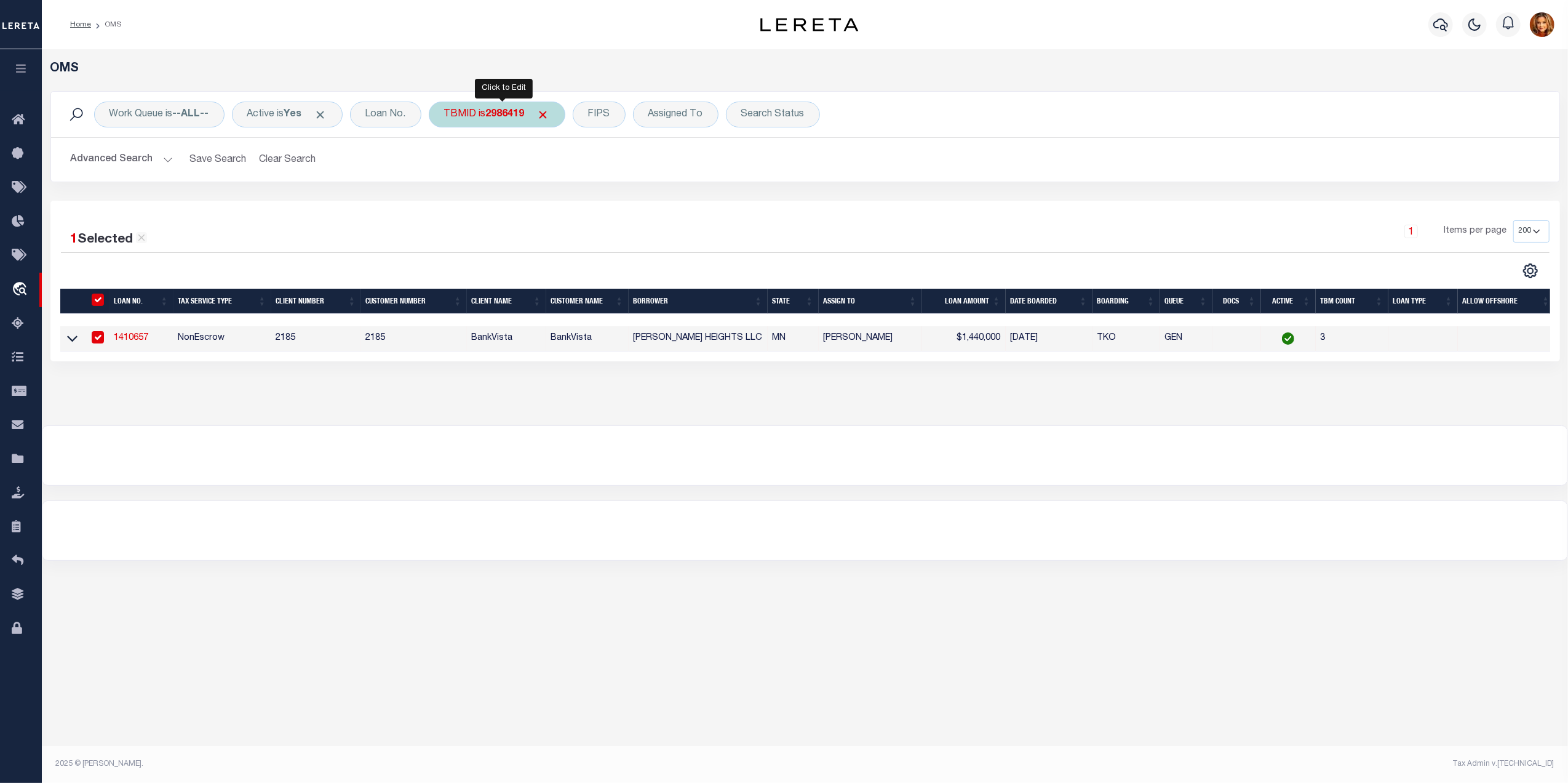
click at [482, 117] on div "TBMID is 2986419" at bounding box center [497, 114] width 136 height 26
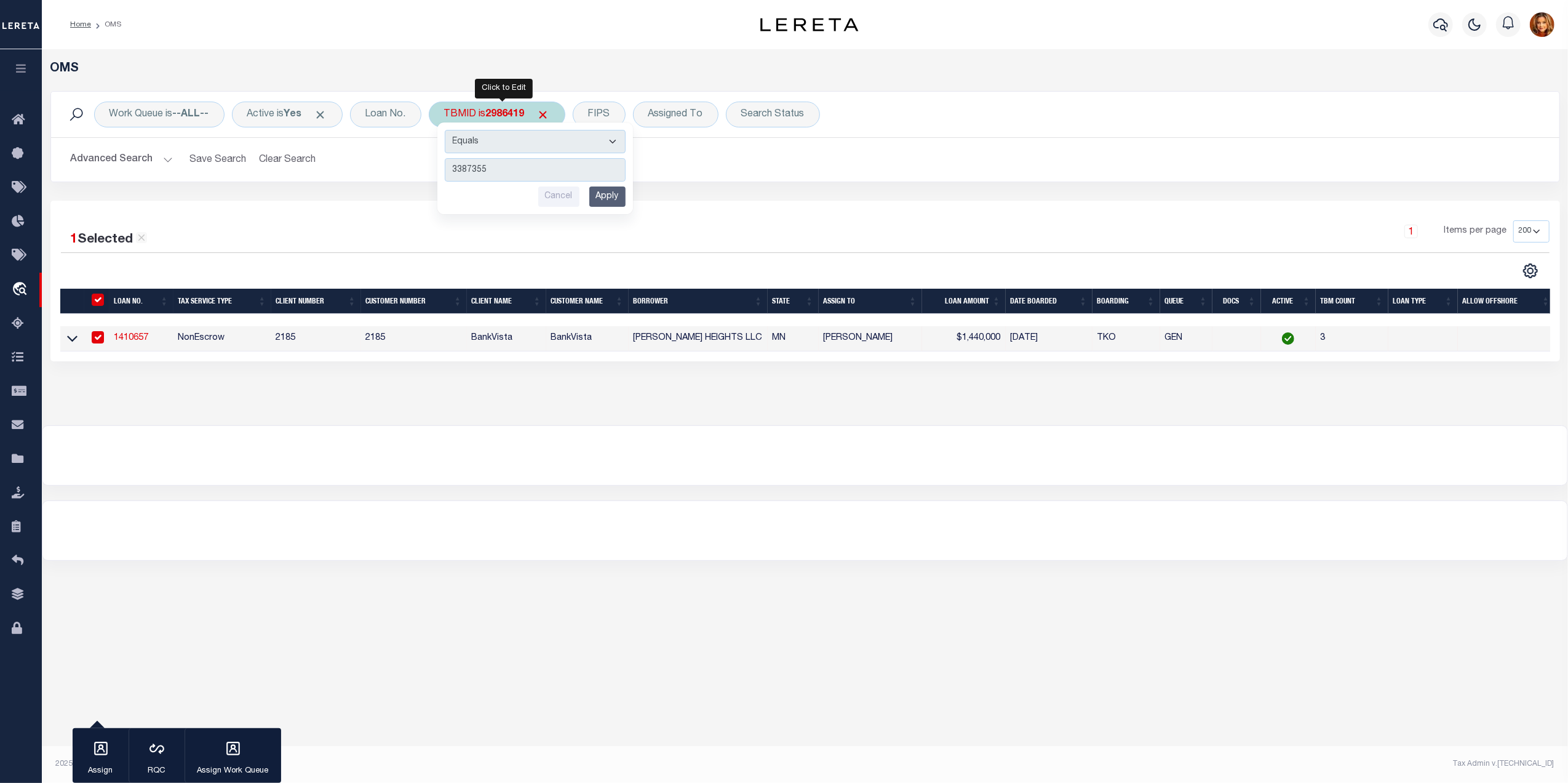
type input "3387355"
click at [608, 190] on input "Apply" at bounding box center [607, 196] width 37 height 20
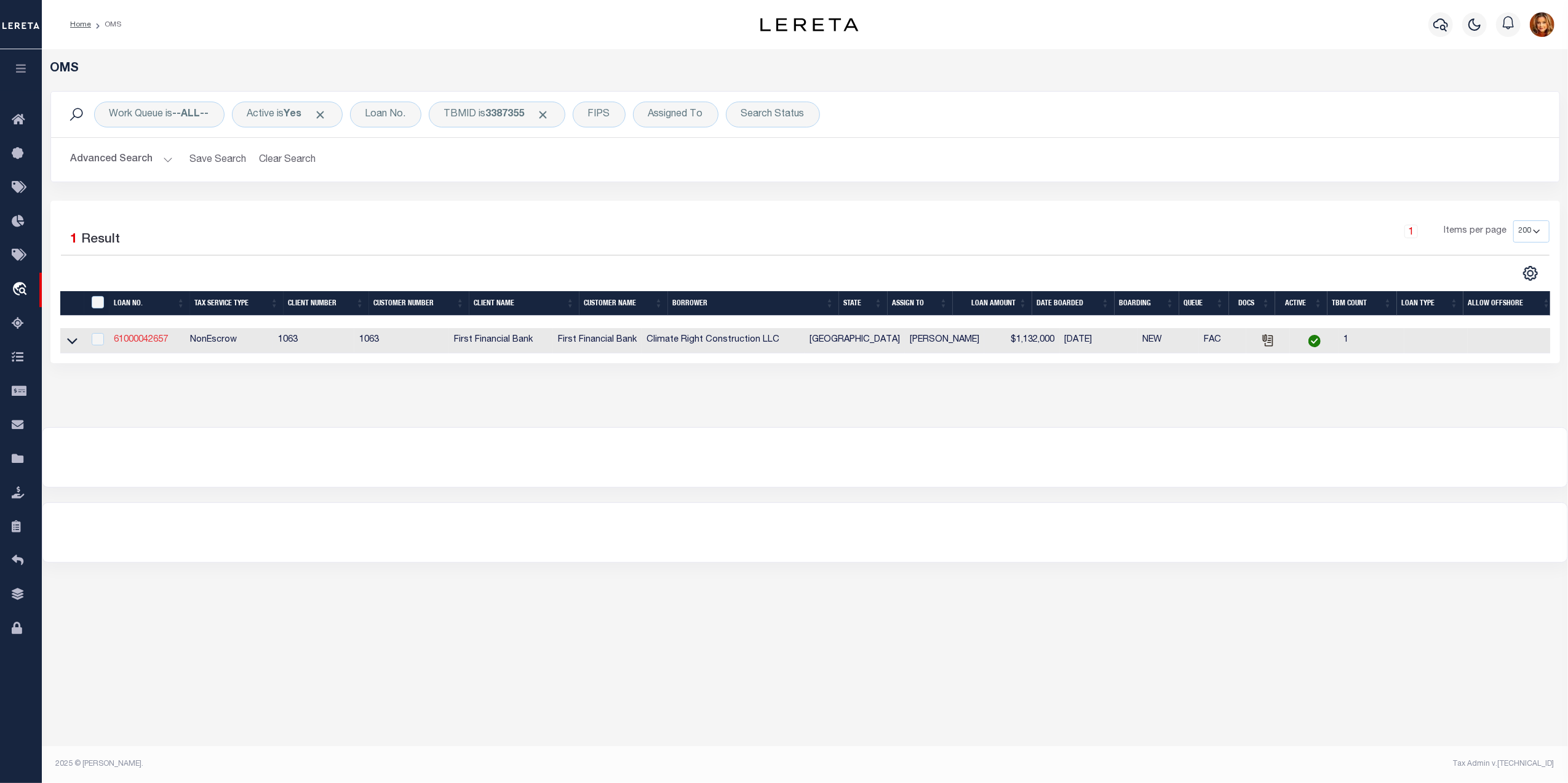
click at [141, 342] on link "61000042657" at bounding box center [140, 339] width 54 height 8
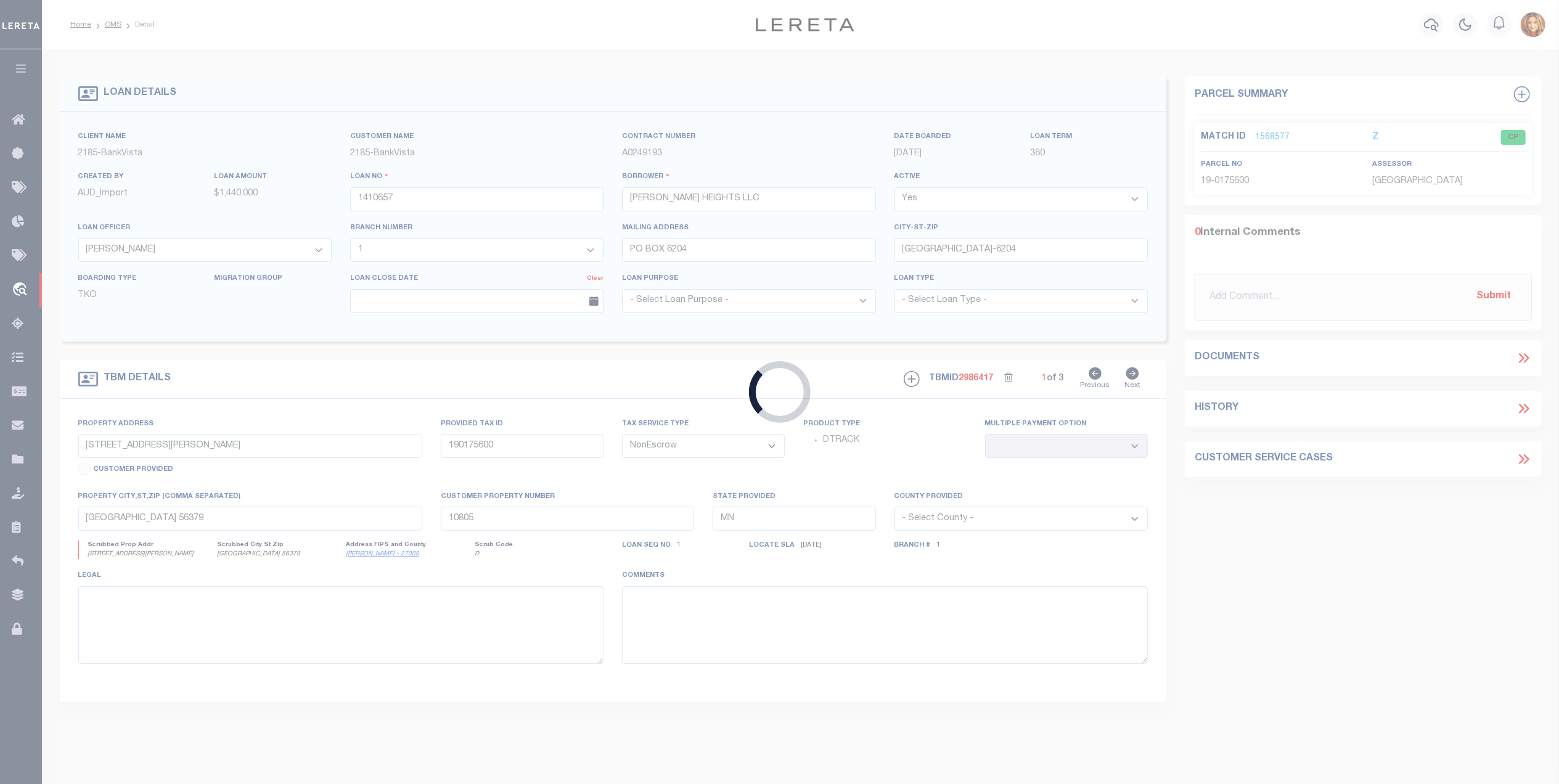
type input "61000042657"
type input "Climate Right Construction LLC"
select select
select select "400"
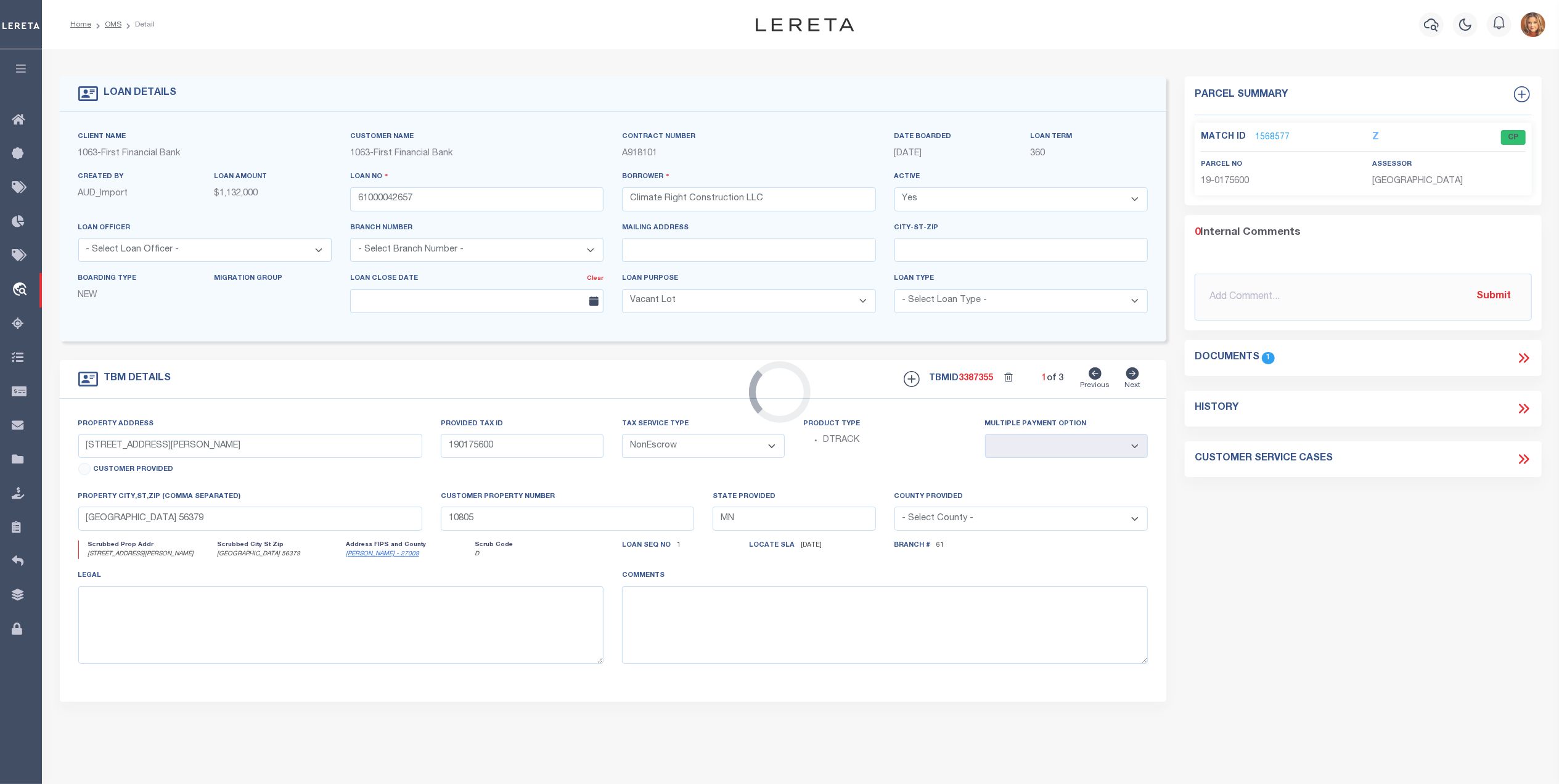
select select "45632"
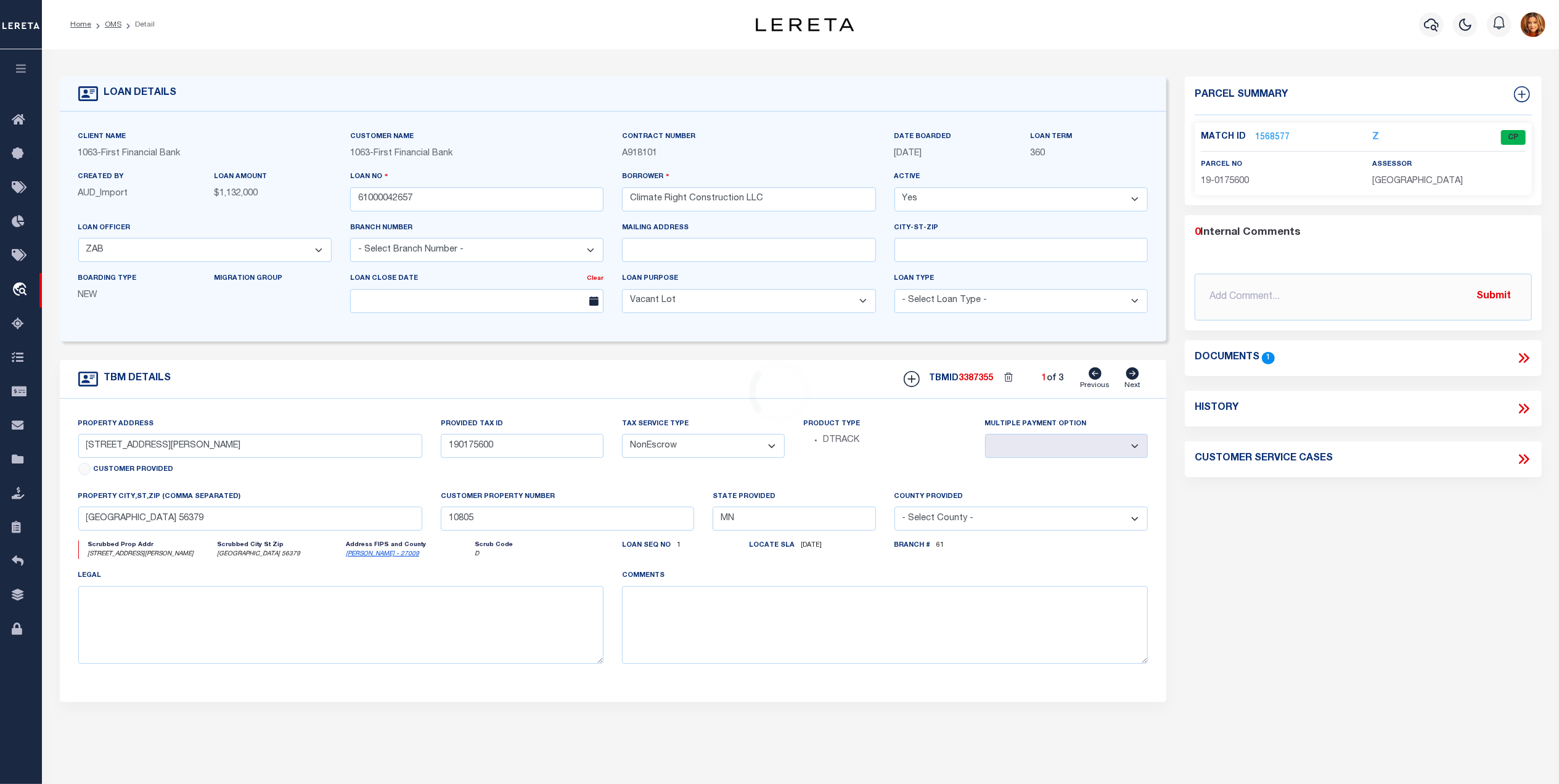
type input "8655 Knickerbocker Rd"
select select
type input "San Angelo TX 76904"
type input "TX"
select select "525"
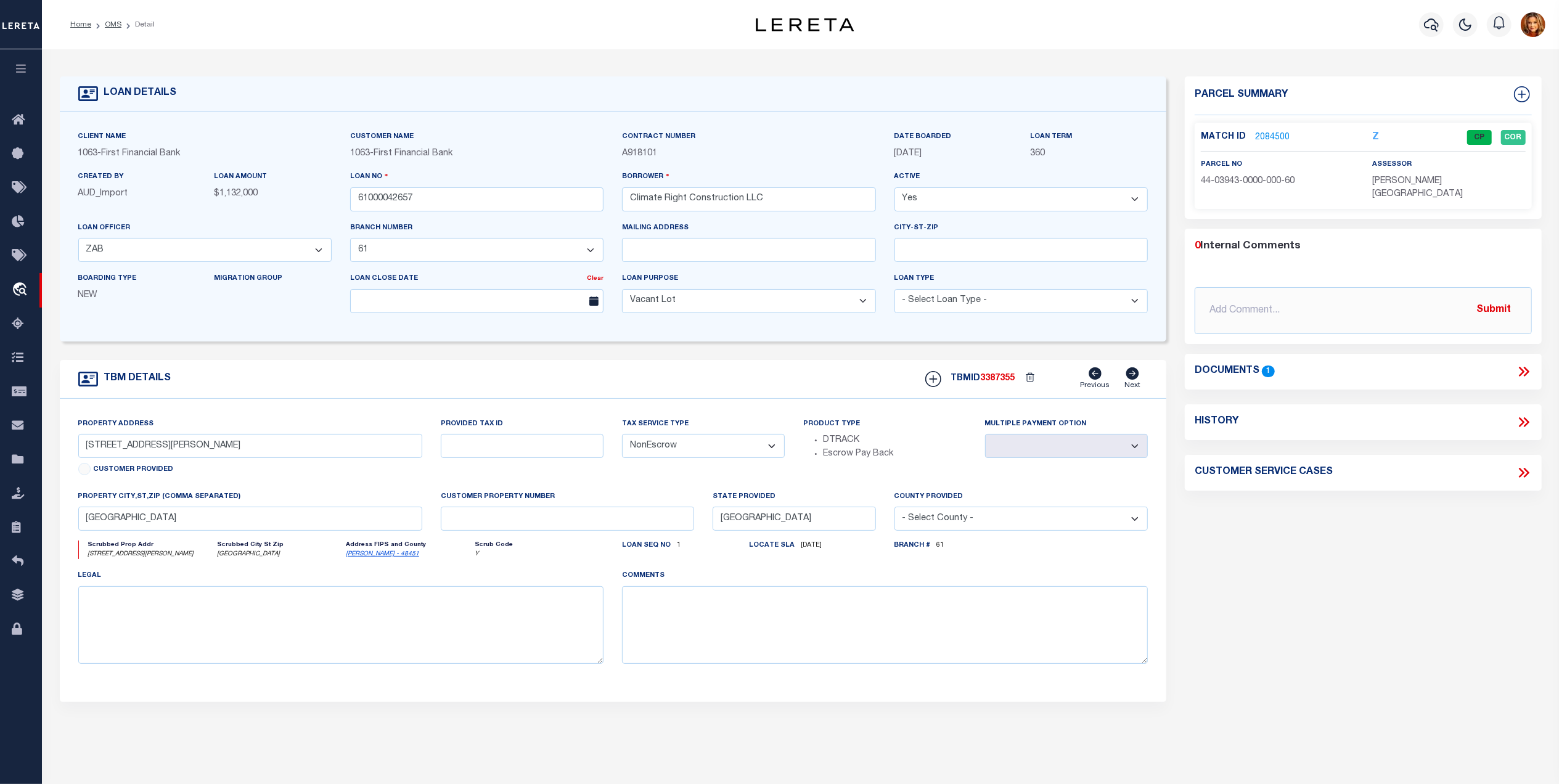
click at [1263, 136] on link "2084500" at bounding box center [1272, 138] width 34 height 13
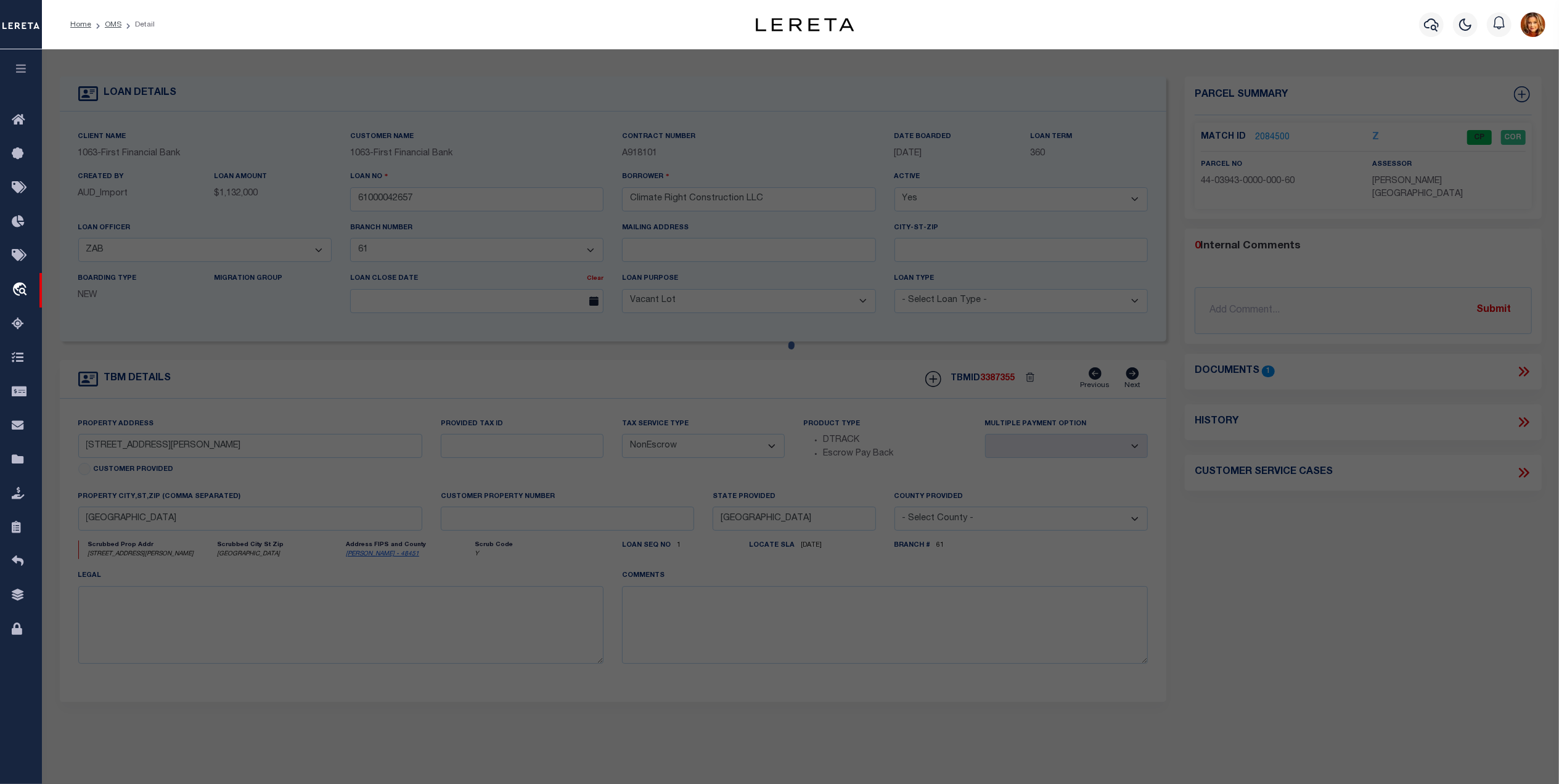
select select "AS"
select select
checkbox input "false"
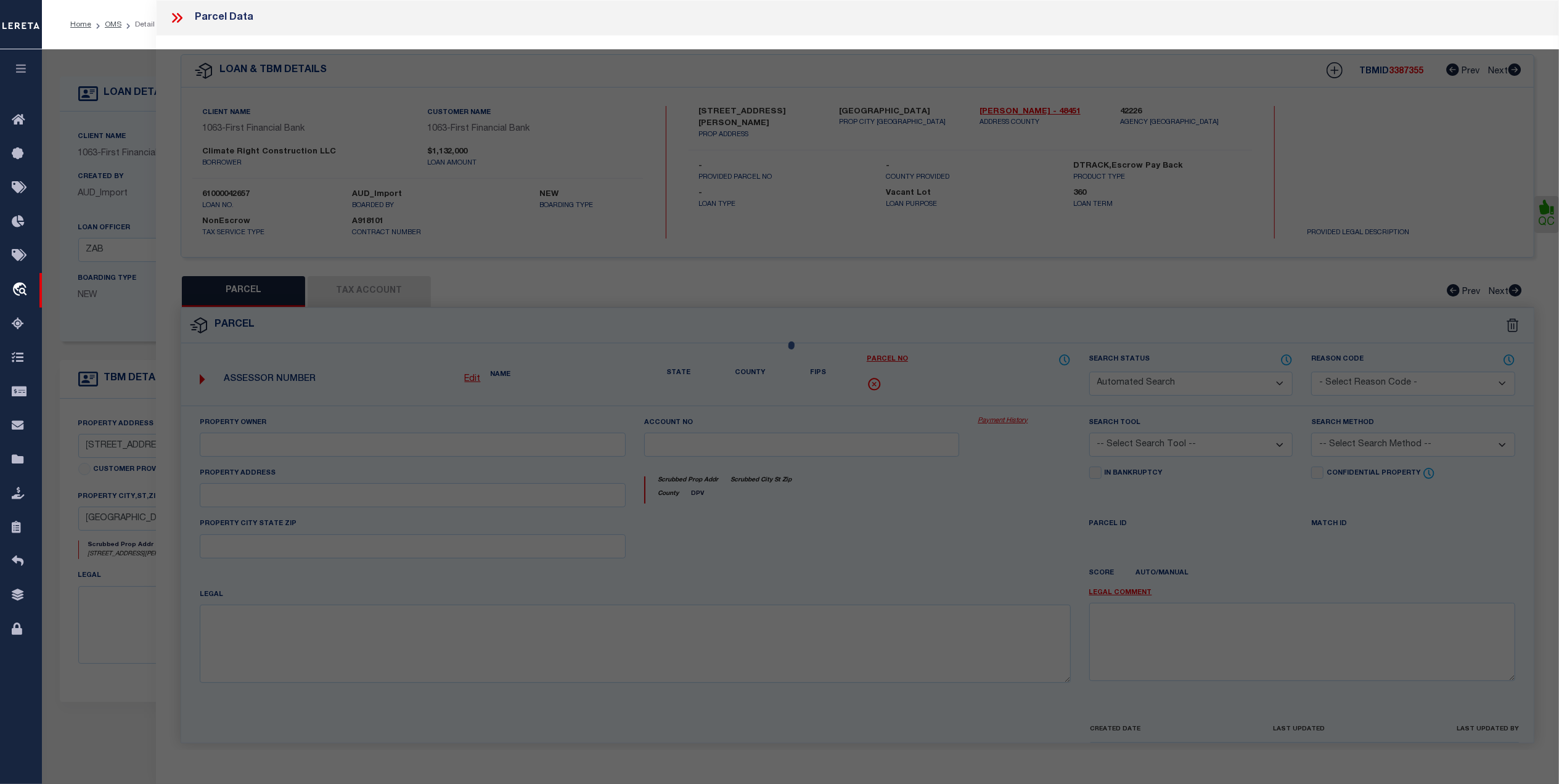
select select "CP"
type input "CLIMATE RIGHT CONSTRUCTION LLC"
select select "AGW"
select select
type input "8655 KNICKERBOCKER RD"
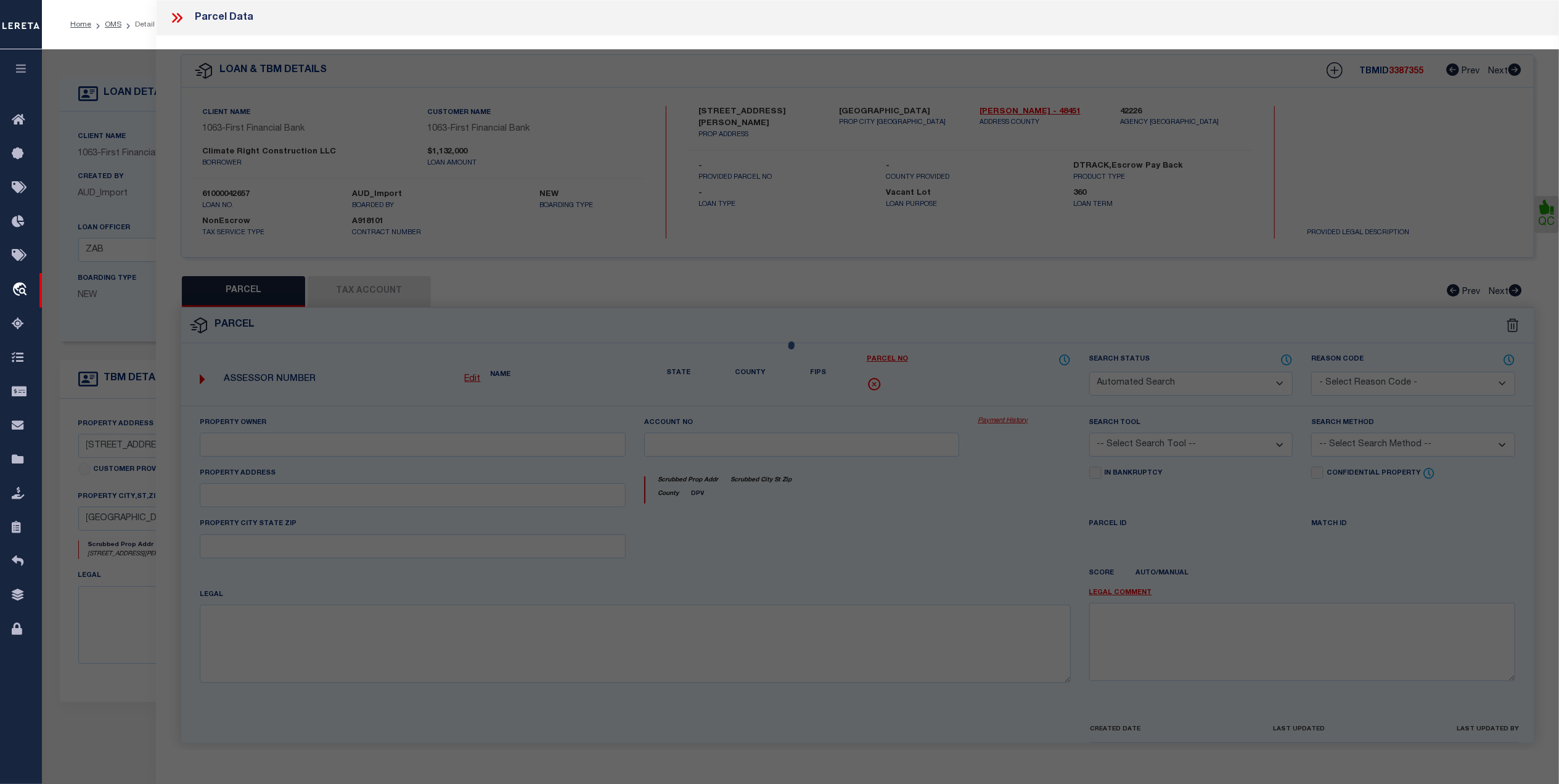
type input "San Angelo TX 76904"
type textarea "2.328 ACRES"
type textarea "New property for the year 2025."
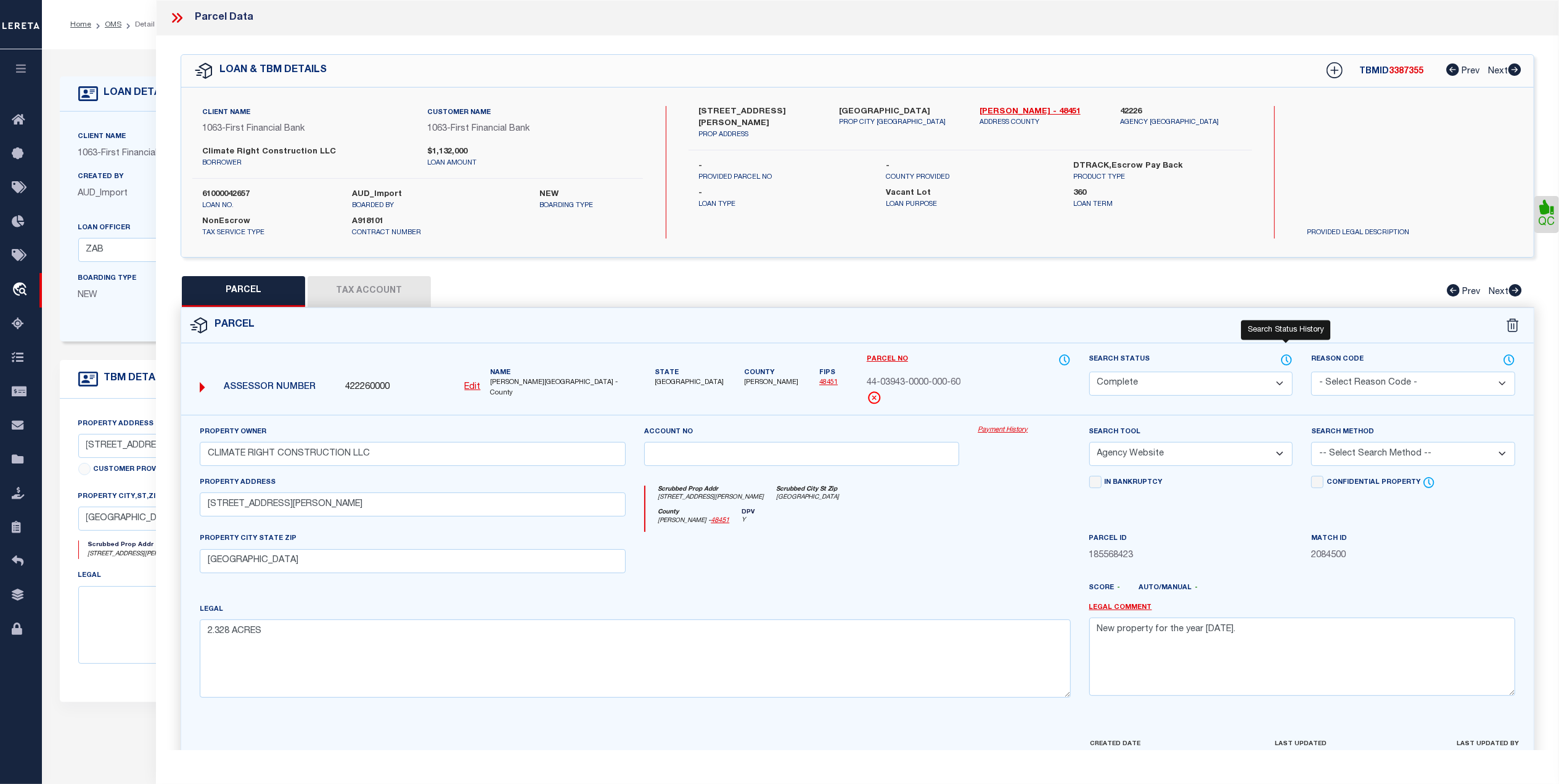
click at [1285, 360] on icon at bounding box center [1287, 360] width 12 height 13
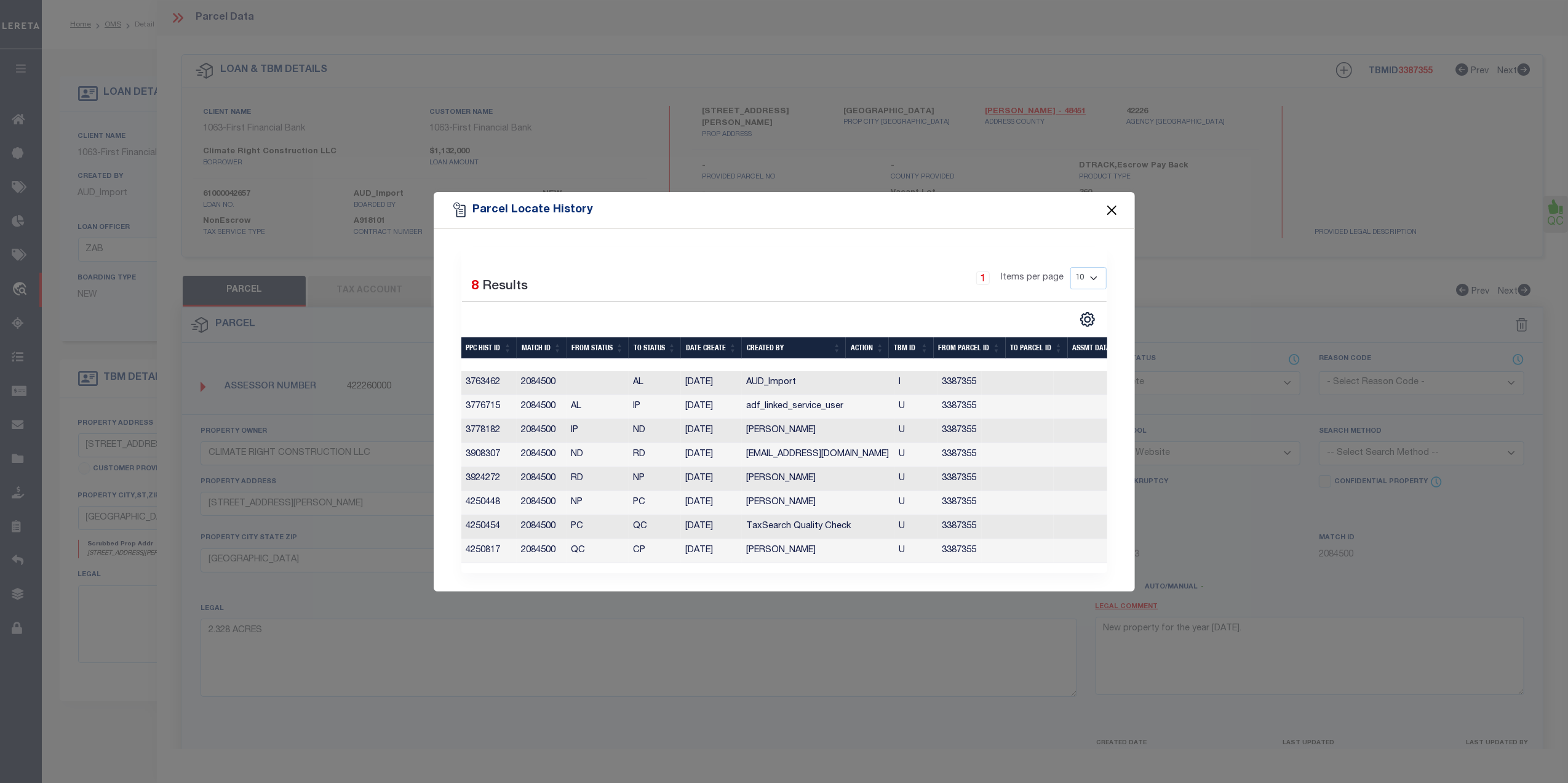
click at [1110, 208] on button "Close" at bounding box center [1111, 209] width 16 height 16
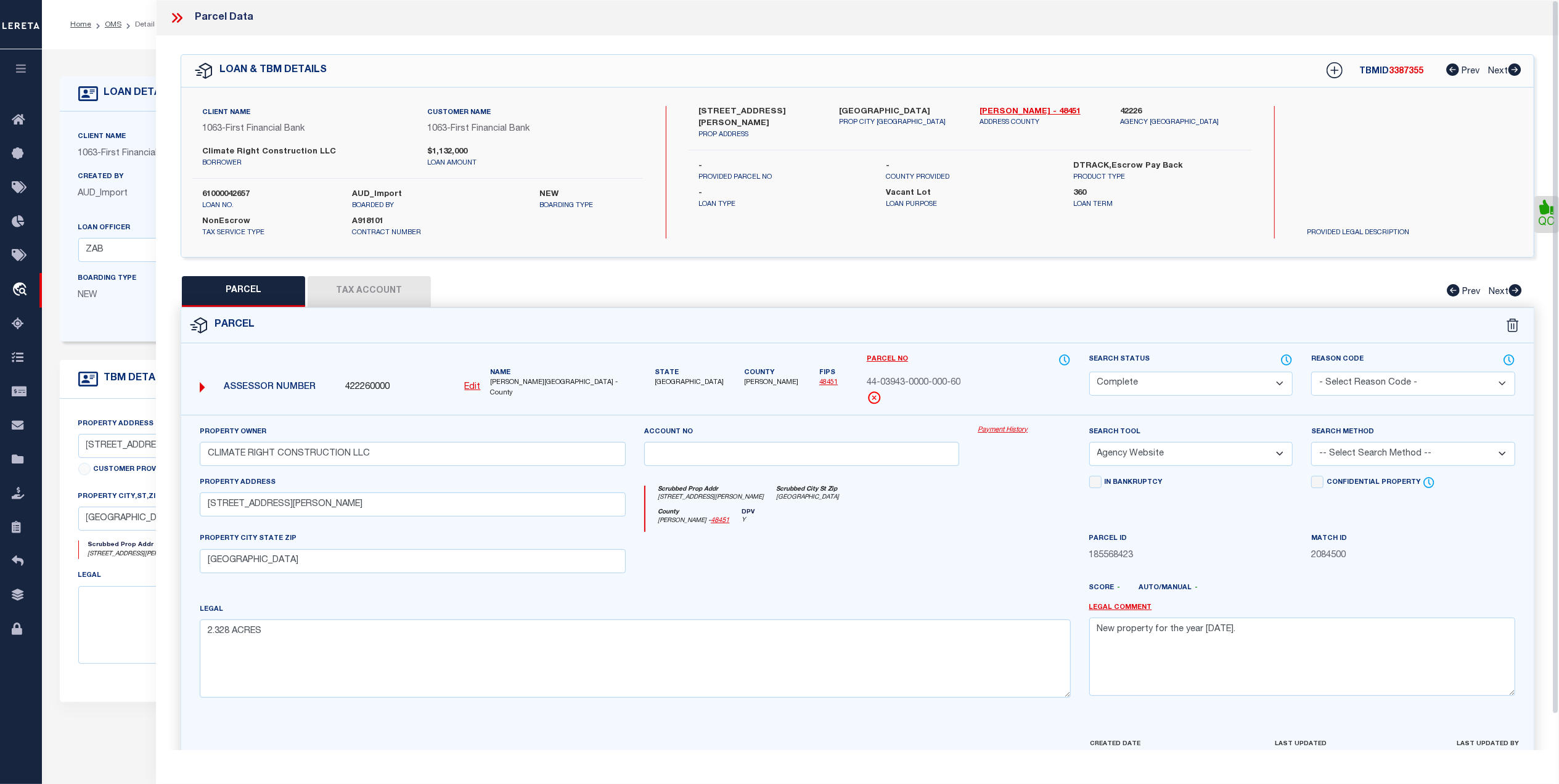
click at [177, 22] on icon at bounding box center [179, 18] width 6 height 10
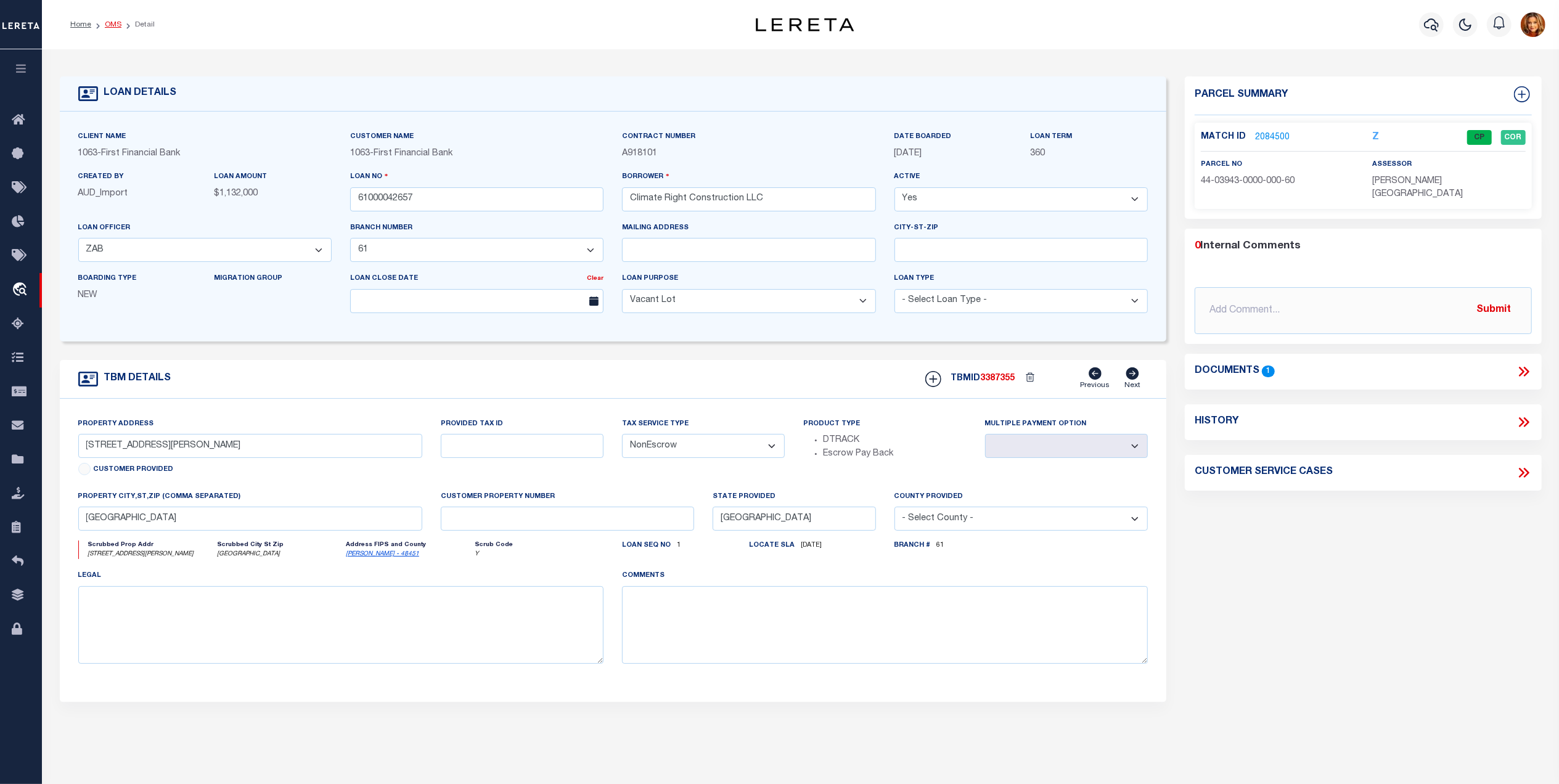
click at [114, 23] on link "OMS" at bounding box center [113, 24] width 17 height 7
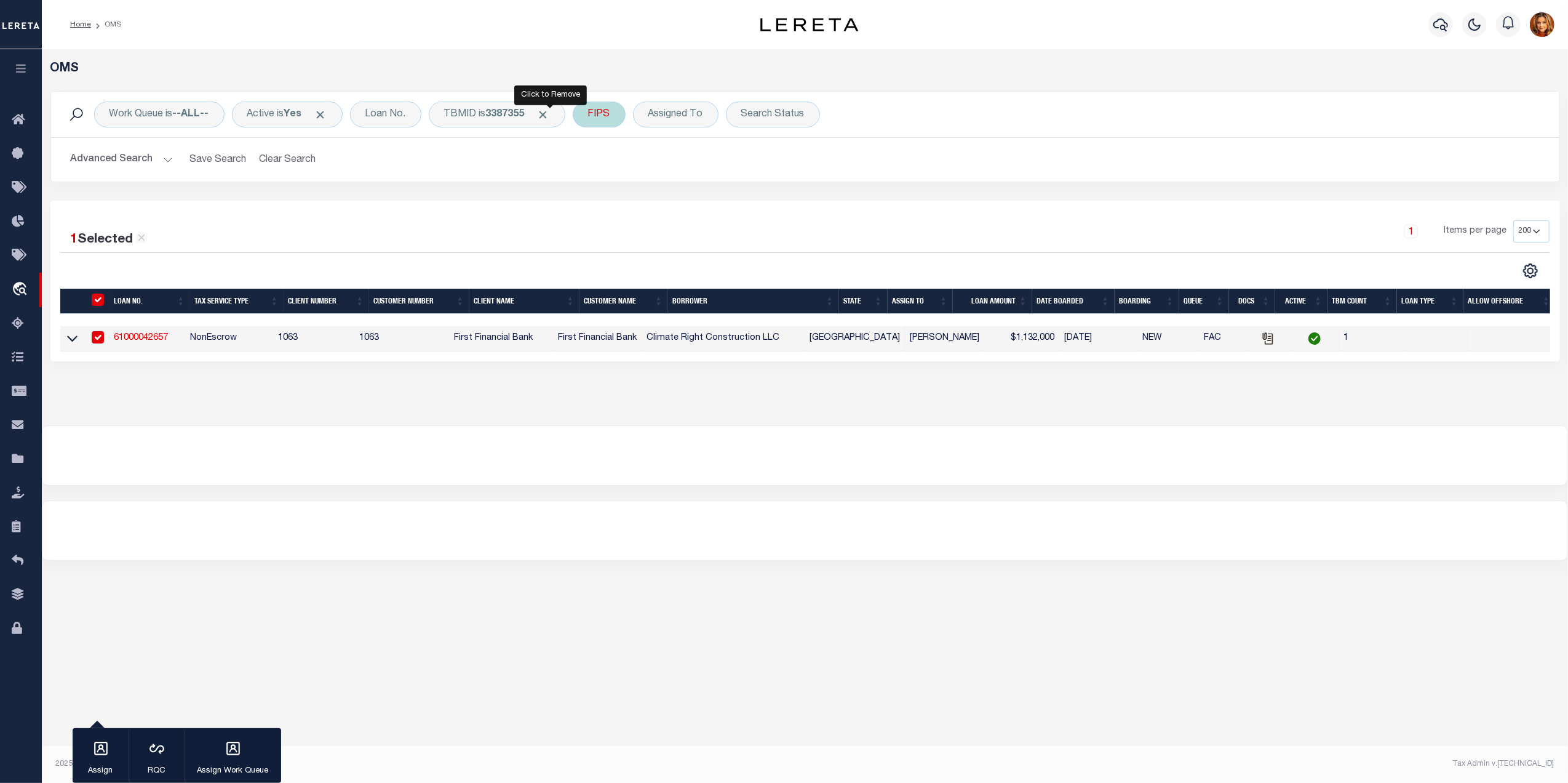
drag, startPoint x: 553, startPoint y: 117, endPoint x: 510, endPoint y: 113, distance: 43.2
click at [544, 115] on span "Click to Remove" at bounding box center [543, 115] width 13 height 13
click at [390, 116] on div "Loan No." at bounding box center [386, 114] width 71 height 26
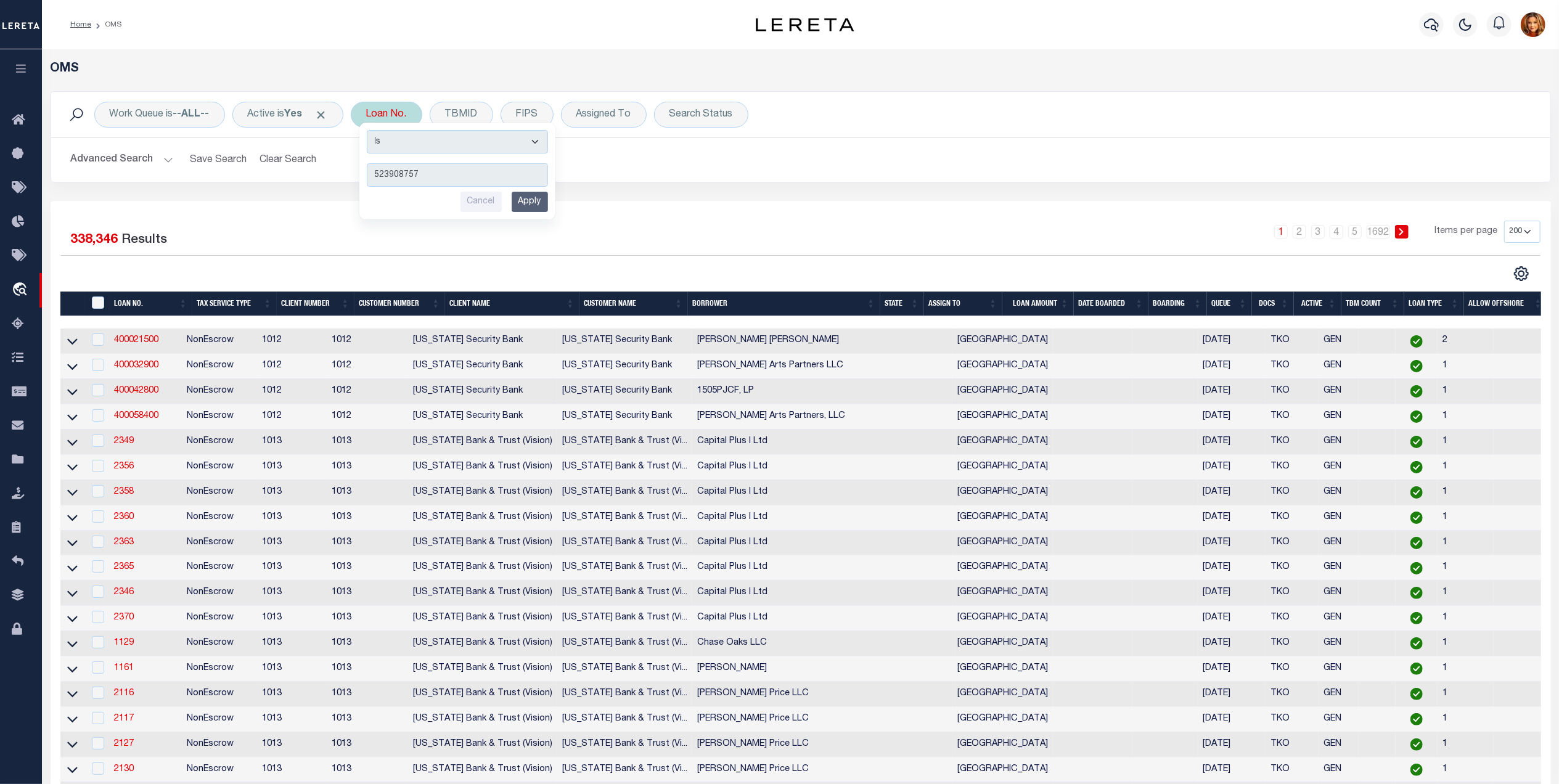
type input "5239087578"
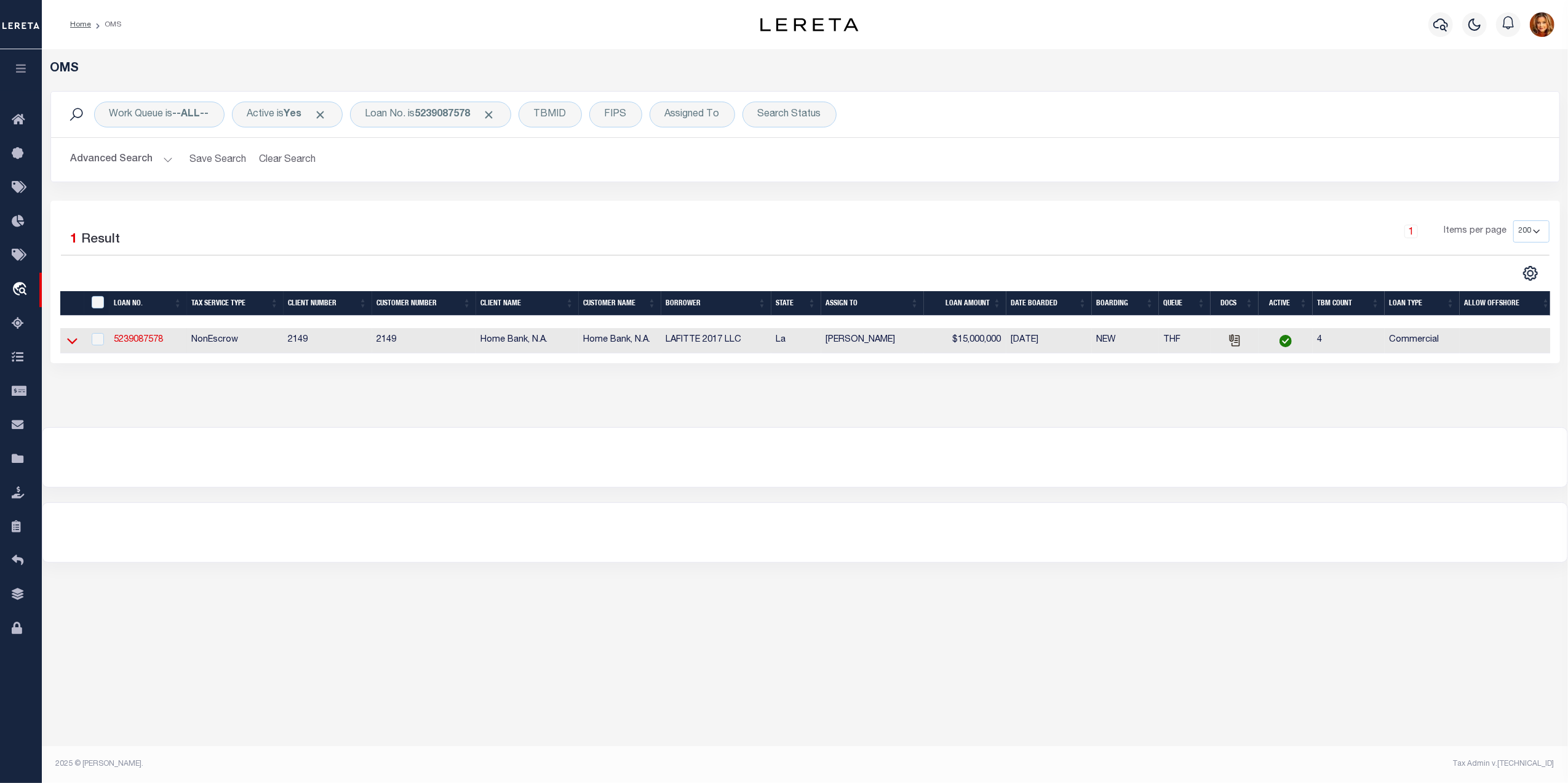
click at [70, 345] on icon at bounding box center [72, 341] width 11 height 6
